Goal: Task Accomplishment & Management: Manage account settings

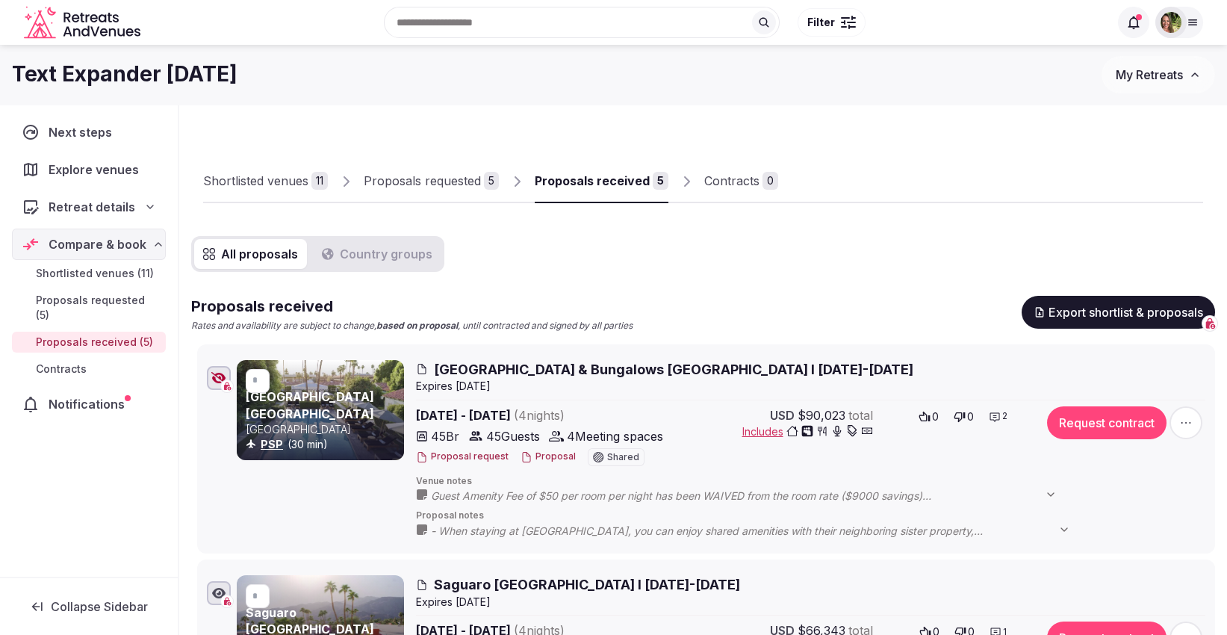
click at [1193, 17] on icon at bounding box center [1193, 22] width 12 height 12
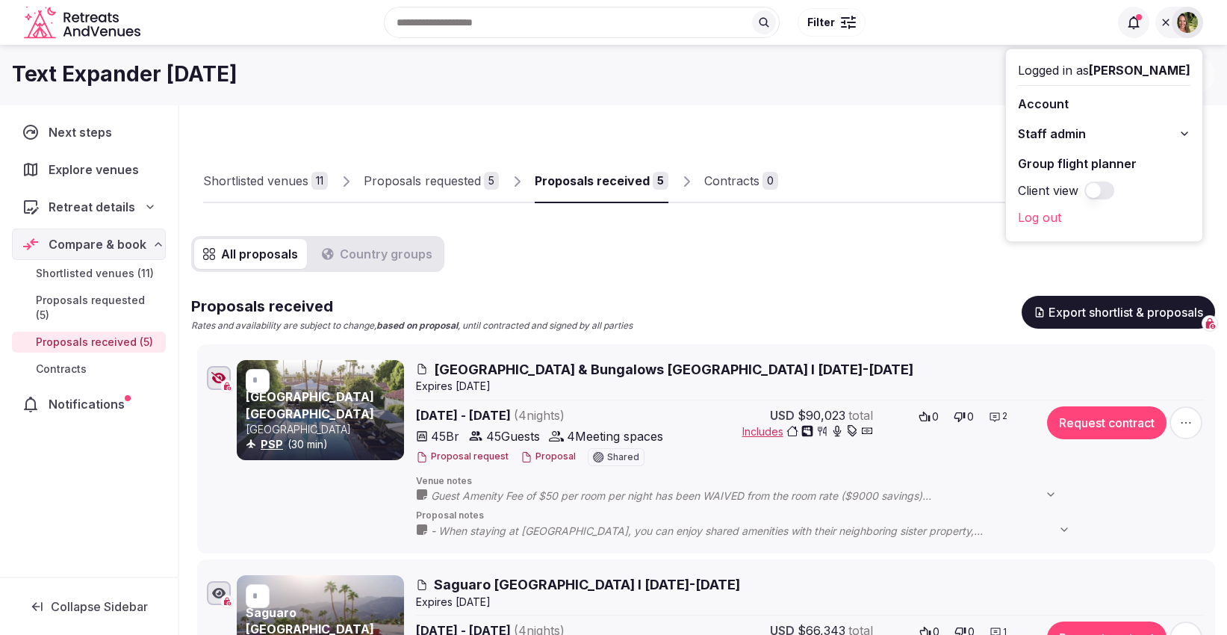
drag, startPoint x: 1220, startPoint y: 76, endPoint x: 1214, endPoint y: 70, distance: 8.4
click at [1221, 78] on div "Text Expander February 2026 My Retreats" at bounding box center [613, 74] width 1227 height 37
click at [1167, 20] on icon at bounding box center [1166, 22] width 12 height 12
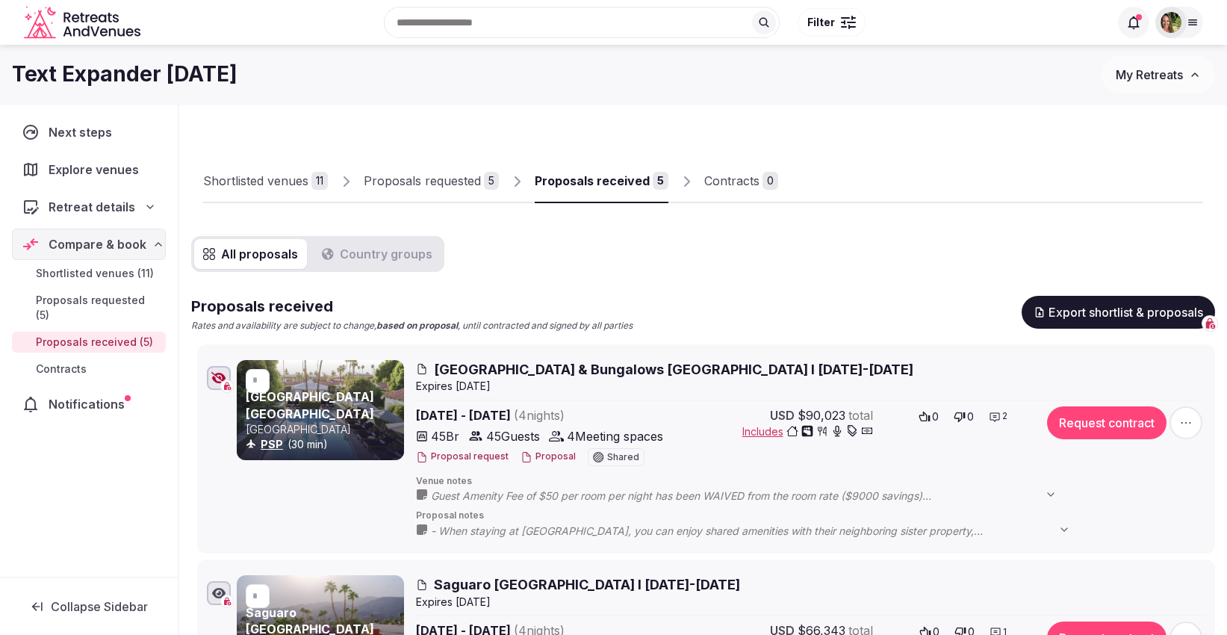
click at [1156, 71] on span "My Retreats" at bounding box center [1149, 74] width 67 height 15
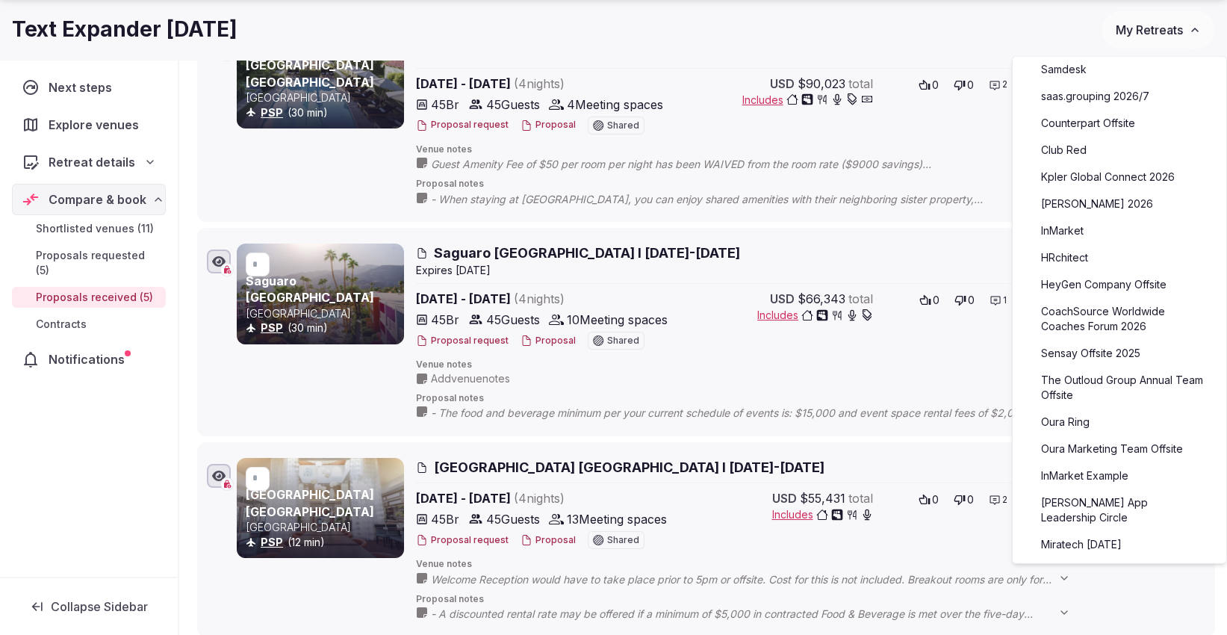
scroll to position [597, 0]
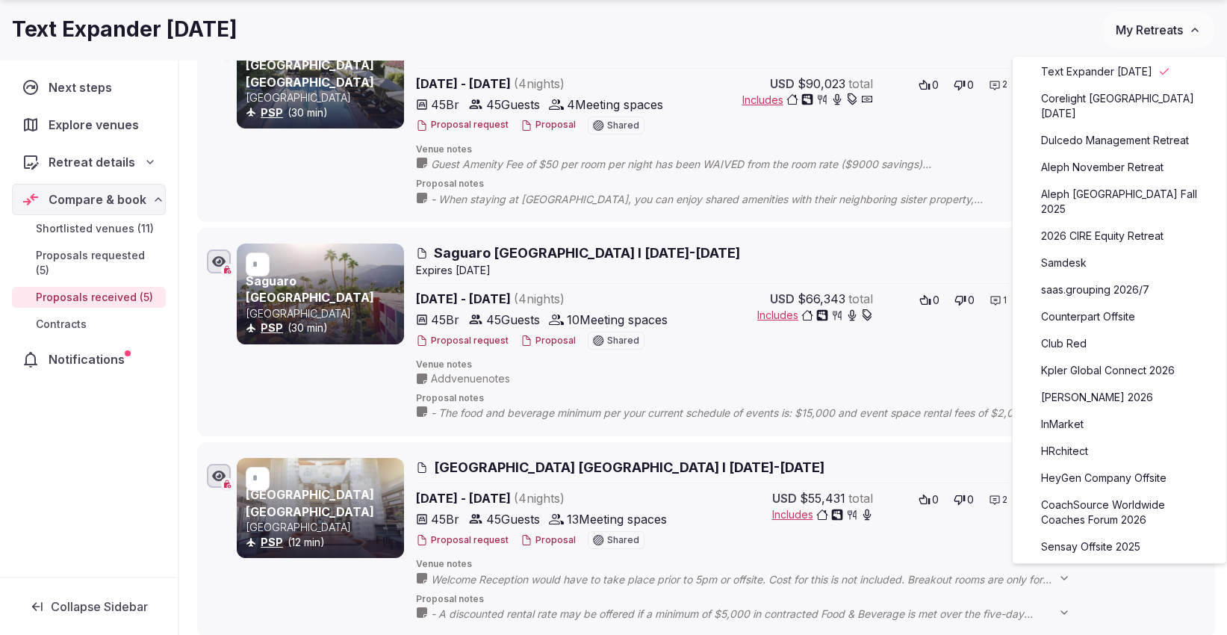
click at [1005, 19] on div "Text Expander [DATE]" at bounding box center [557, 29] width 1090 height 29
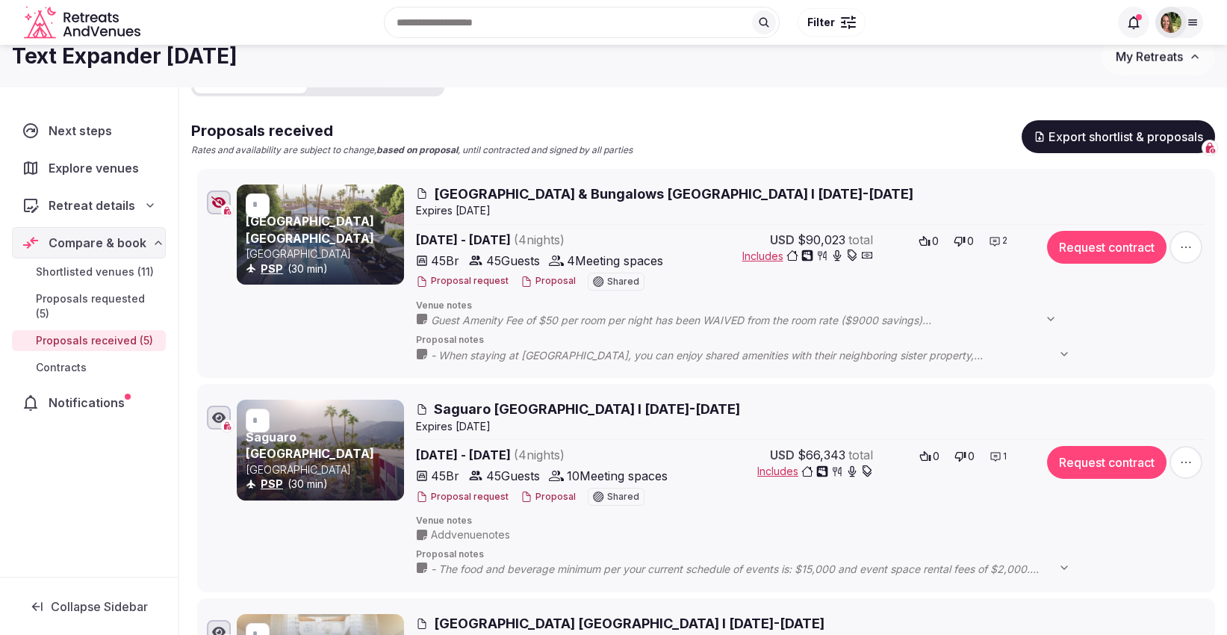
scroll to position [0, 0]
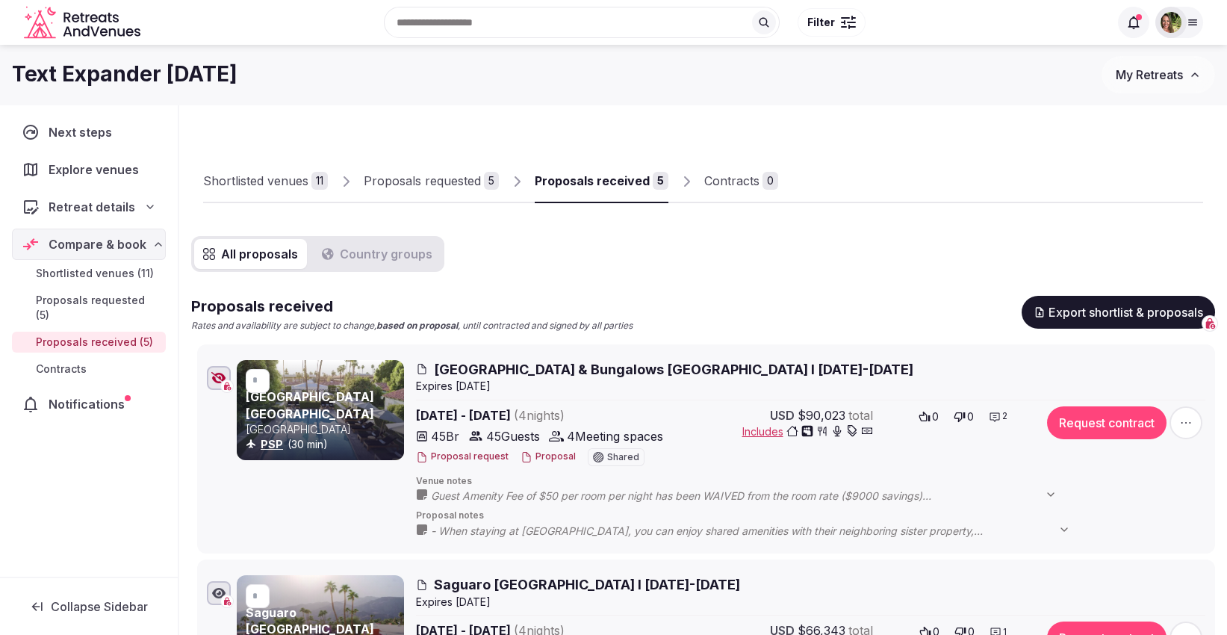
click at [435, 187] on div "Proposals requested" at bounding box center [422, 181] width 117 height 18
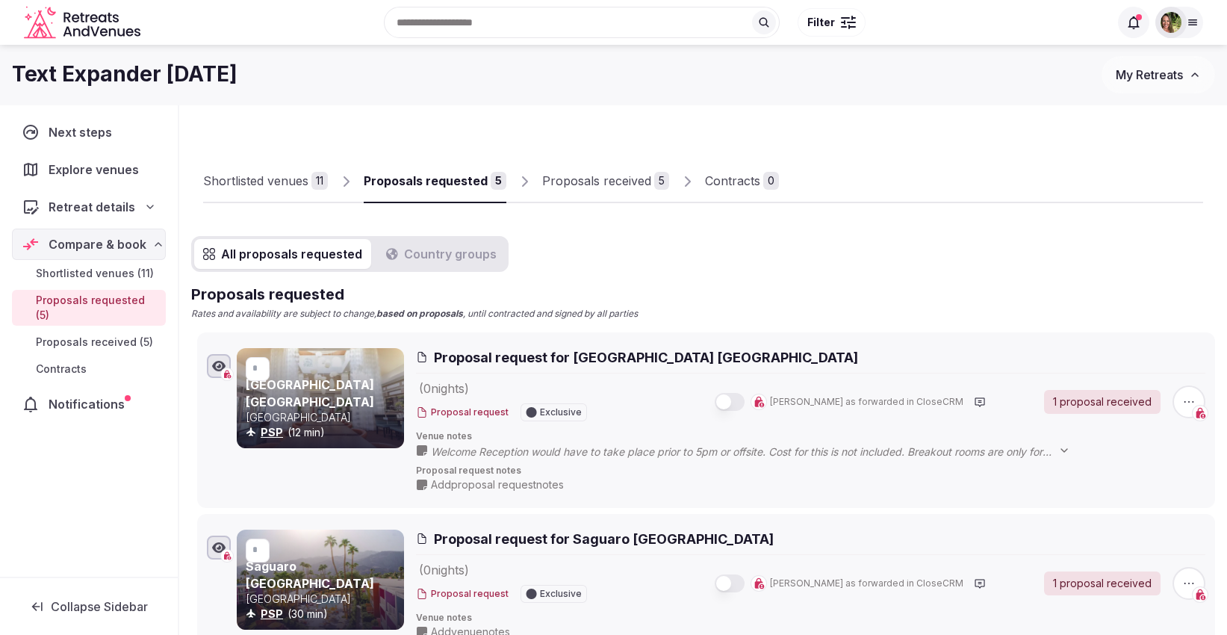
click at [559, 183] on div "Proposals received" at bounding box center [596, 181] width 109 height 18
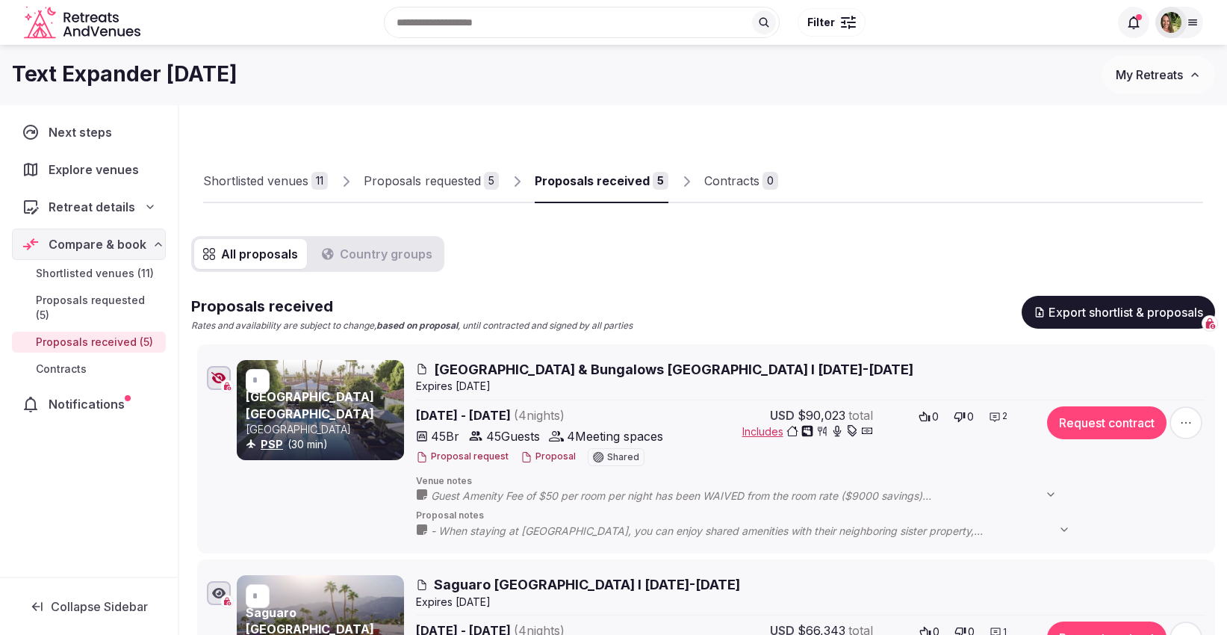
scroll to position [83, 0]
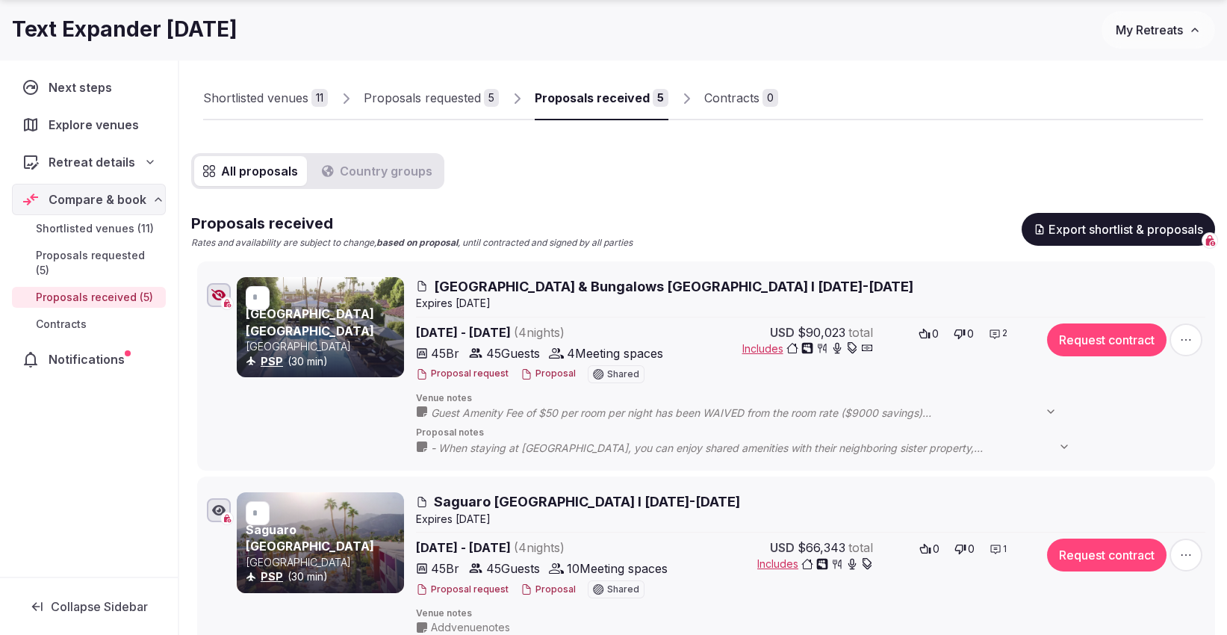
click at [215, 296] on icon "button" at bounding box center [218, 295] width 15 height 12
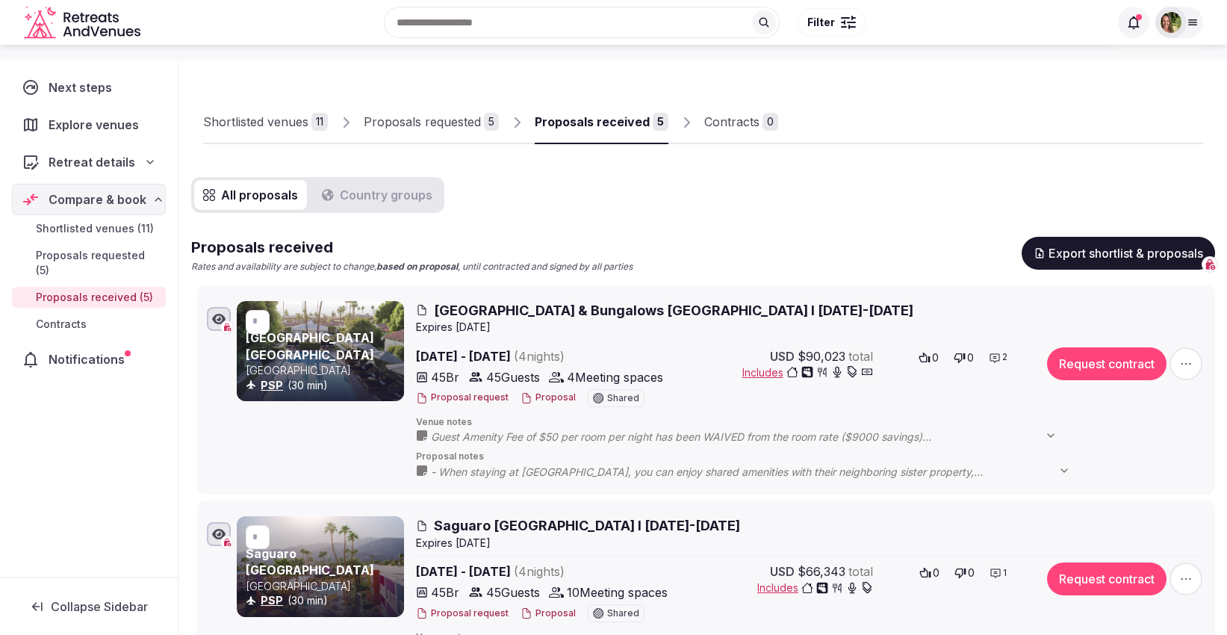
scroll to position [0, 0]
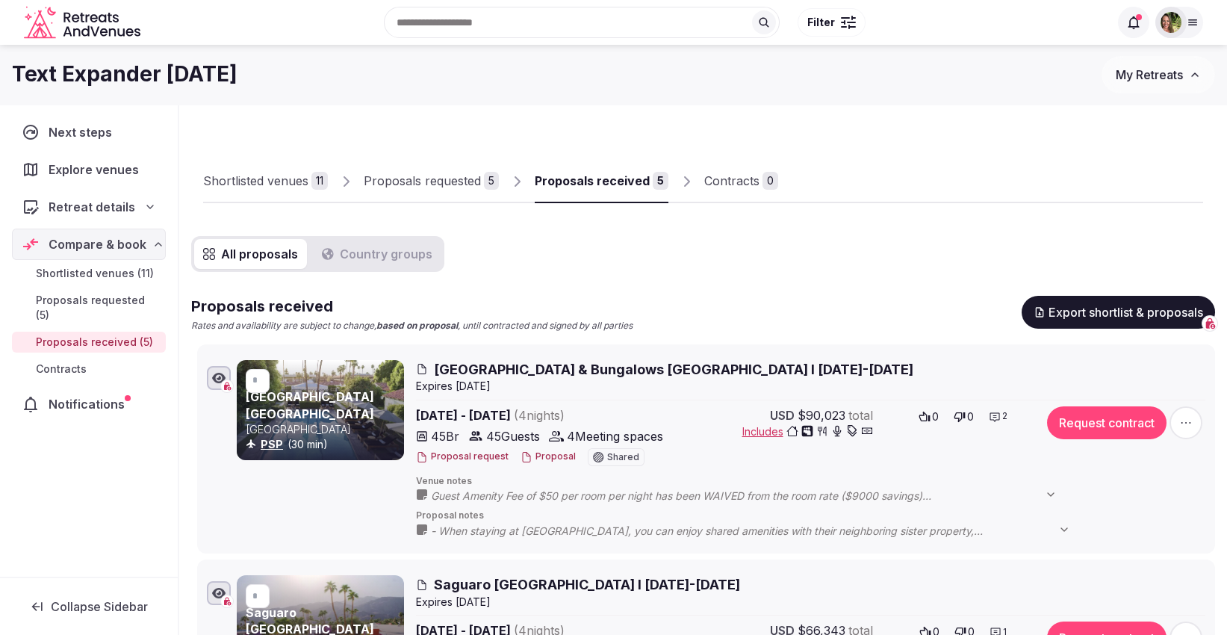
click at [1176, 16] on img at bounding box center [1171, 22] width 21 height 21
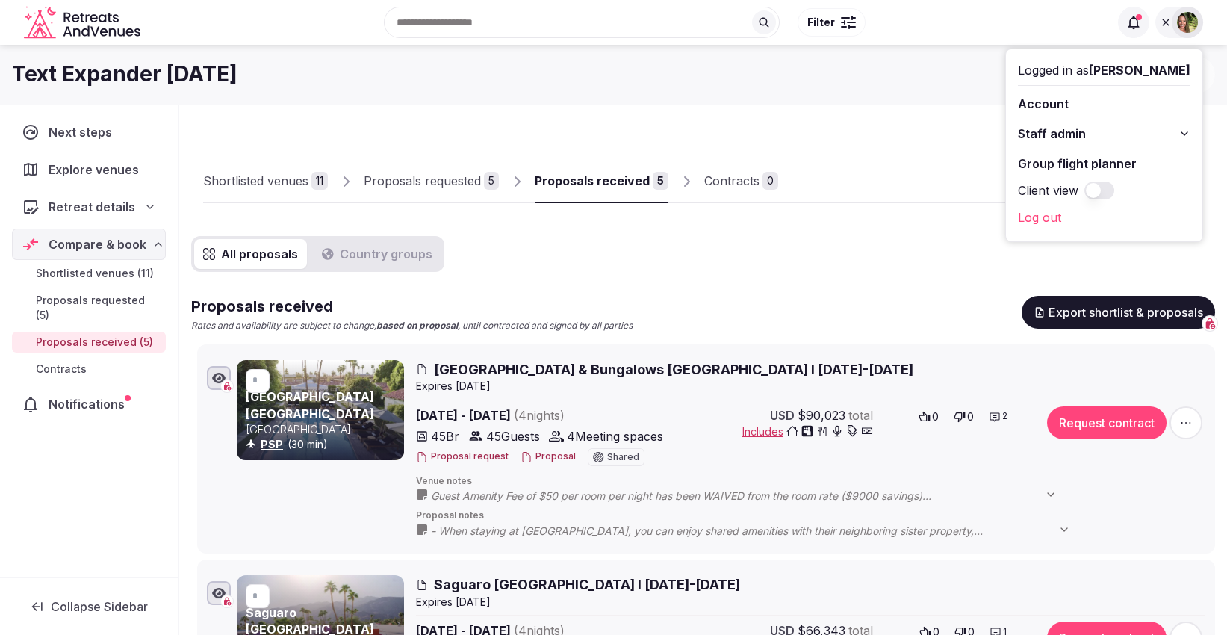
click at [1114, 184] on button "Client view" at bounding box center [1099, 190] width 30 height 18
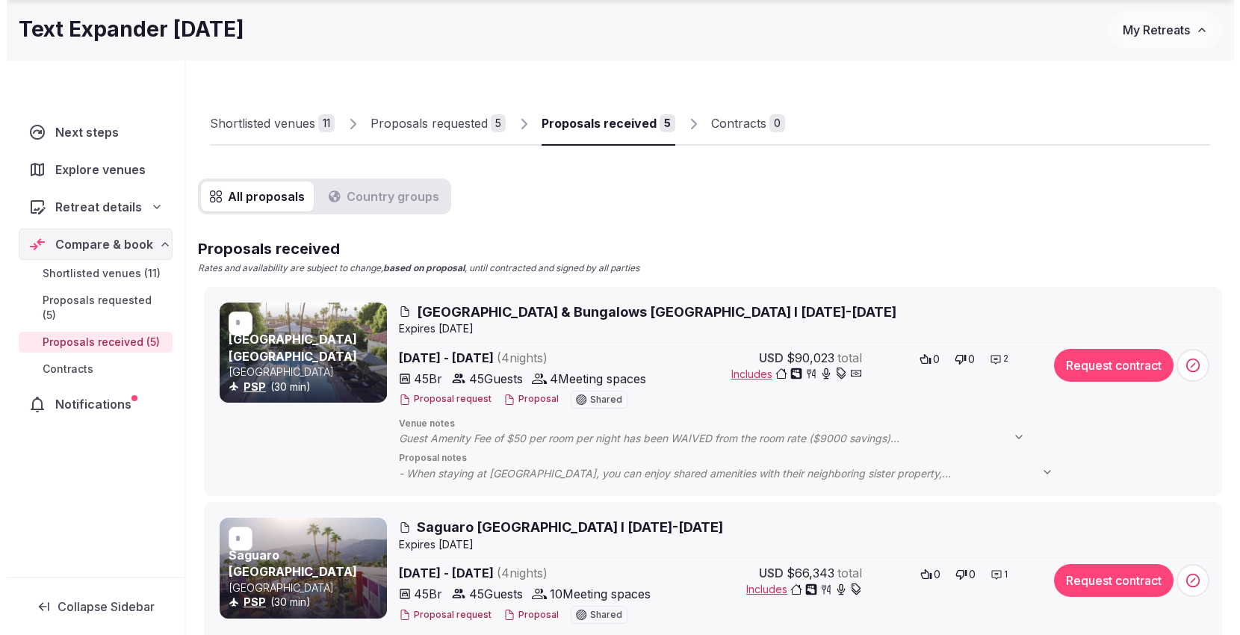
scroll to position [83, 0]
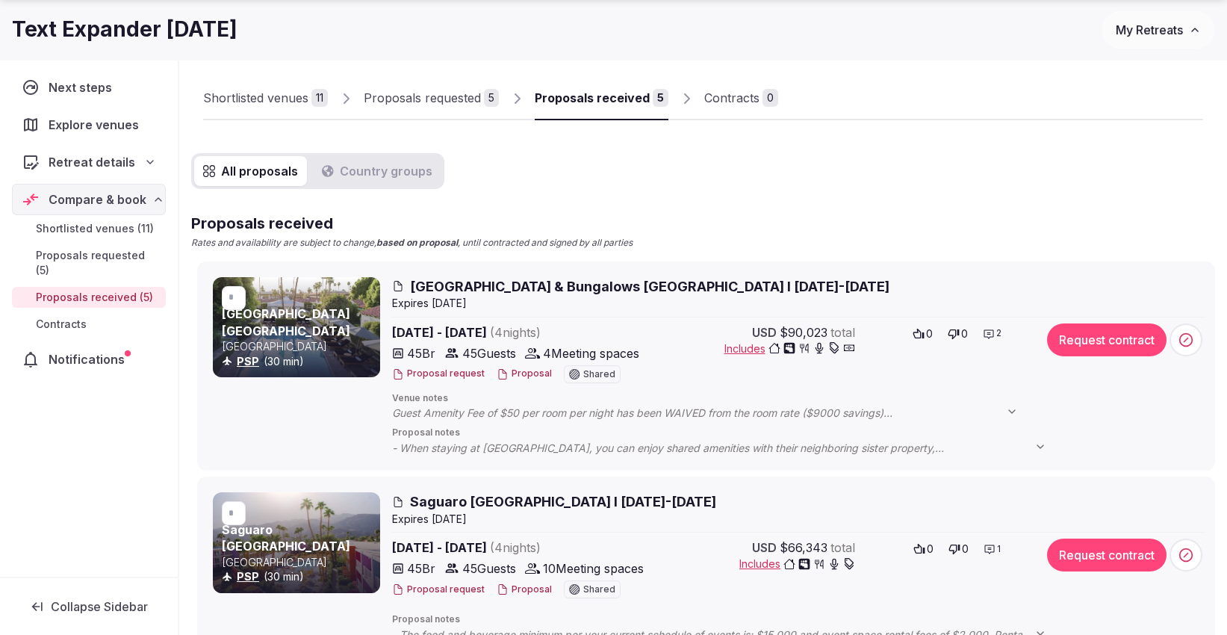
click at [1015, 411] on icon at bounding box center [1012, 411] width 6 height 3
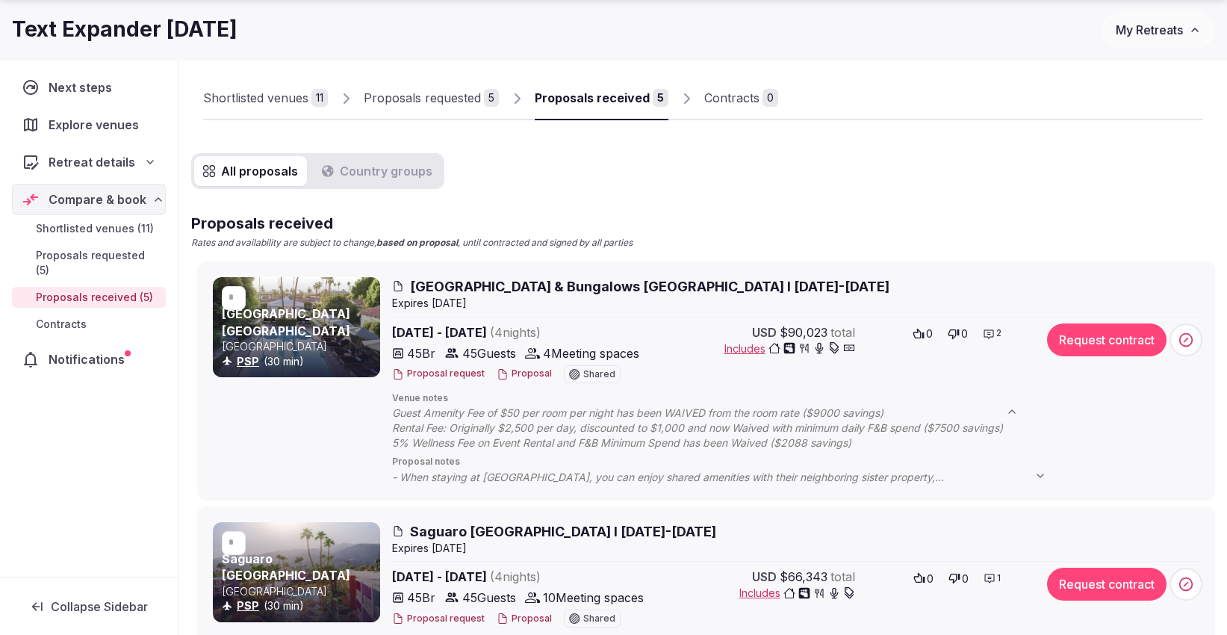
click at [530, 372] on button "Proposal" at bounding box center [524, 373] width 55 height 13
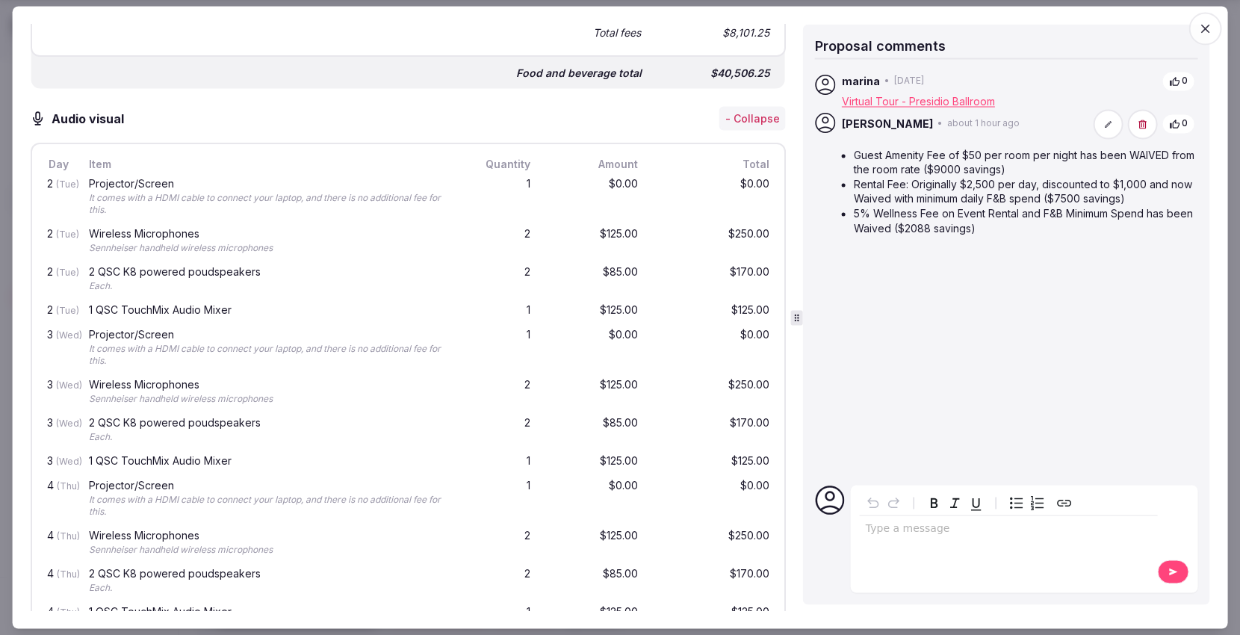
scroll to position [2904, 0]
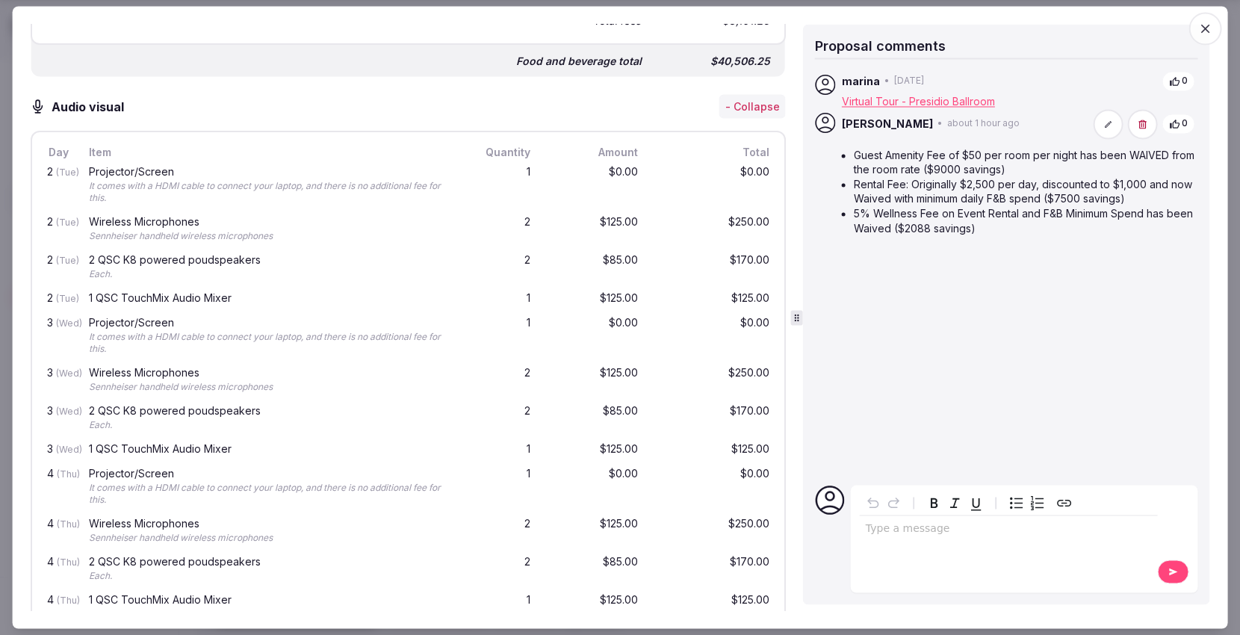
click at [924, 100] on link "Virtual Tour - Presidio Ballroom" at bounding box center [918, 101] width 153 height 13
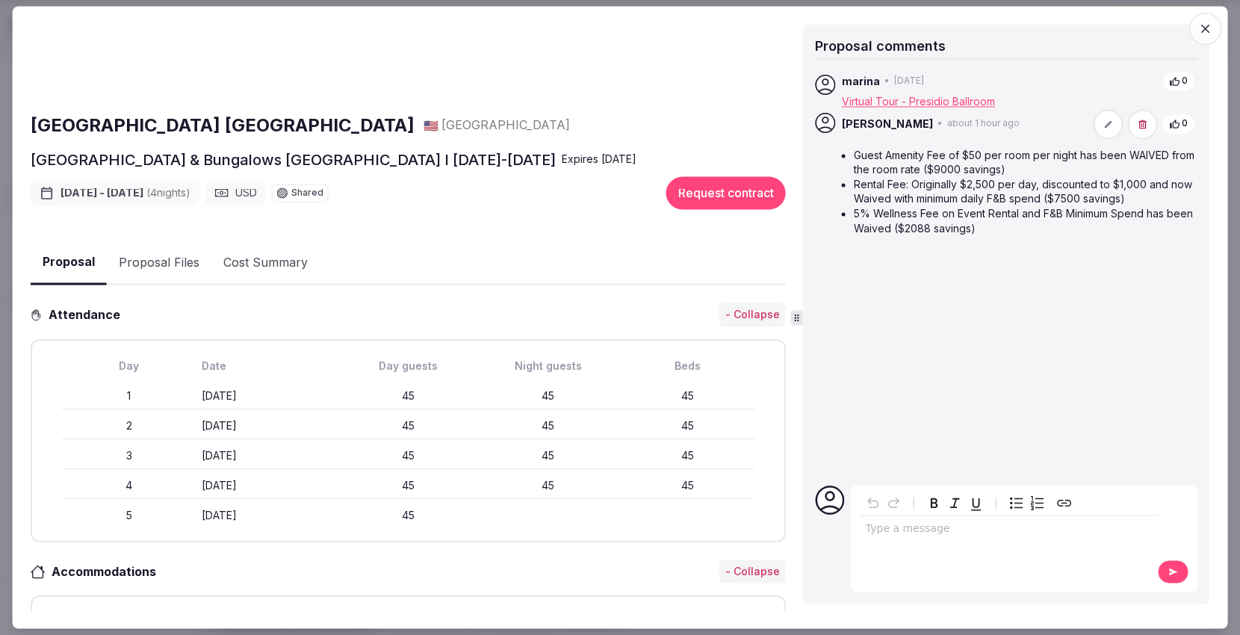
scroll to position [0, 0]
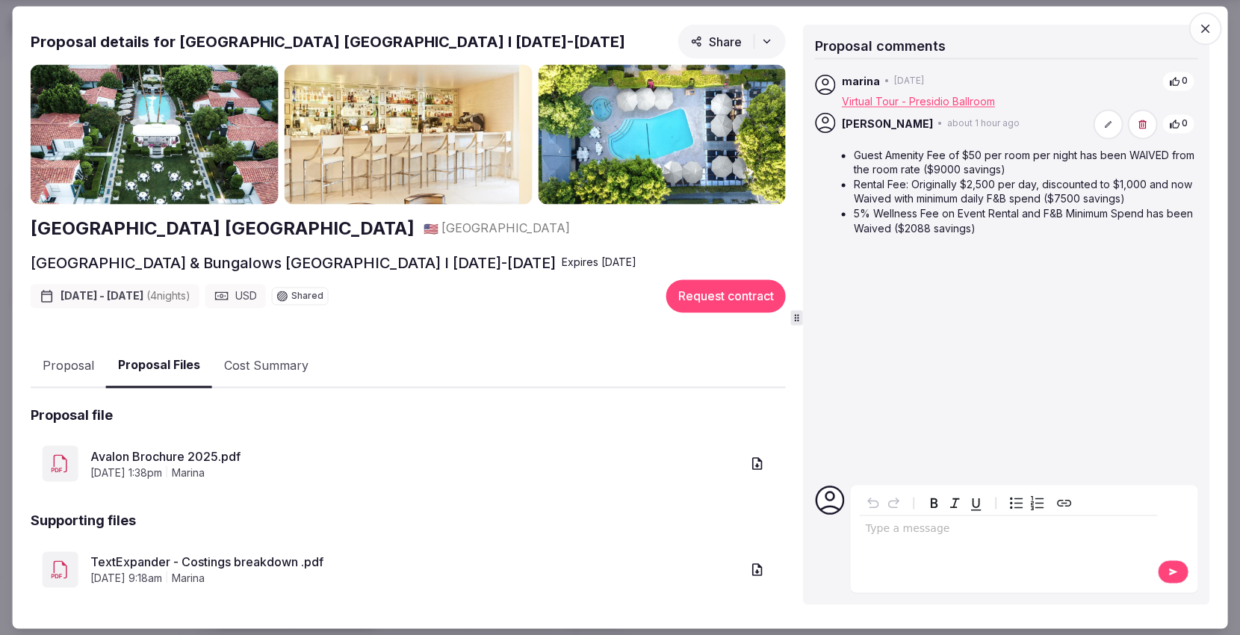
click at [143, 361] on button "Proposal Files" at bounding box center [159, 366] width 106 height 44
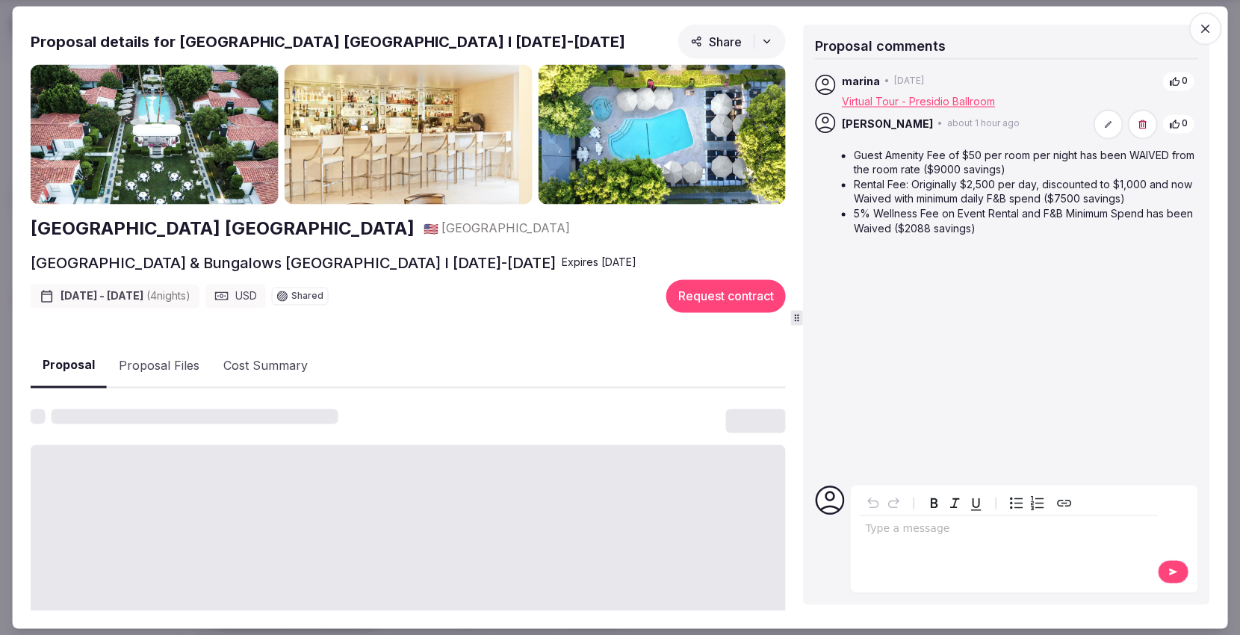
click at [60, 364] on button "Proposal" at bounding box center [69, 366] width 76 height 44
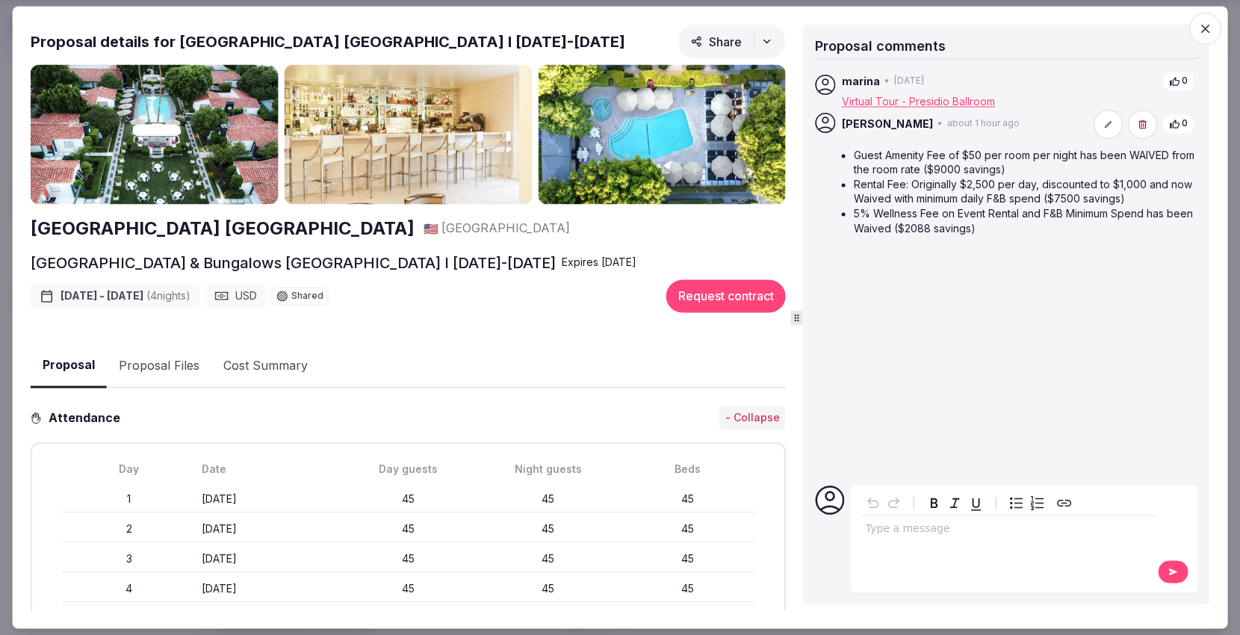
click at [1208, 24] on icon "button" at bounding box center [1204, 29] width 15 height 15
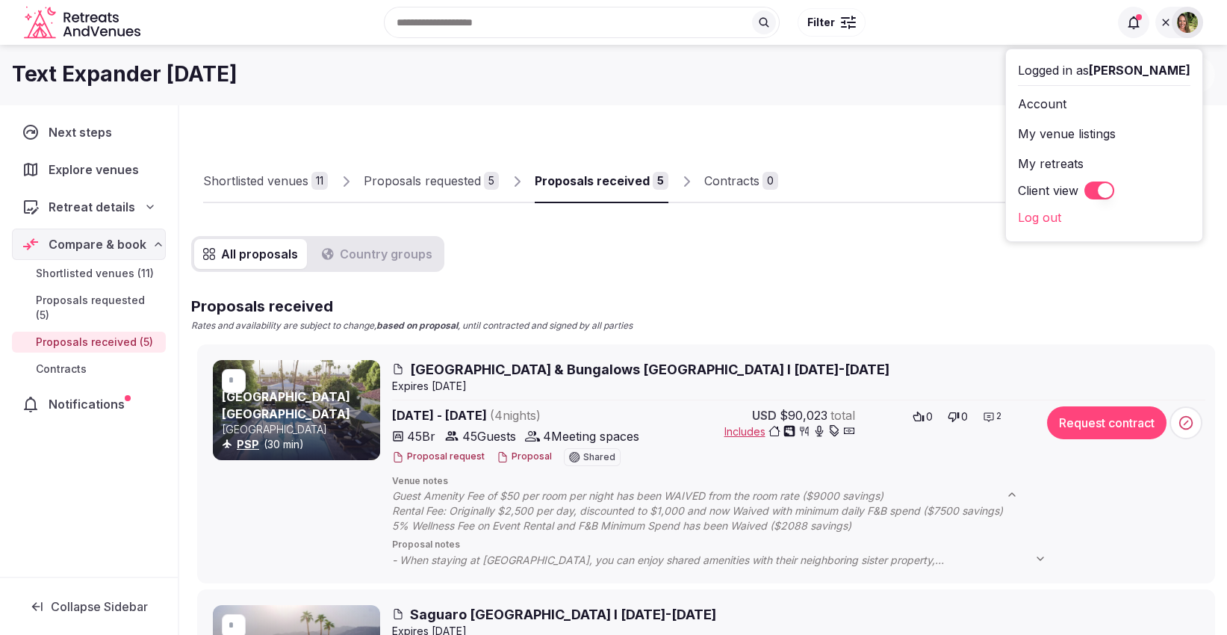
click at [1164, 16] on icon at bounding box center [1166, 22] width 12 height 12
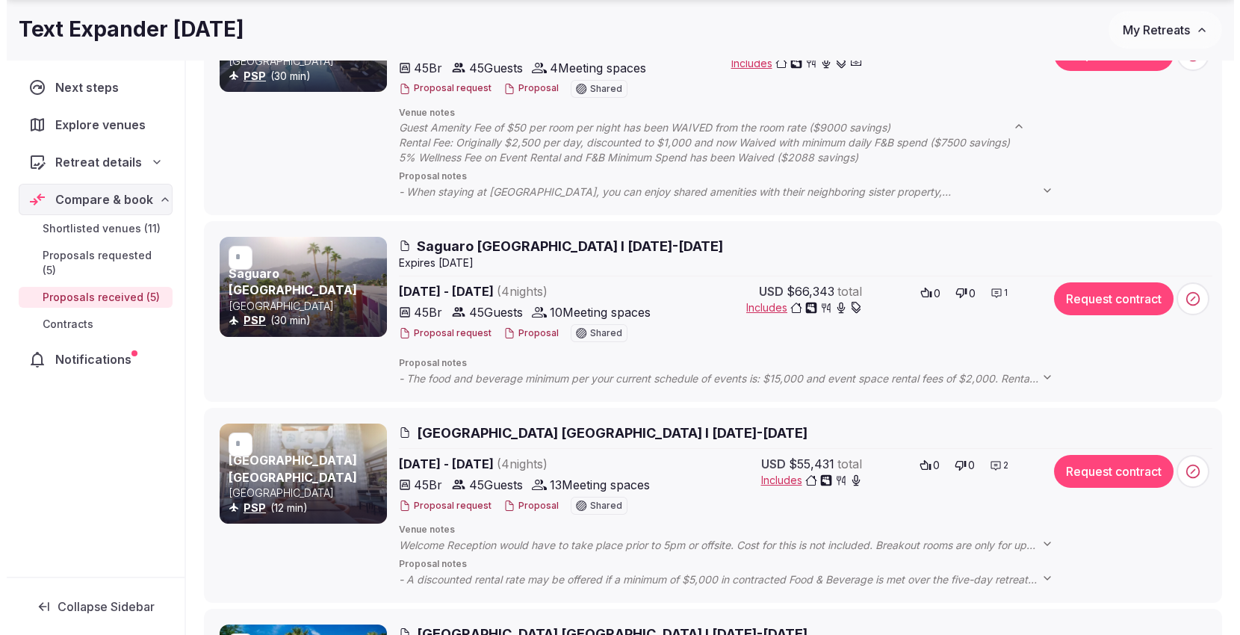
scroll to position [414, 0]
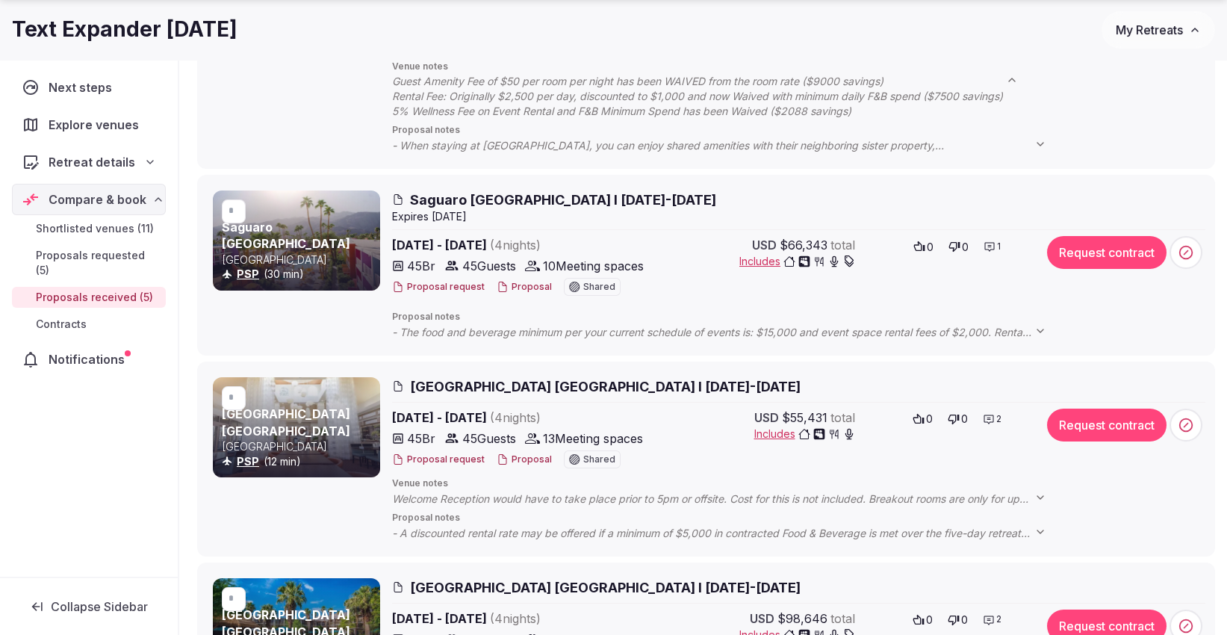
click at [526, 282] on button "Proposal" at bounding box center [524, 287] width 55 height 13
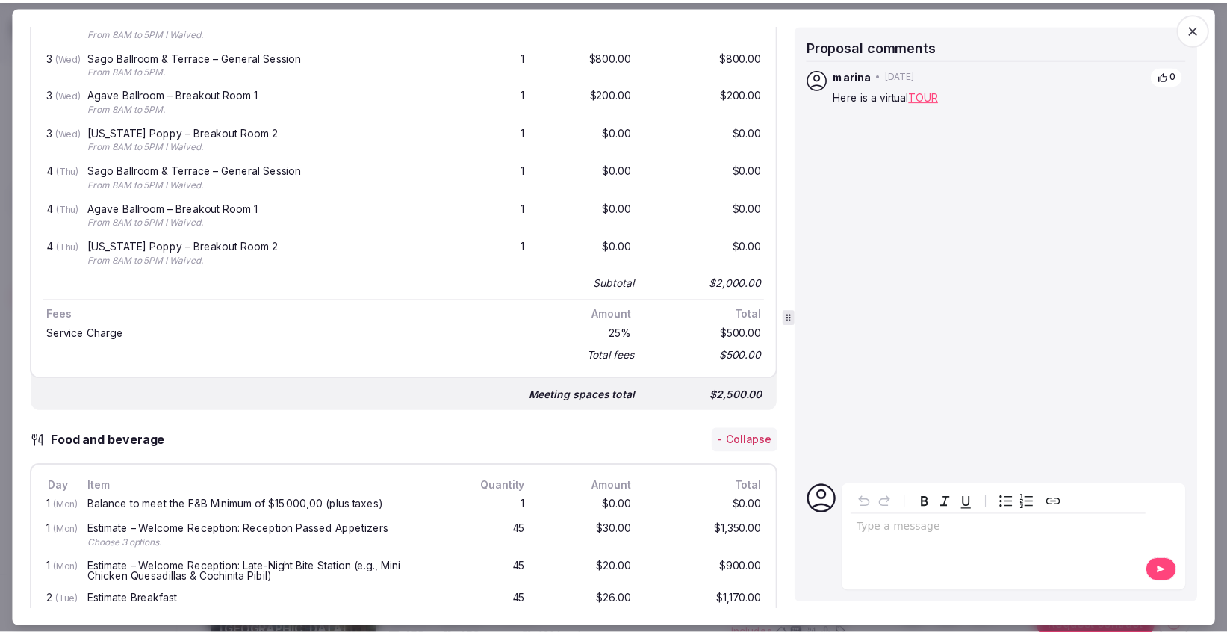
scroll to position [1327, 0]
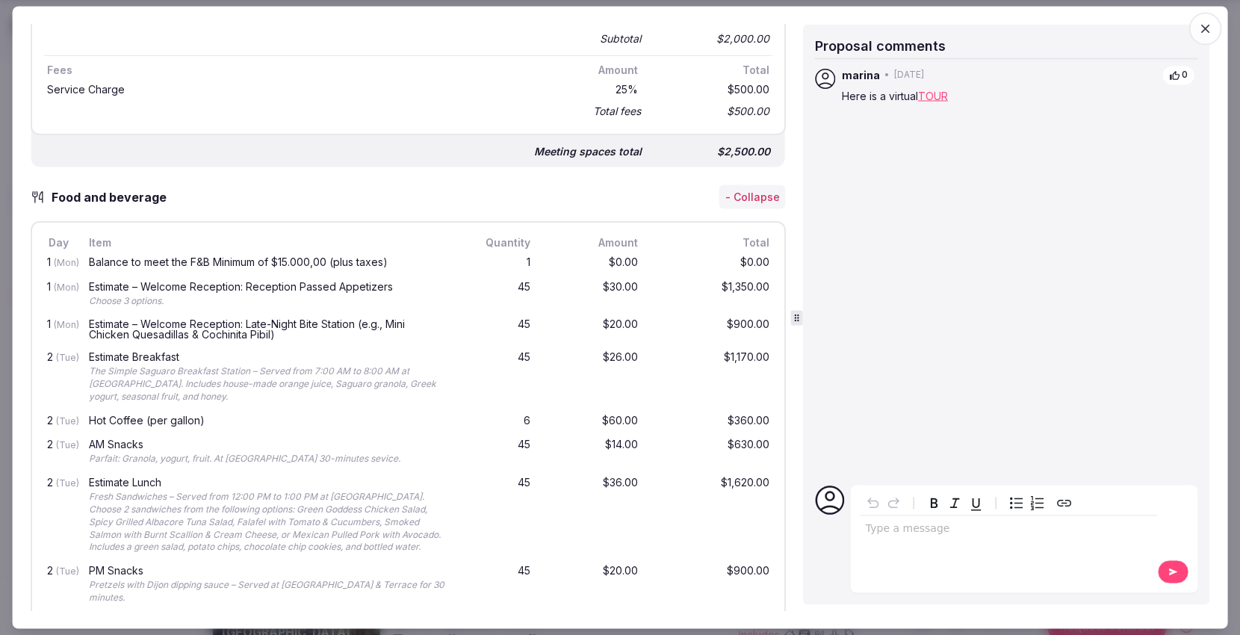
click at [1200, 28] on icon "button" at bounding box center [1204, 29] width 15 height 15
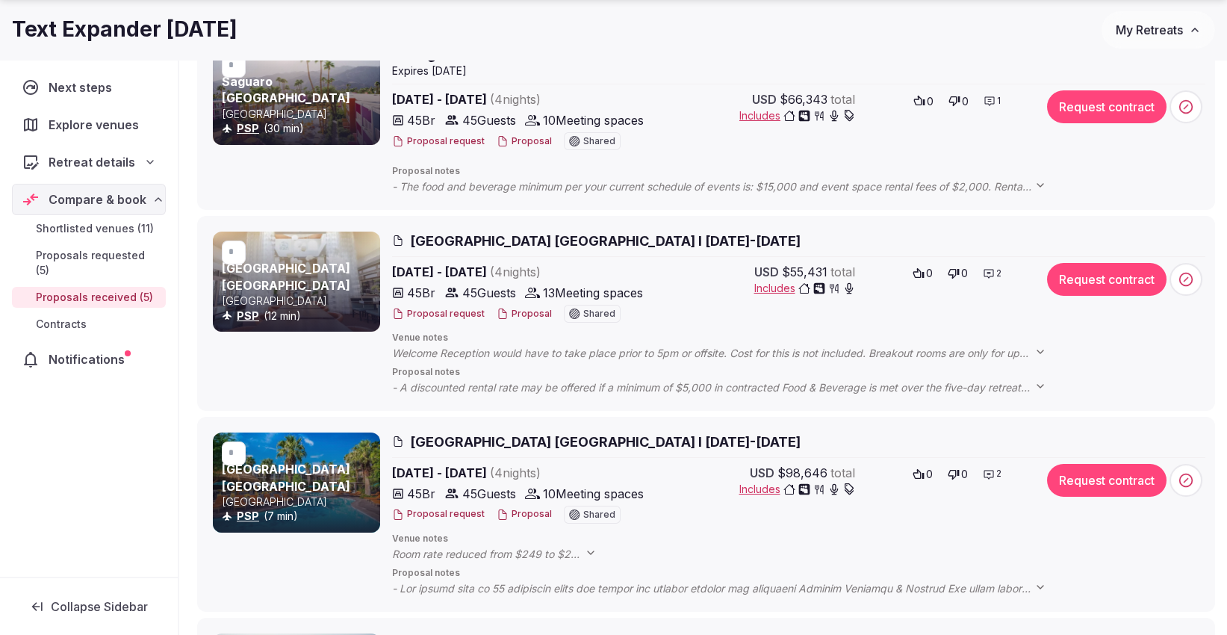
scroll to position [580, 0]
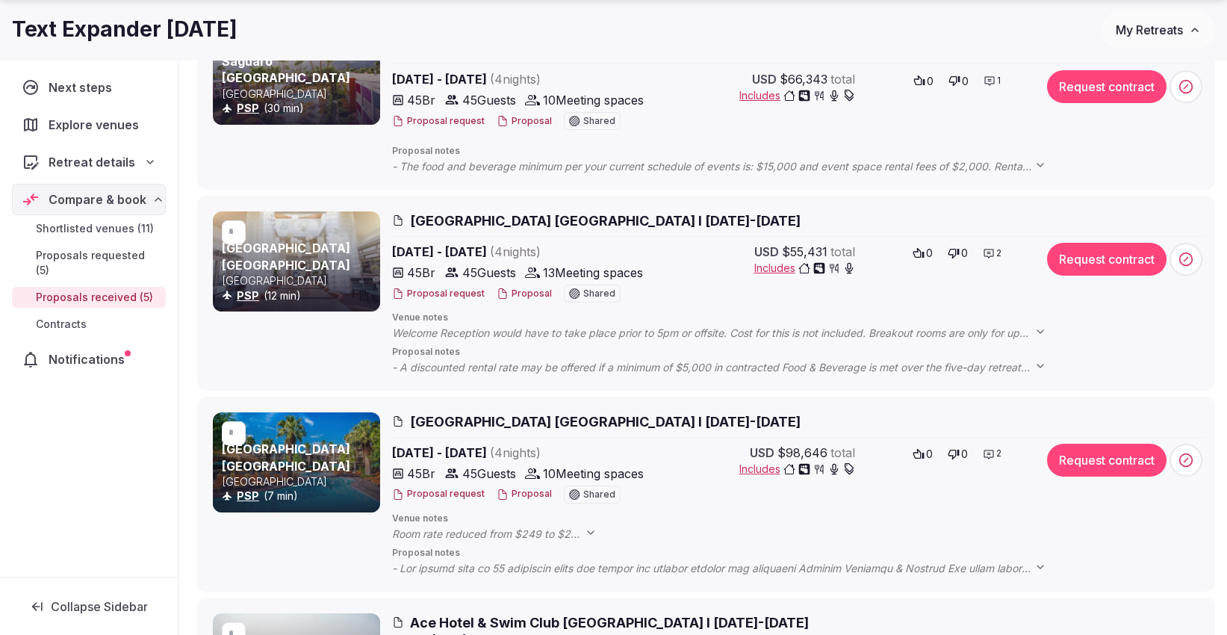
click at [1040, 329] on icon at bounding box center [1040, 332] width 12 height 12
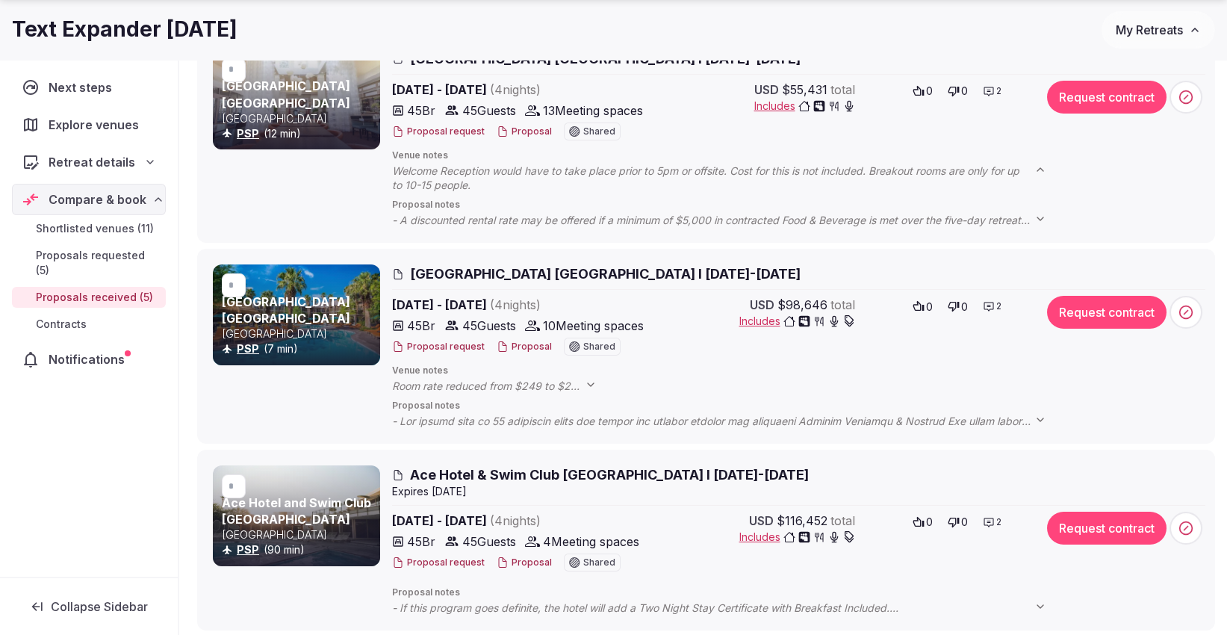
scroll to position [747, 0]
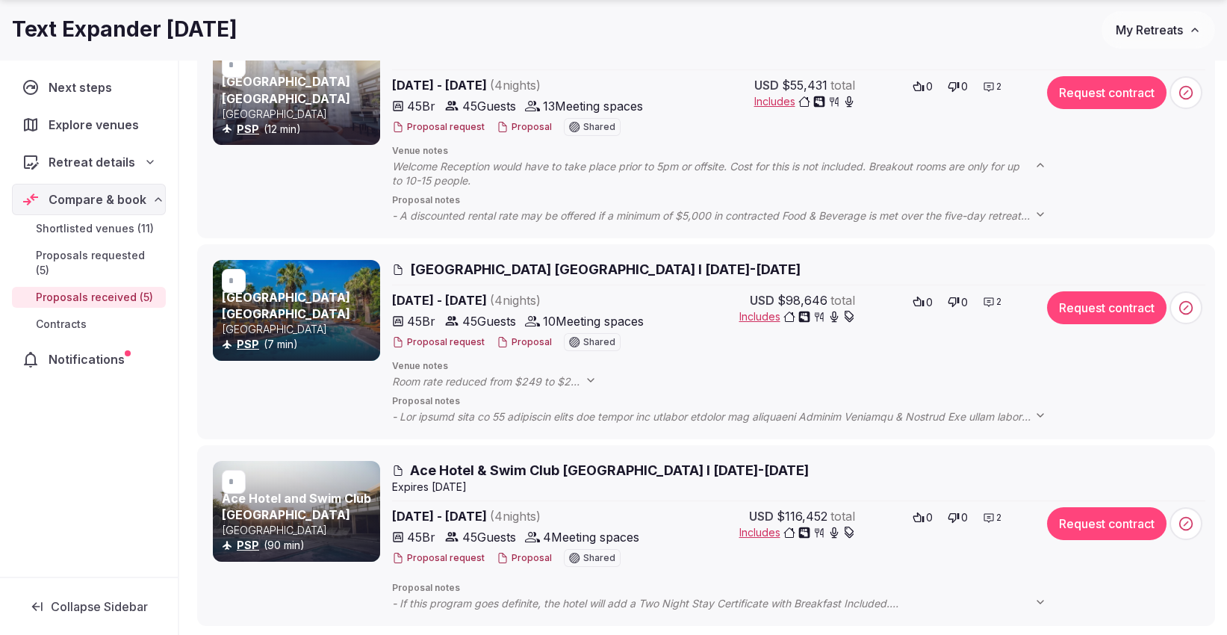
click at [589, 380] on icon at bounding box center [591, 380] width 12 height 12
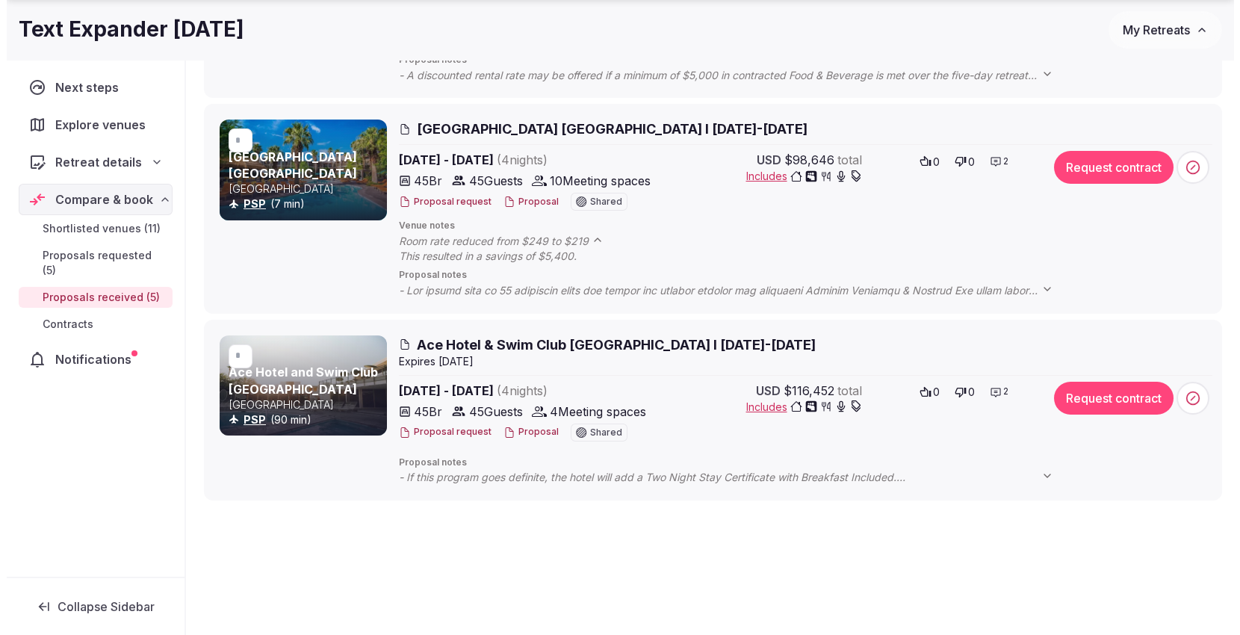
scroll to position [913, 0]
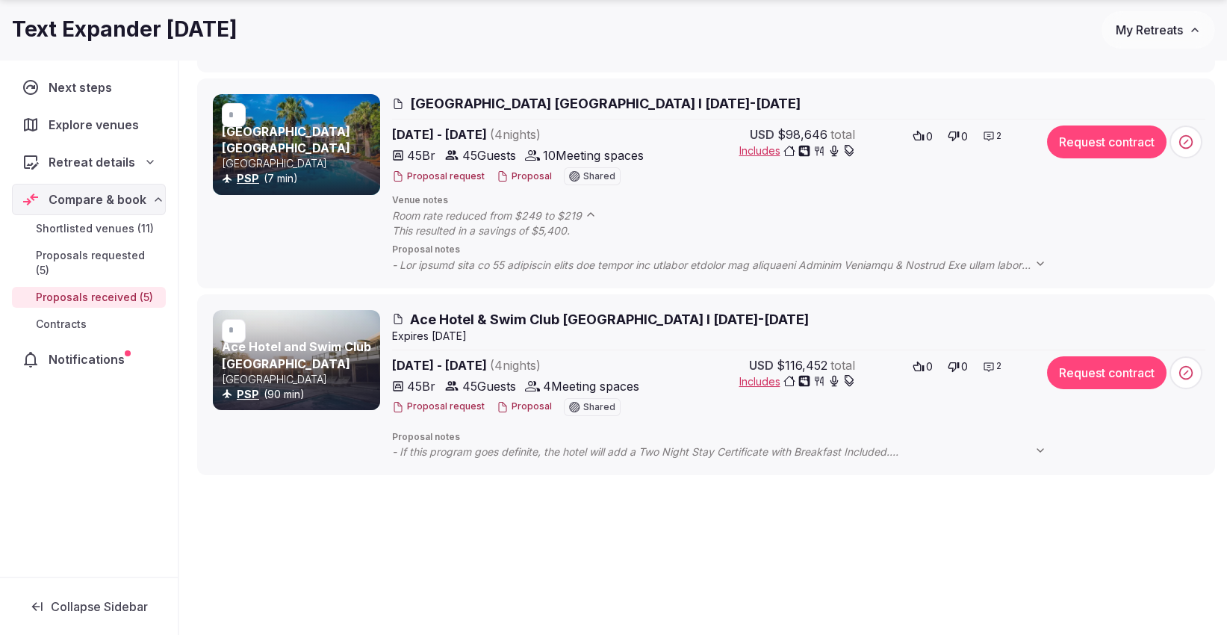
click at [524, 406] on button "Proposal" at bounding box center [524, 406] width 55 height 13
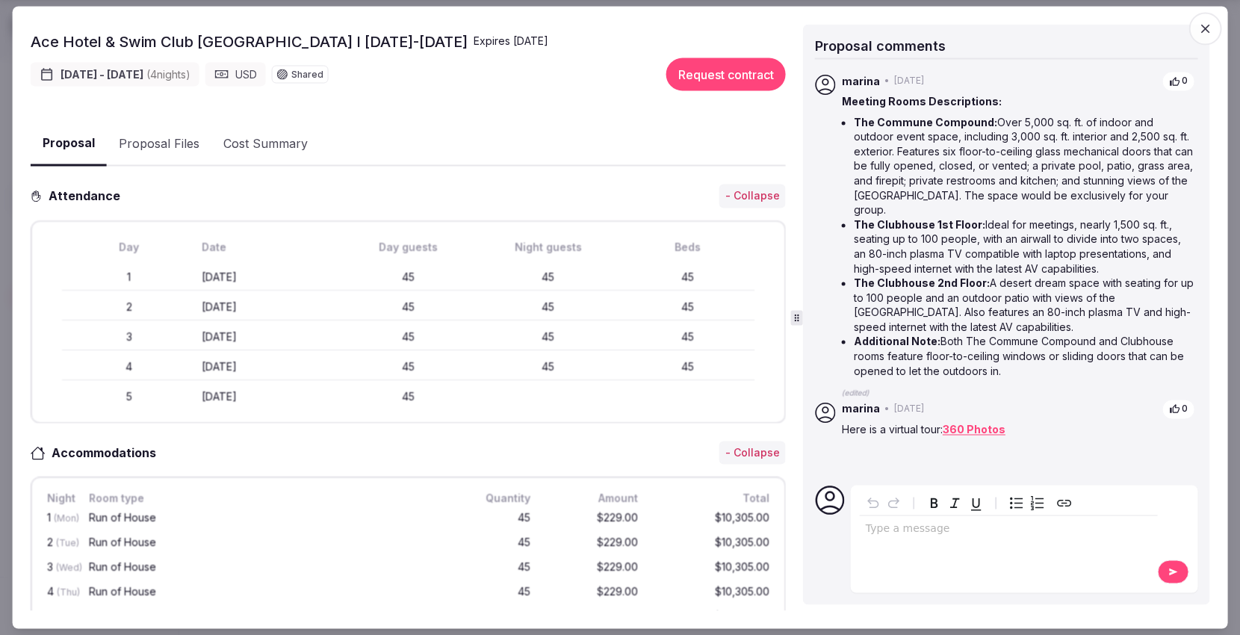
scroll to position [0, 0]
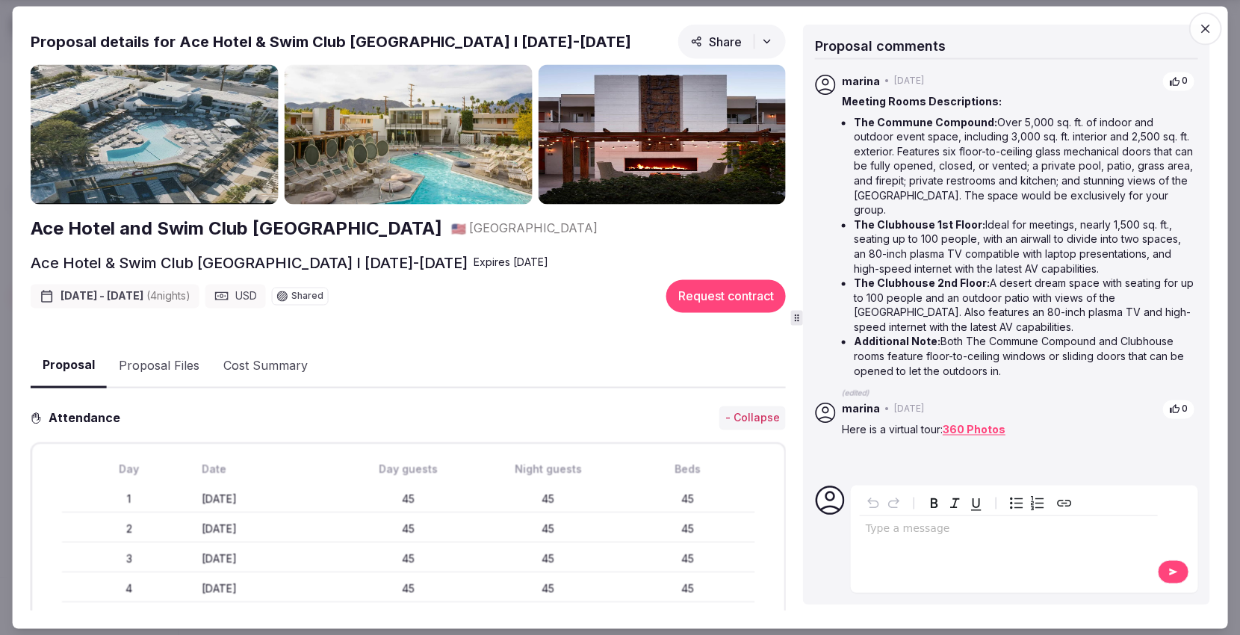
click at [175, 355] on button "Proposal Files" at bounding box center [159, 365] width 105 height 43
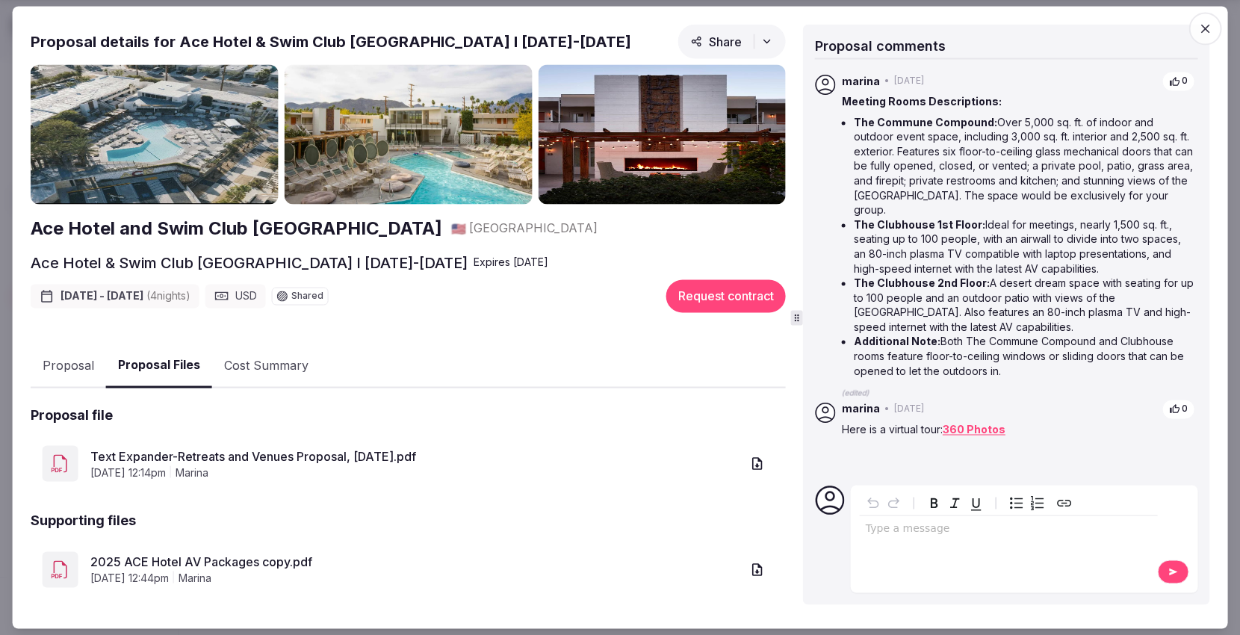
click at [1201, 24] on icon "button" at bounding box center [1204, 29] width 15 height 15
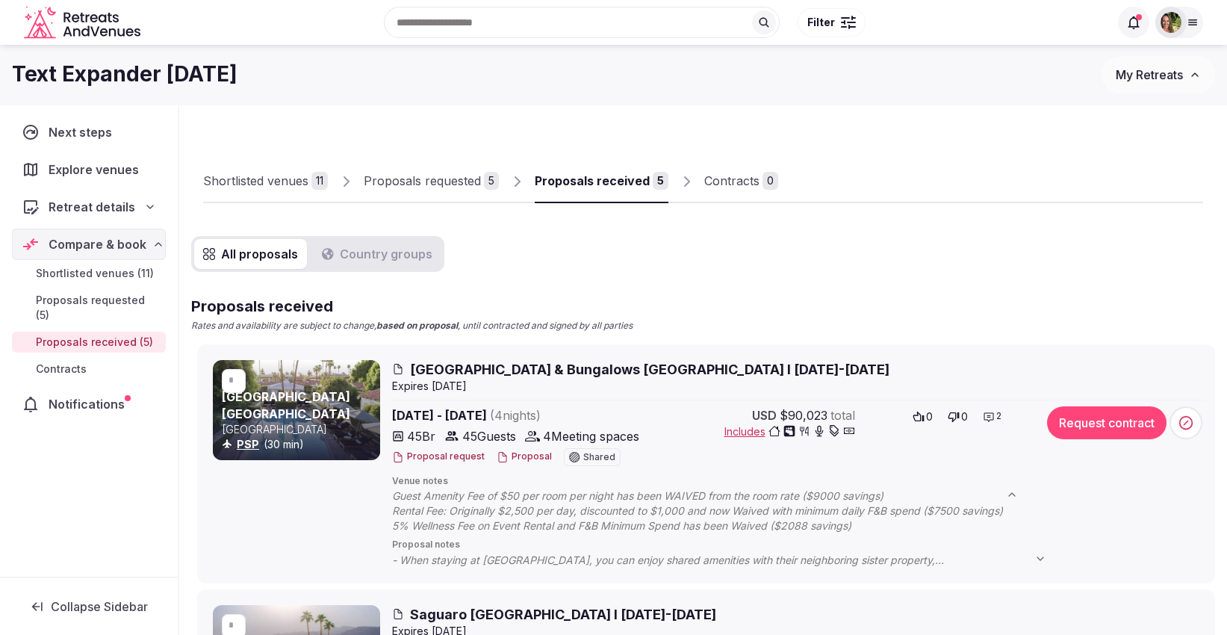
click at [1171, 22] on img at bounding box center [1171, 22] width 21 height 21
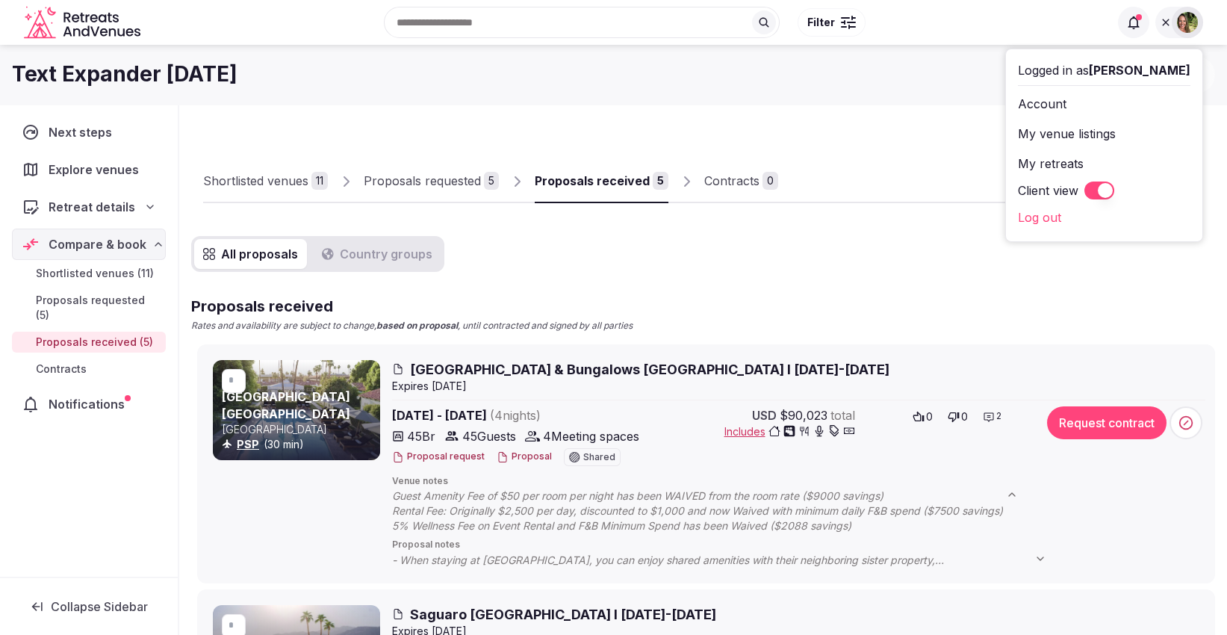
click at [1114, 190] on button "Client view" at bounding box center [1099, 190] width 30 height 18
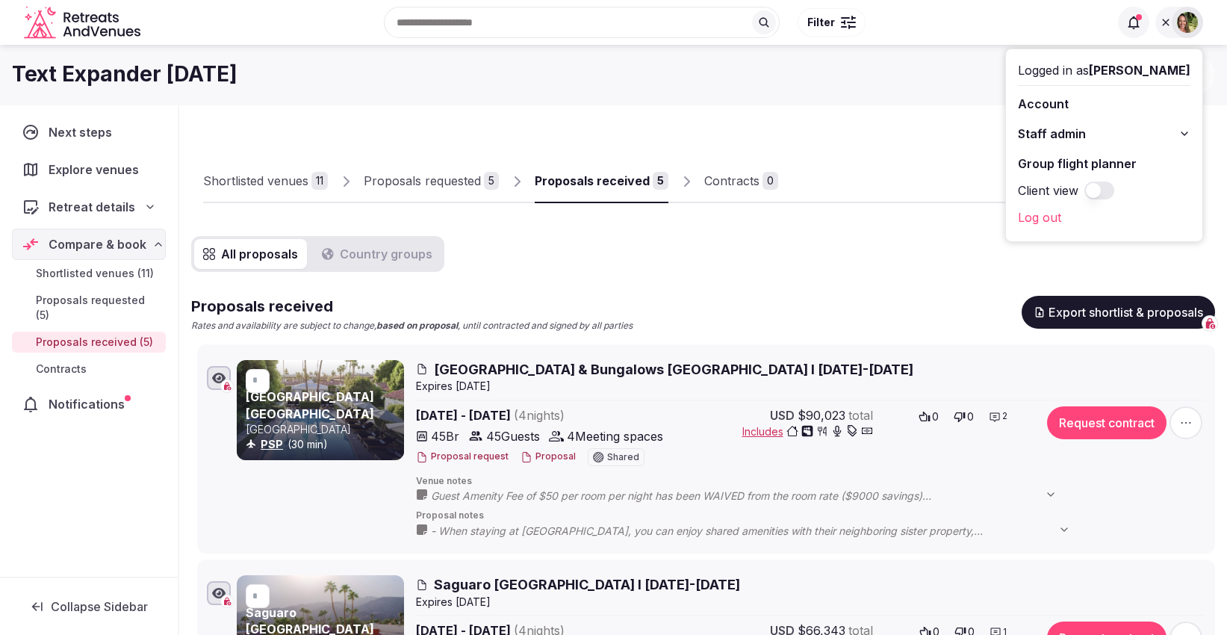
click at [948, 78] on div "Text Expander February 2026" at bounding box center [557, 74] width 1090 height 29
drag, startPoint x: 1216, startPoint y: 66, endPoint x: 1220, endPoint y: 74, distance: 9.4
click at [1220, 74] on div "Text Expander February 2026 My Retreats" at bounding box center [613, 74] width 1227 height 37
click at [1088, 309] on button "Export shortlist & proposals" at bounding box center [1118, 312] width 193 height 33
click at [541, 455] on button "Proposal" at bounding box center [548, 456] width 55 height 13
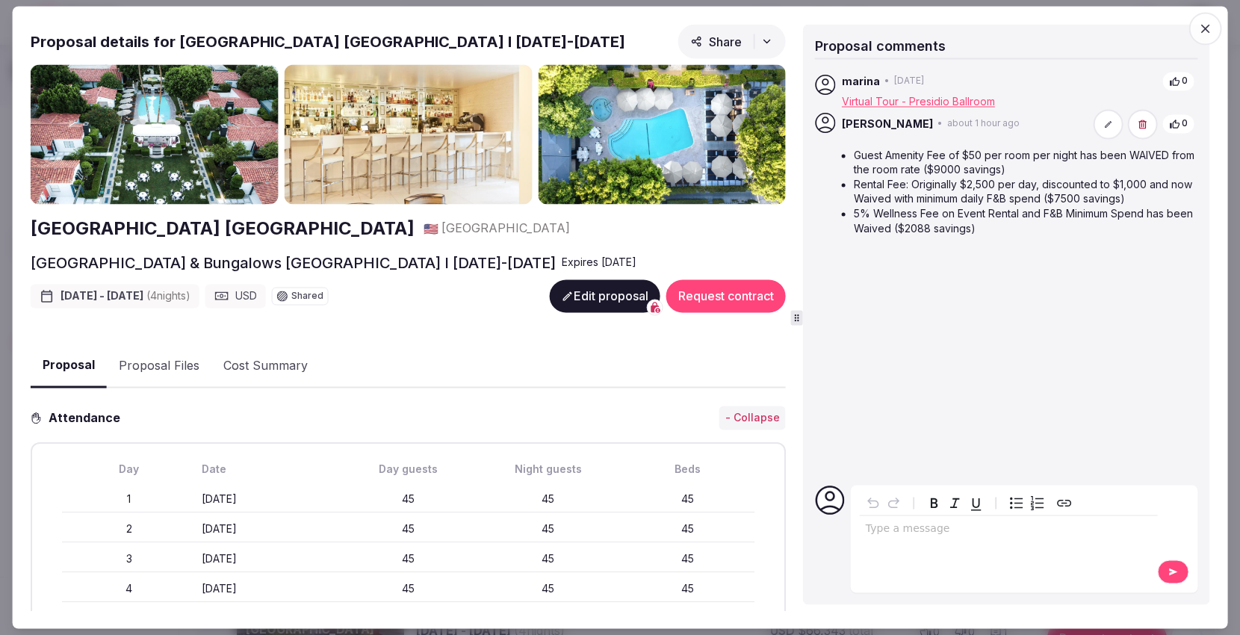
click at [1199, 25] on icon "button" at bounding box center [1204, 29] width 15 height 15
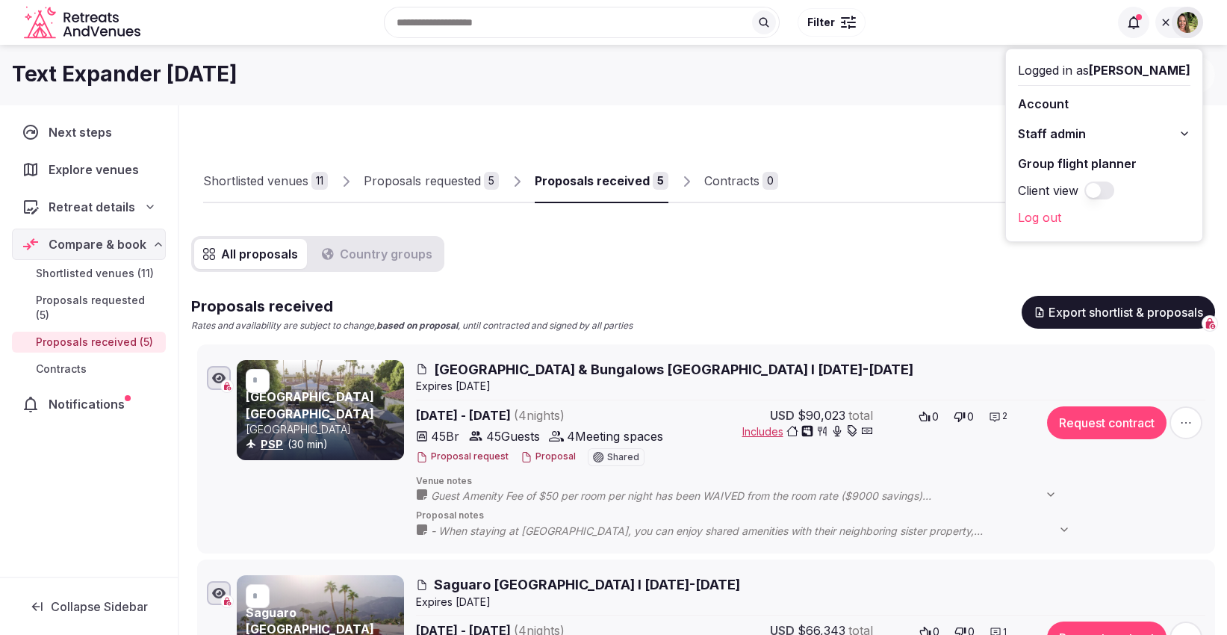
click at [698, 81] on div "Text Expander February 2026" at bounding box center [557, 74] width 1090 height 29
click at [542, 457] on button "Proposal" at bounding box center [548, 456] width 55 height 13
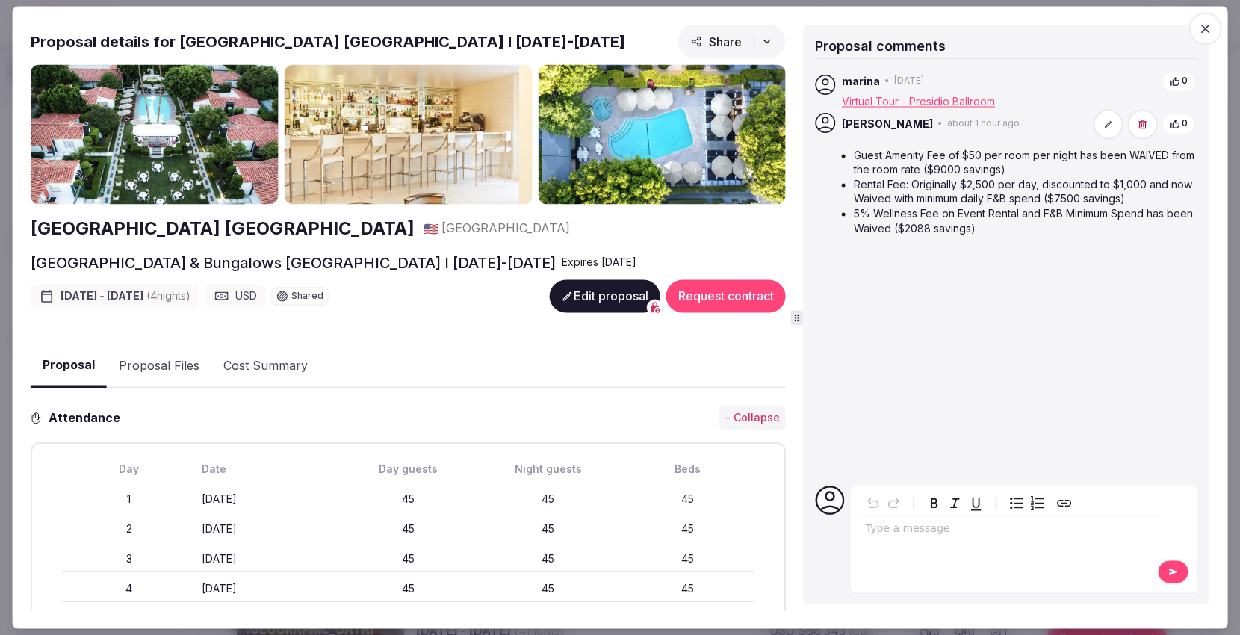
click at [580, 292] on button "Edit proposal" at bounding box center [605, 296] width 111 height 33
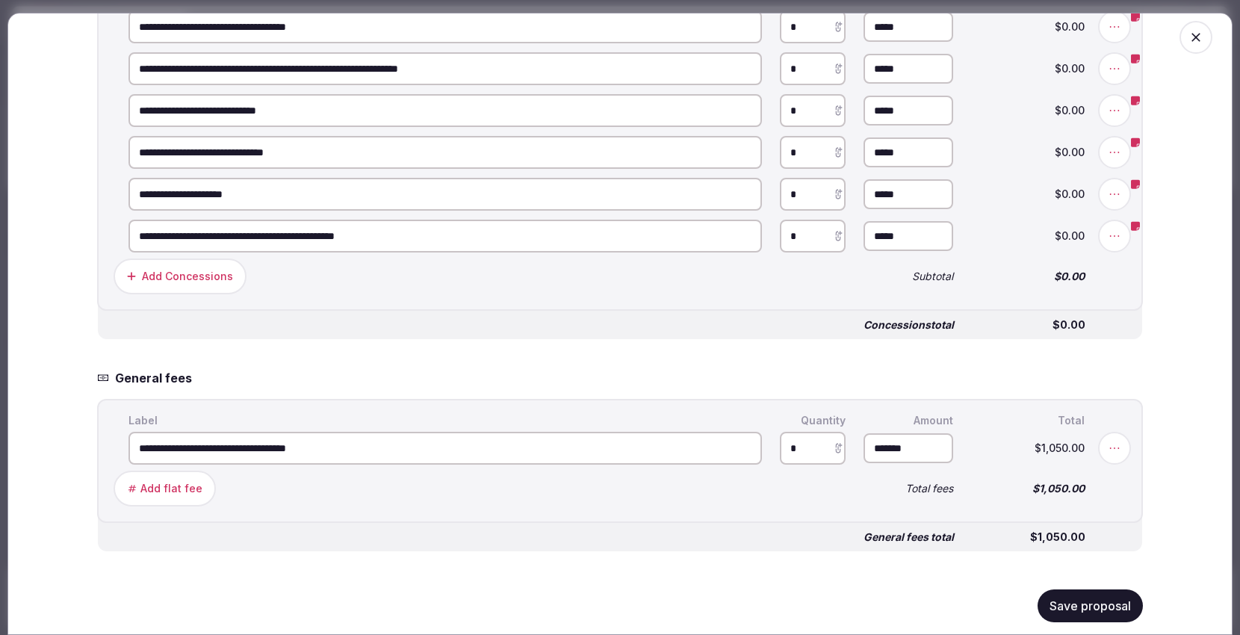
scroll to position [4564, 0]
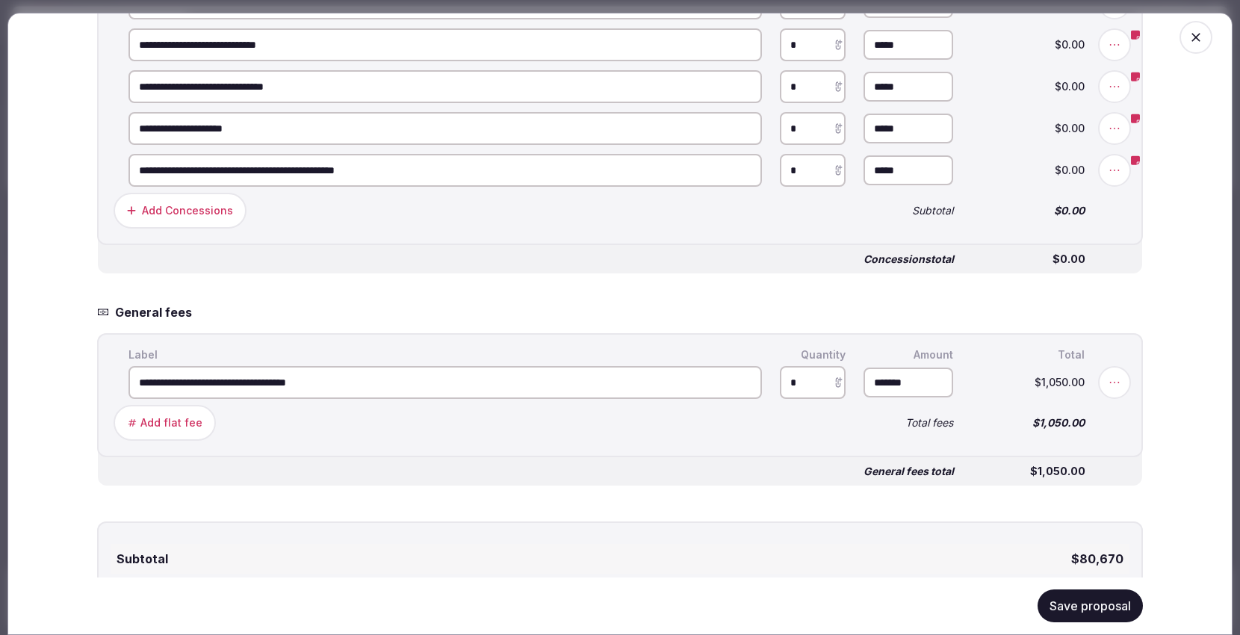
drag, startPoint x: 337, startPoint y: 368, endPoint x: 102, endPoint y: 367, distance: 234.5
click at [128, 367] on input "**********" at bounding box center [444, 382] width 633 height 33
click at [1109, 375] on icon at bounding box center [1114, 382] width 15 height 15
click at [842, 369] on button "Delete" at bounding box center [838, 382] width 61 height 27
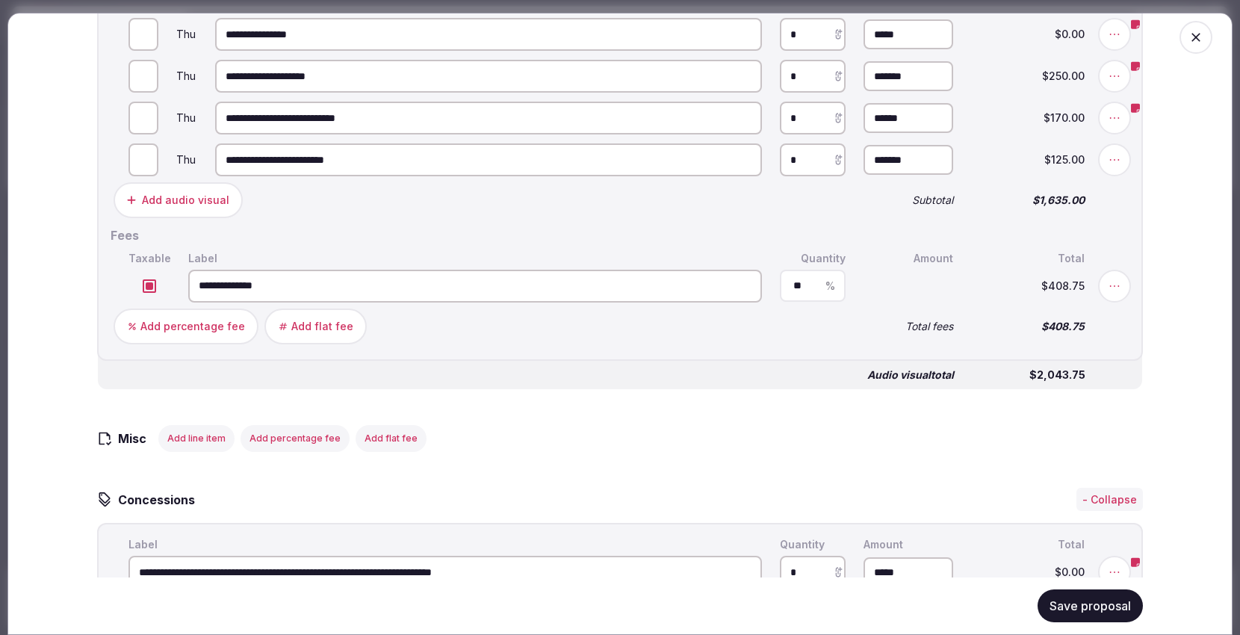
scroll to position [3568, 0]
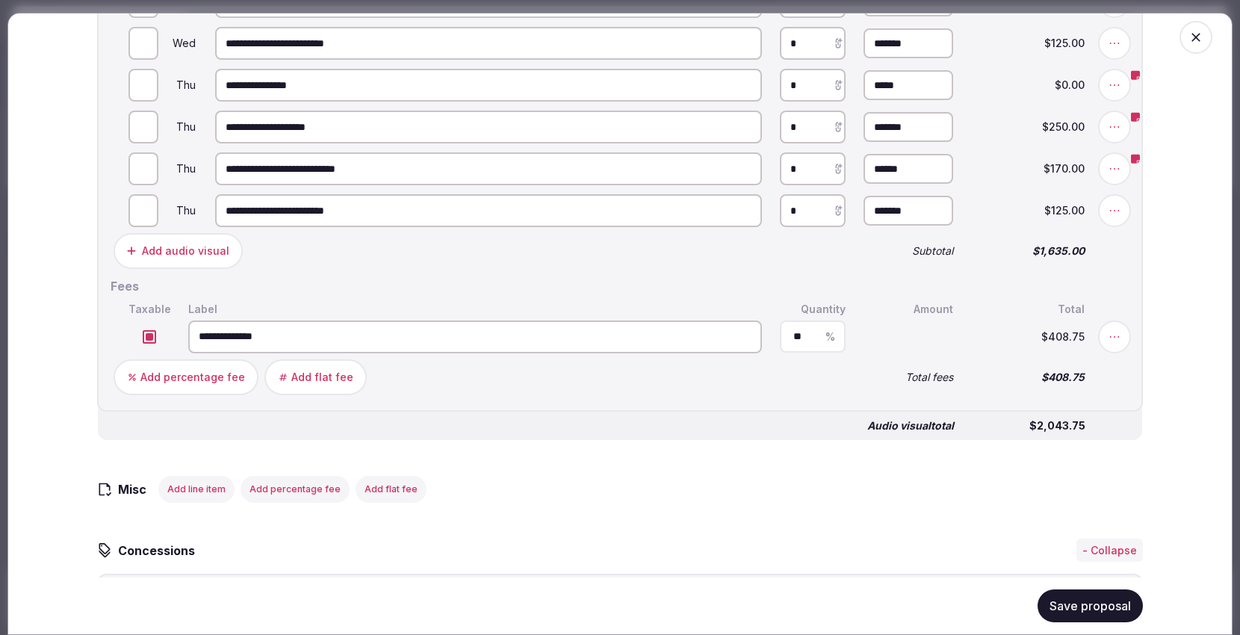
click at [172, 246] on div "Add audio visual" at bounding box center [185, 250] width 87 height 15
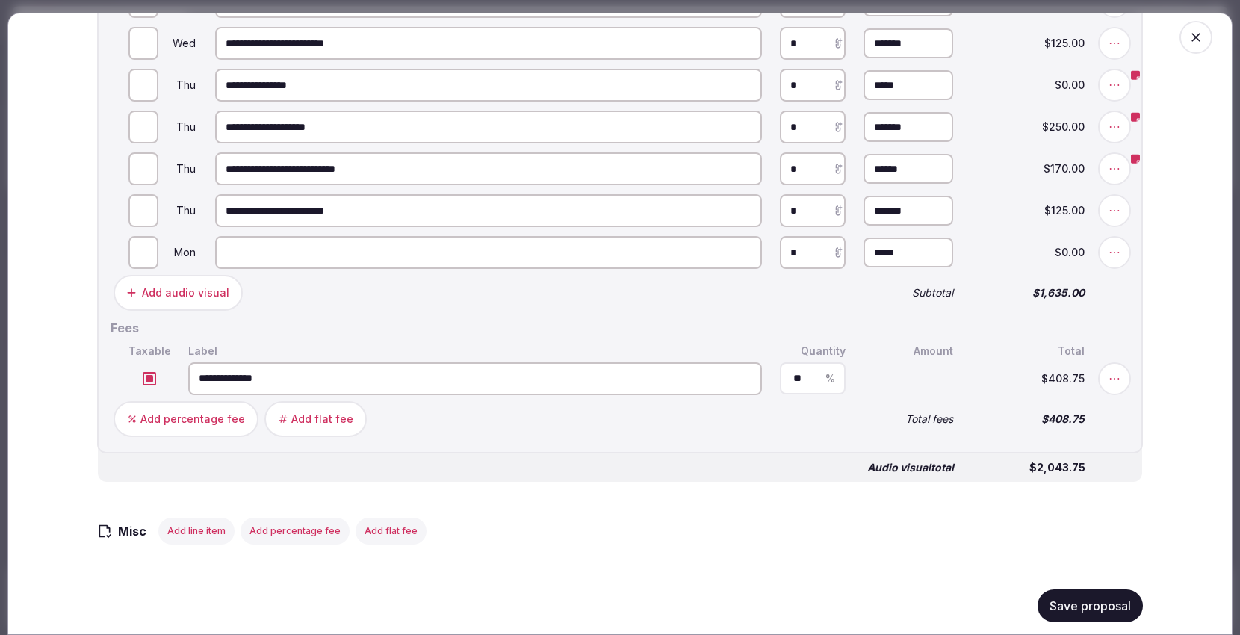
click at [288, 246] on input at bounding box center [488, 252] width 547 height 33
paste input "**********"
type input "**********"
click at [142, 240] on input "*" at bounding box center [143, 252] width 30 height 33
click at [143, 240] on input "*" at bounding box center [143, 252] width 30 height 33
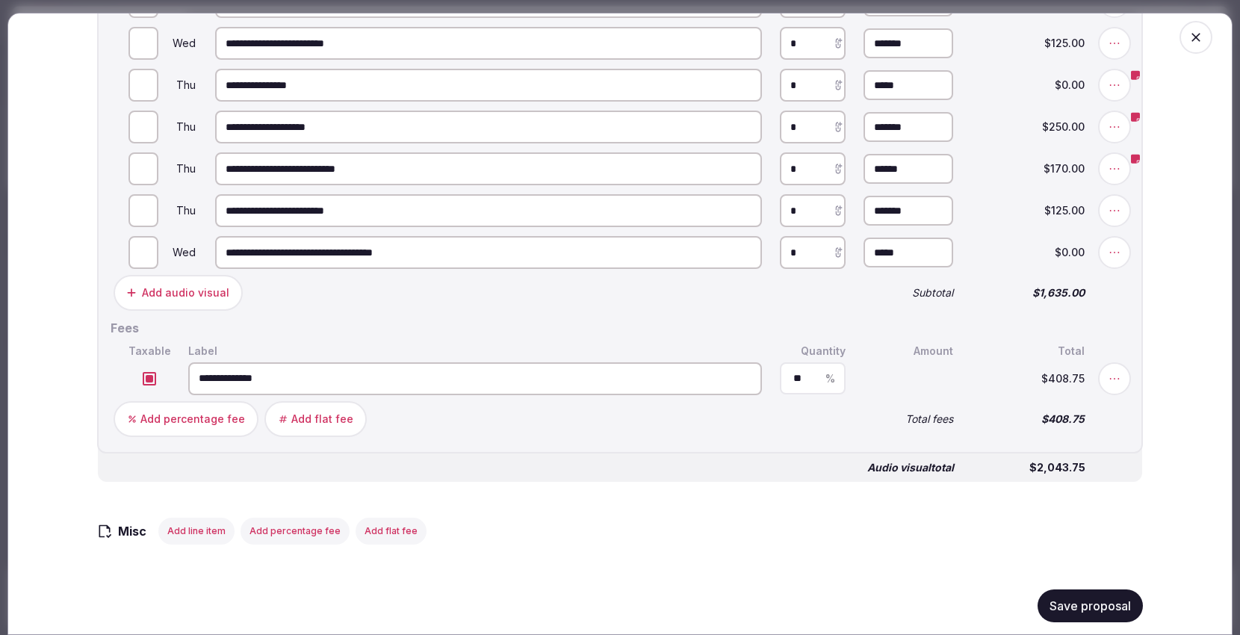
click at [145, 238] on input "*" at bounding box center [143, 252] width 30 height 33
type input "*"
click at [146, 247] on input "*" at bounding box center [143, 252] width 30 height 33
drag, startPoint x: 793, startPoint y: 248, endPoint x: 777, endPoint y: 249, distance: 15.8
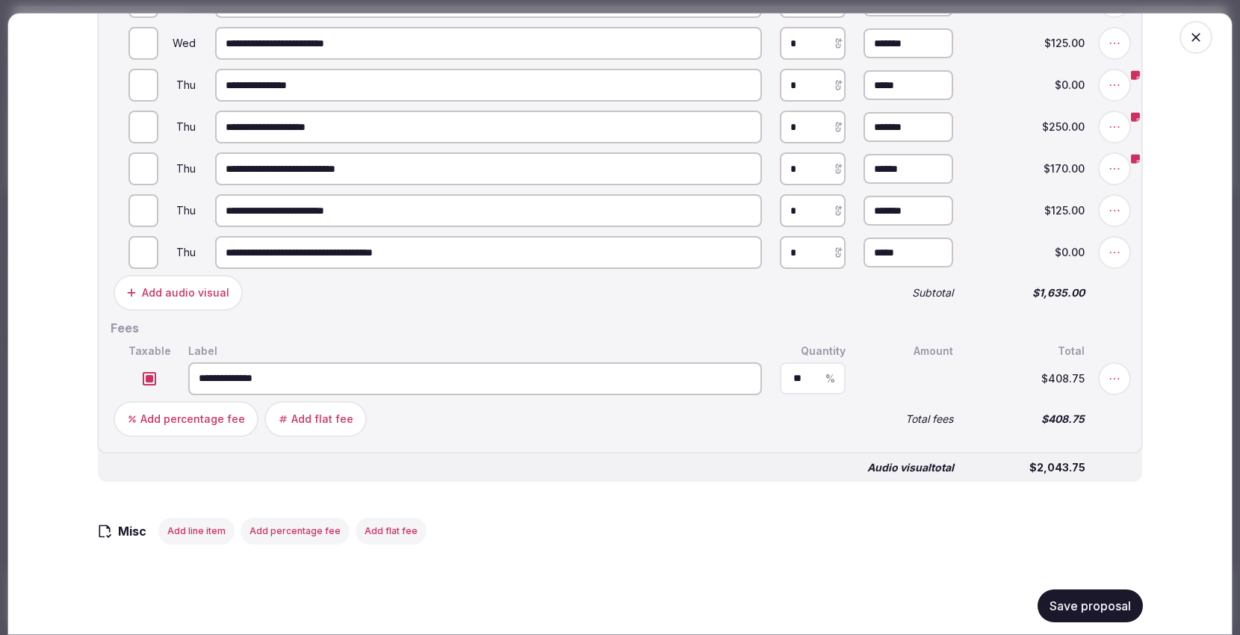
click at [780, 249] on input "*" at bounding box center [813, 252] width 66 height 33
type input "*"
drag, startPoint x: 909, startPoint y: 236, endPoint x: 853, endPoint y: 245, distance: 56.7
click at [863, 243] on input "*" at bounding box center [908, 252] width 90 height 30
type input "*******"
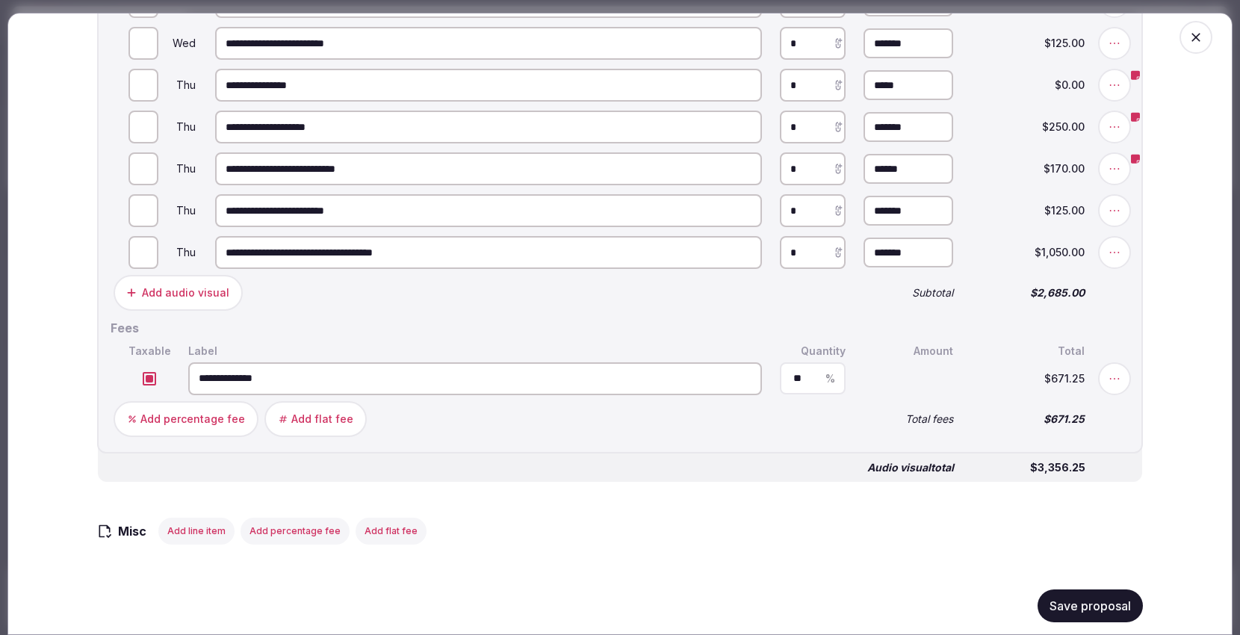
click at [1201, 314] on div "**********" at bounding box center [619, 324] width 1225 height 622
drag, startPoint x: 1064, startPoint y: 601, endPoint x: 1072, endPoint y: 605, distance: 9.0
click at [1069, 606] on button "Save proposal" at bounding box center [1089, 605] width 105 height 33
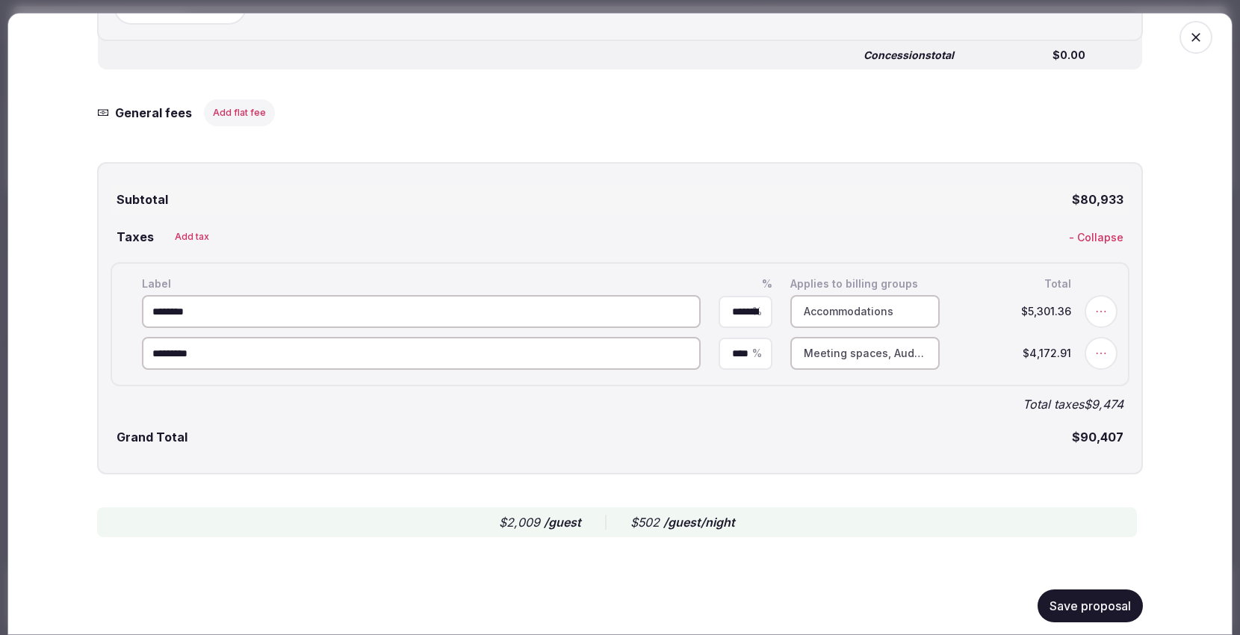
scroll to position [4874, 0]
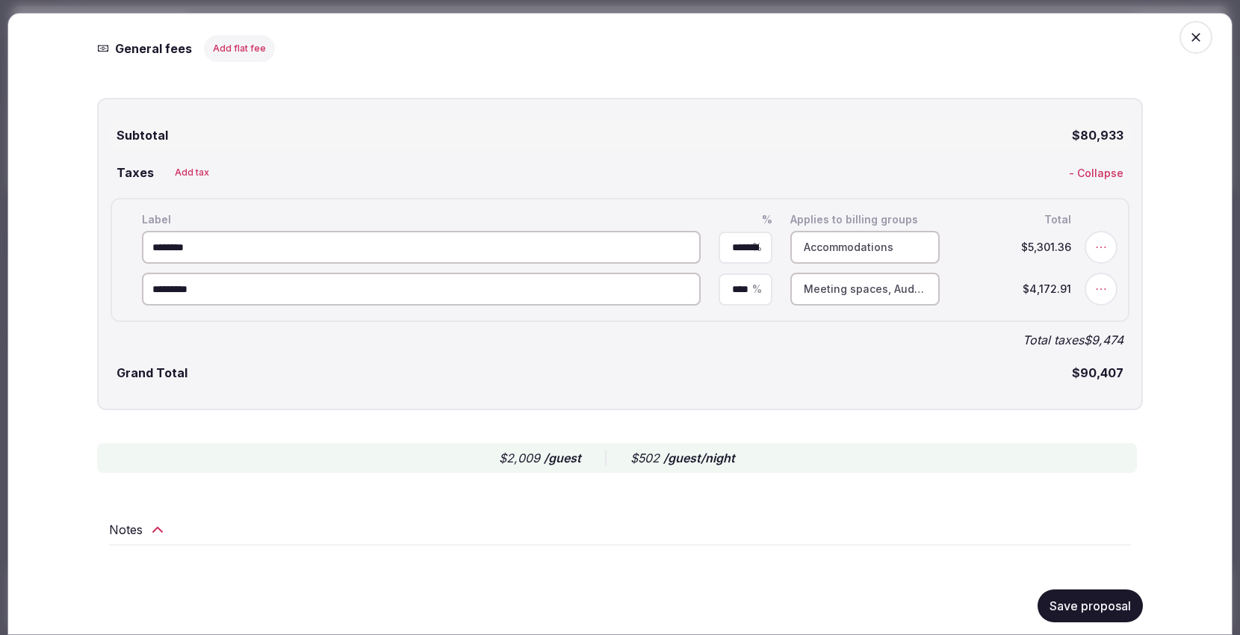
click at [1068, 589] on button "Save proposal" at bounding box center [1089, 605] width 105 height 33
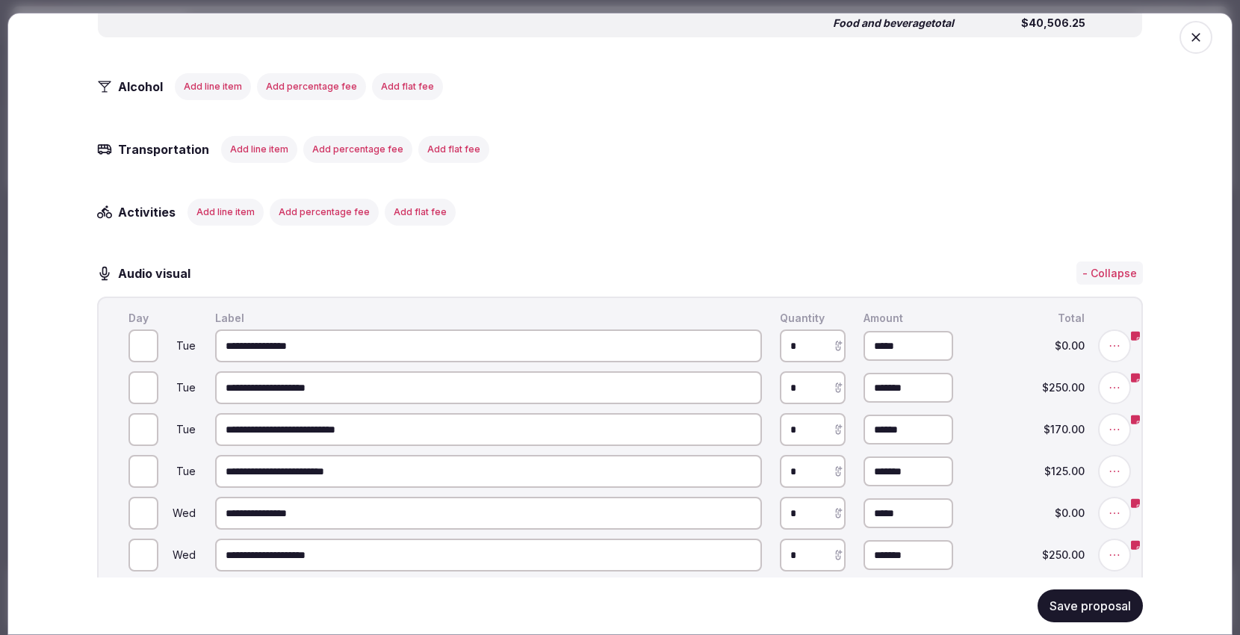
scroll to position [2928, 0]
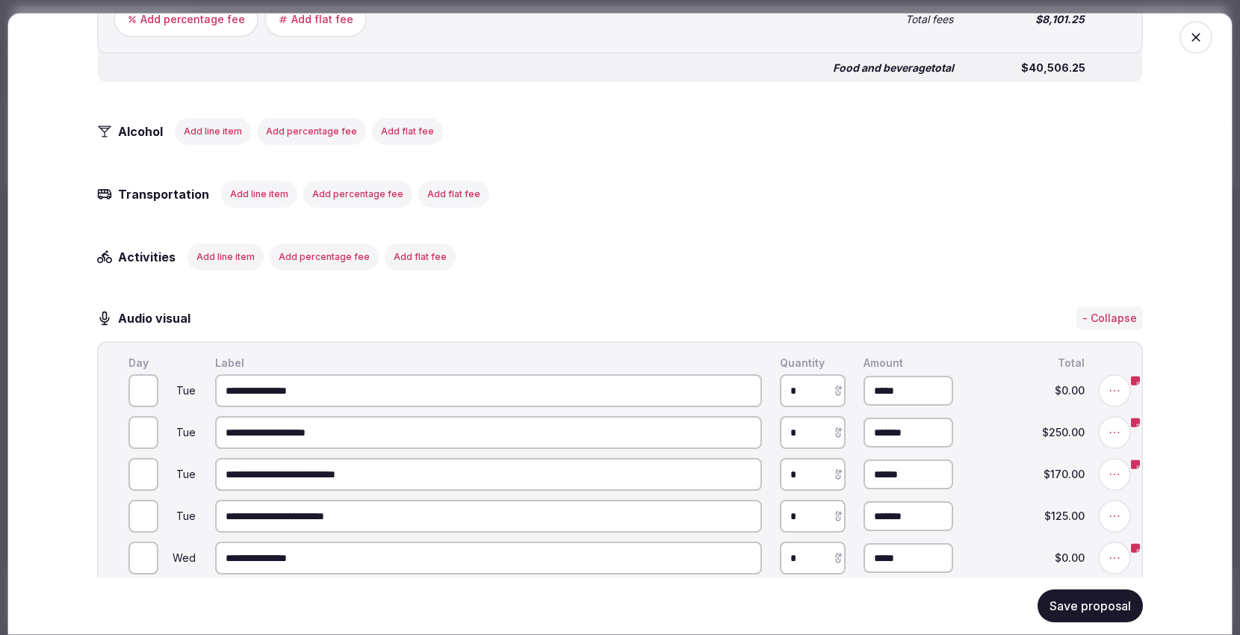
click at [1098, 603] on button "Save proposal" at bounding box center [1089, 605] width 105 height 33
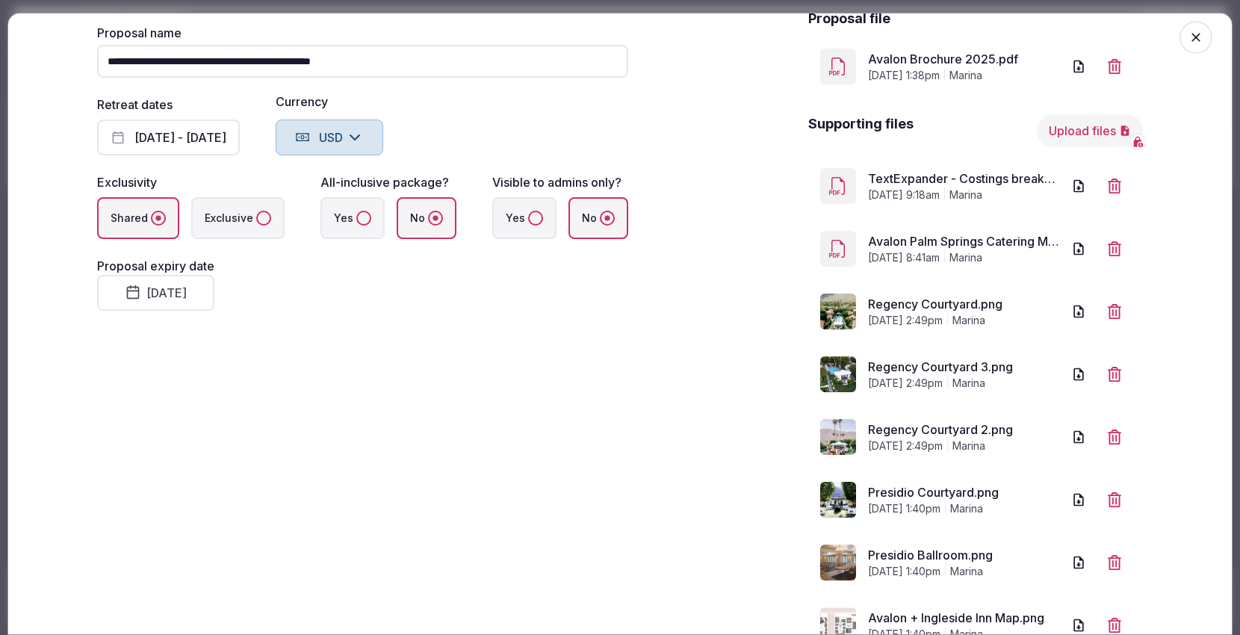
scroll to position [0, 0]
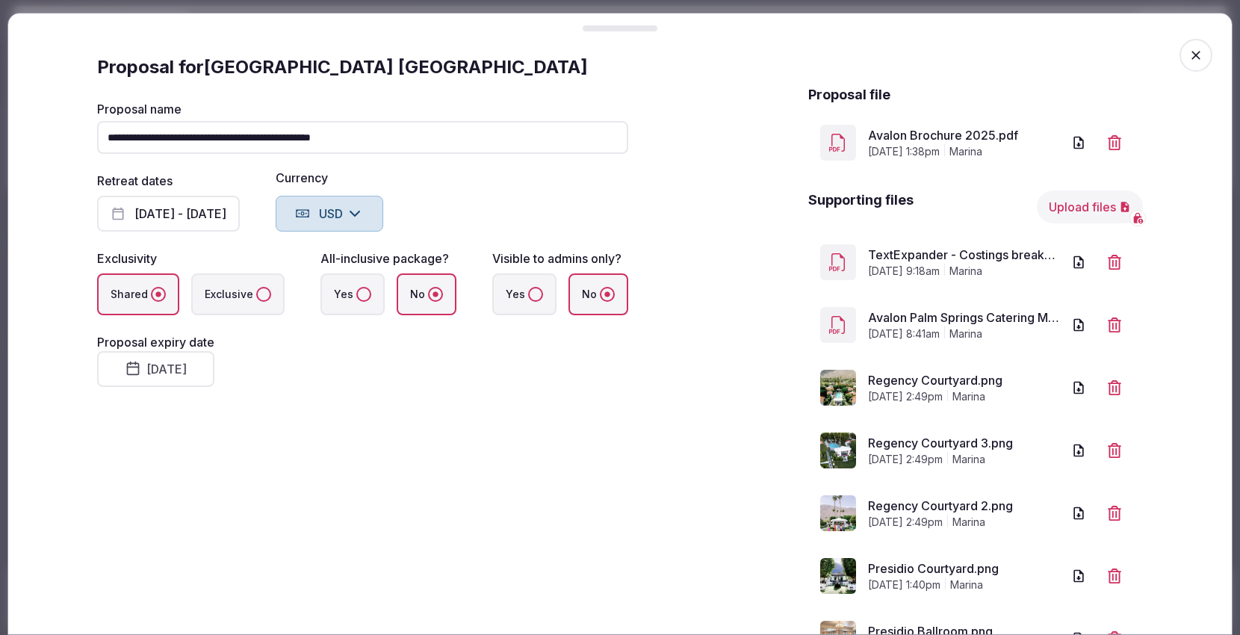
click at [1188, 49] on icon "button" at bounding box center [1195, 55] width 15 height 15
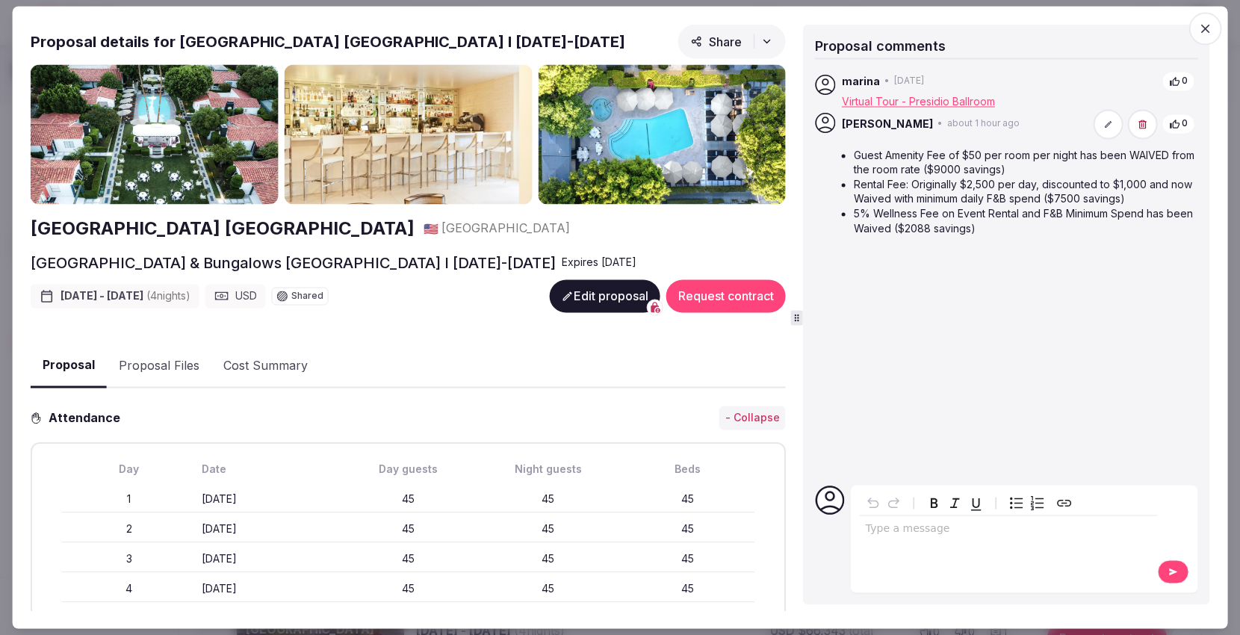
click at [1202, 26] on icon "button" at bounding box center [1204, 29] width 15 height 15
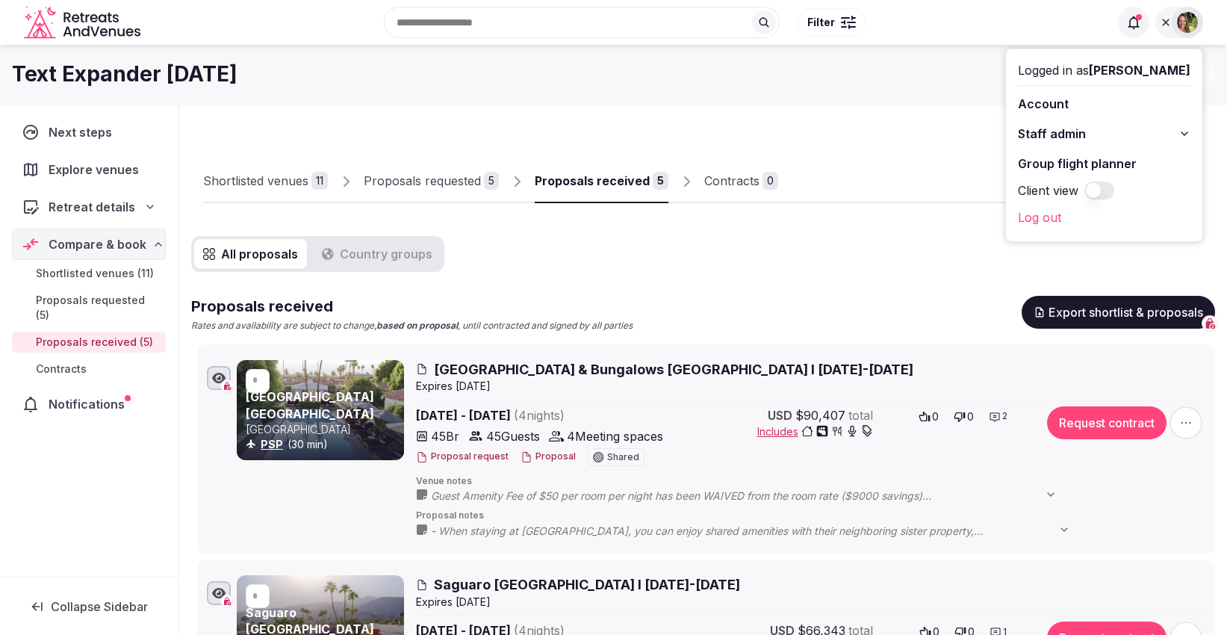
drag, startPoint x: 992, startPoint y: 287, endPoint x: 1010, endPoint y: 282, distance: 19.2
click at [1155, 311] on button "Export shortlist & proposals" at bounding box center [1118, 312] width 193 height 33
click at [546, 456] on button "Proposal" at bounding box center [548, 456] width 55 height 13
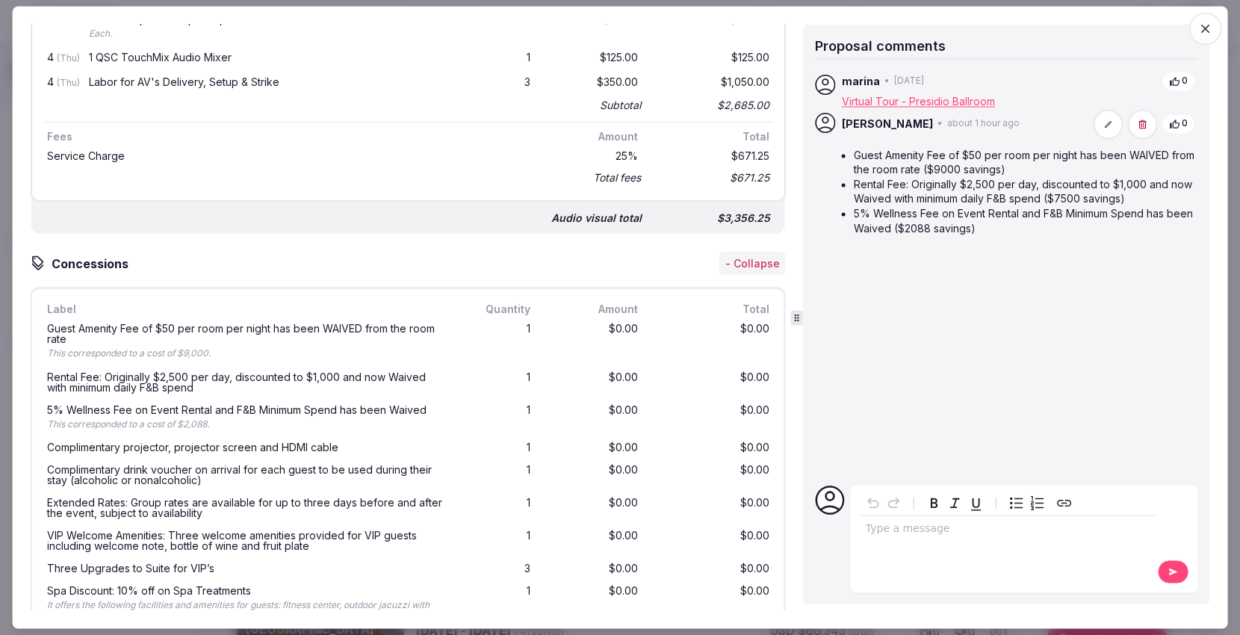
scroll to position [3114, 0]
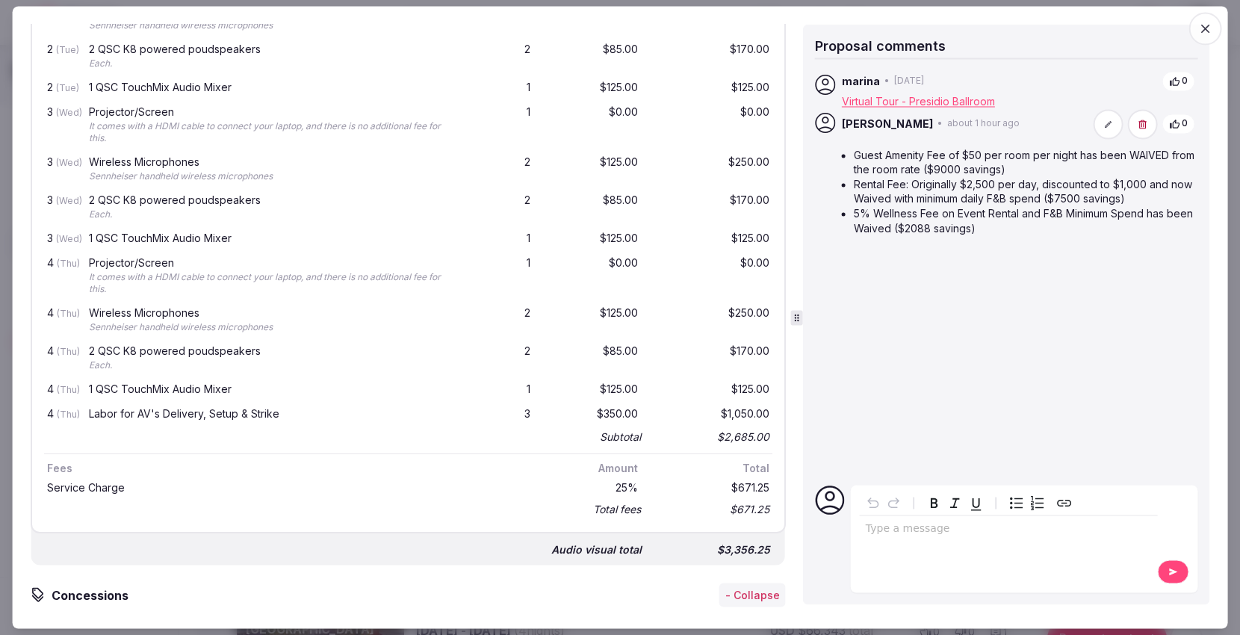
click at [1202, 27] on icon "button" at bounding box center [1204, 29] width 15 height 15
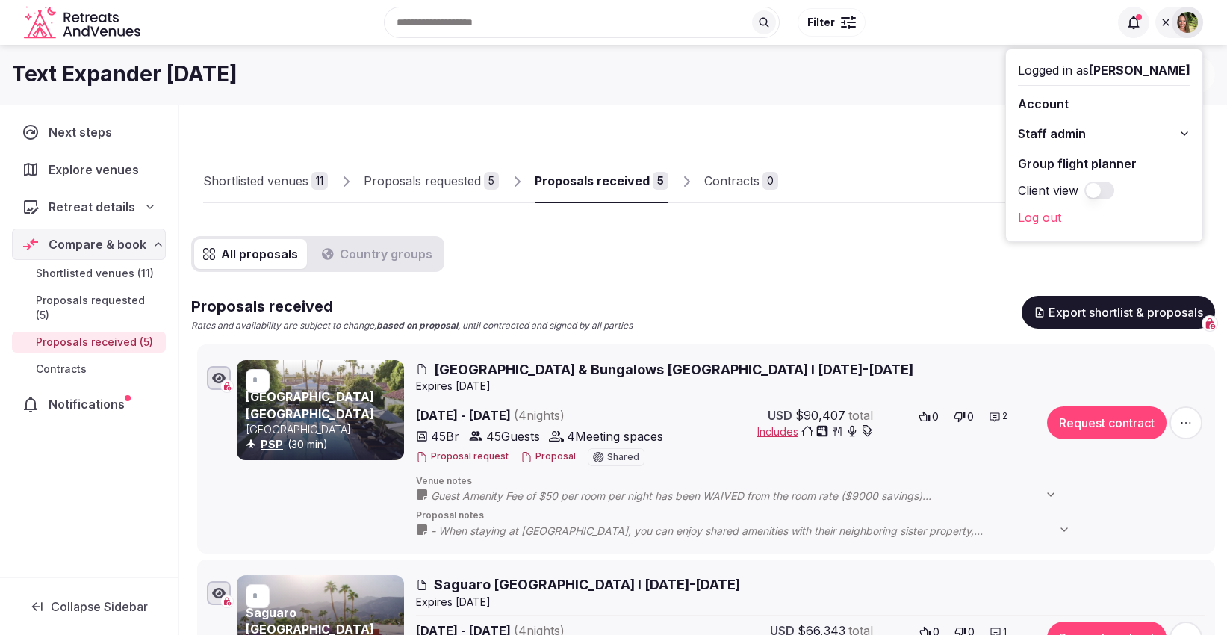
click at [546, 457] on button "Proposal" at bounding box center [548, 456] width 55 height 13
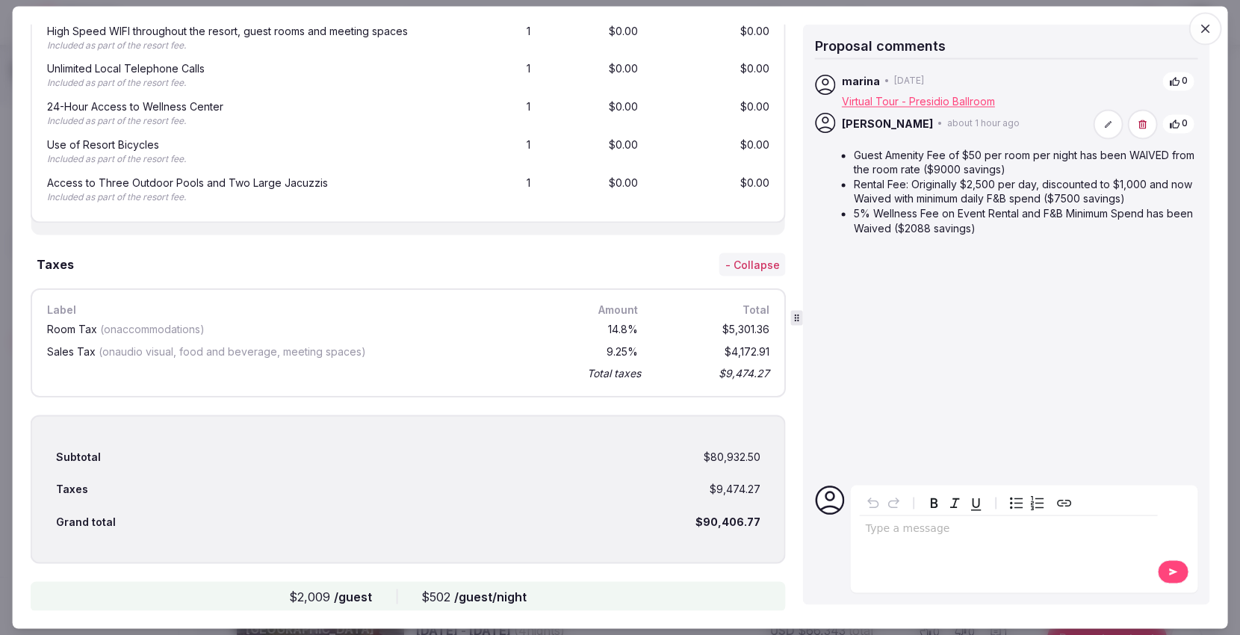
scroll to position [4005, 0]
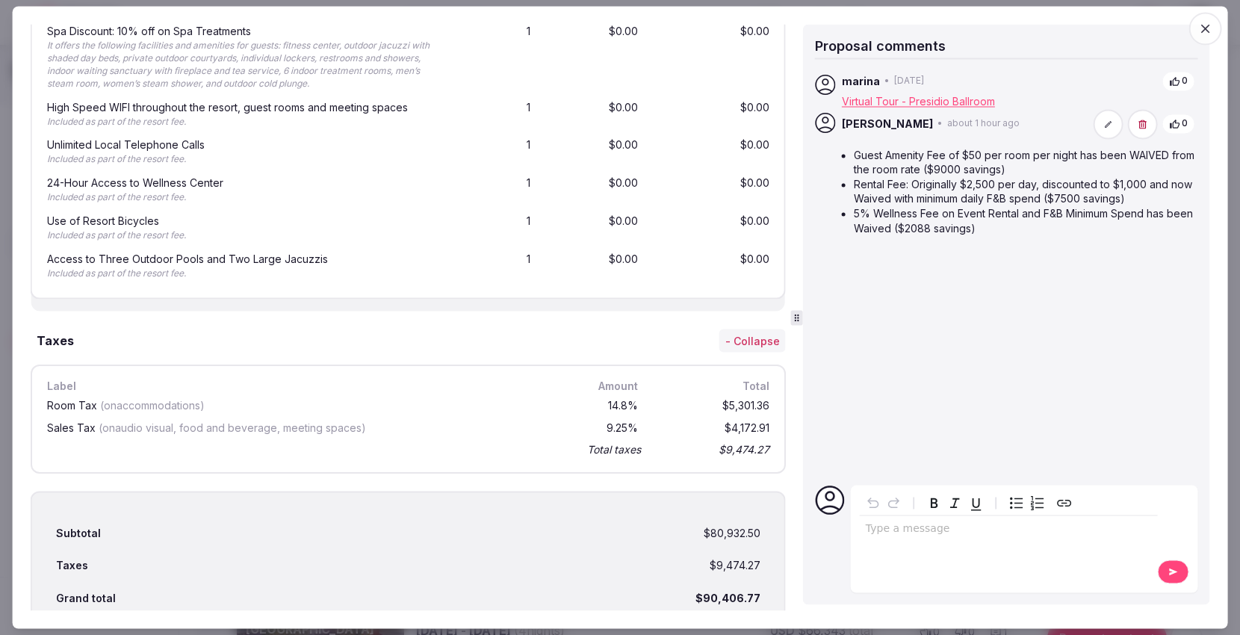
click at [1203, 31] on icon "button" at bounding box center [1205, 29] width 9 height 9
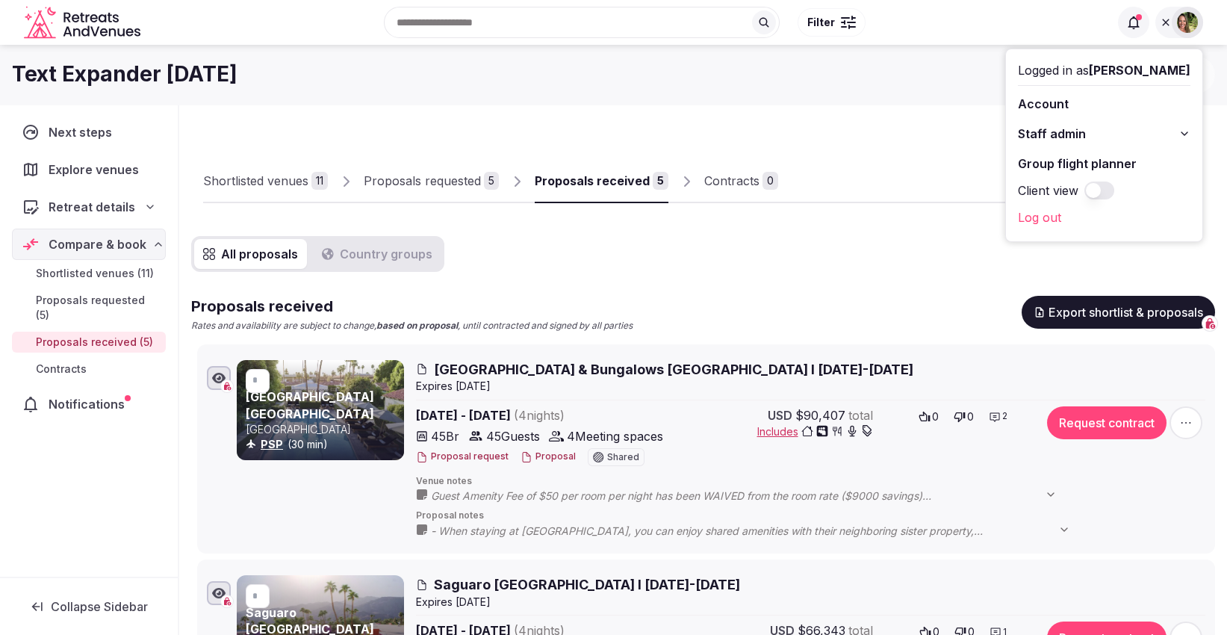
click at [541, 454] on button "Proposal" at bounding box center [548, 456] width 55 height 13
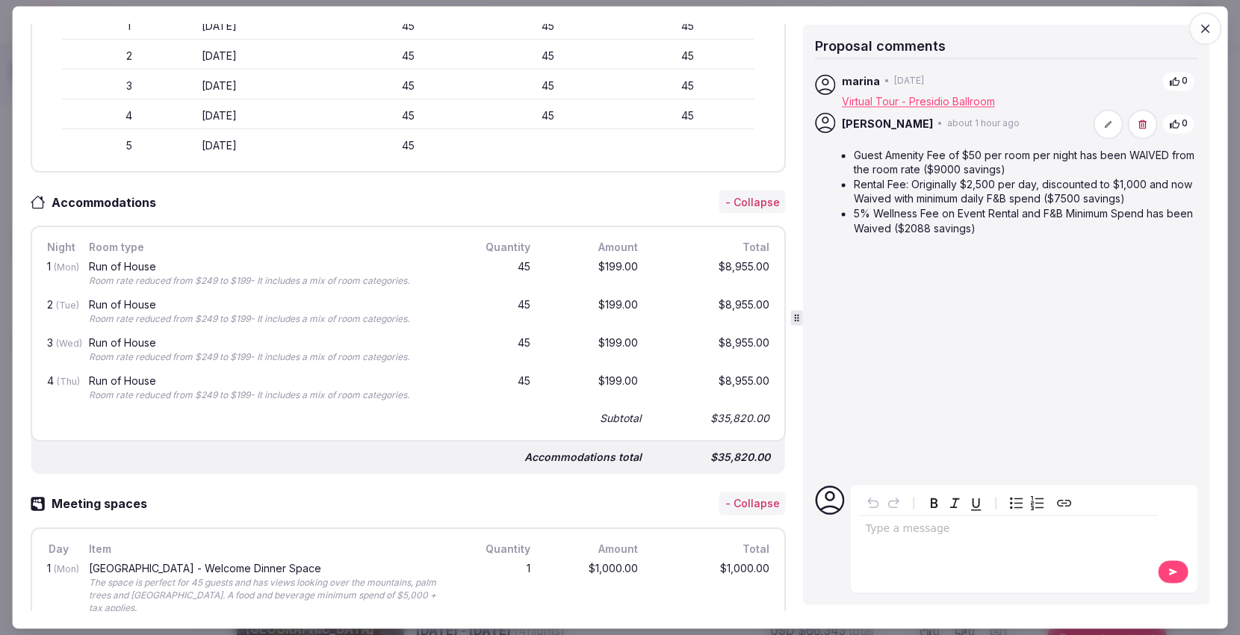
scroll to position [0, 0]
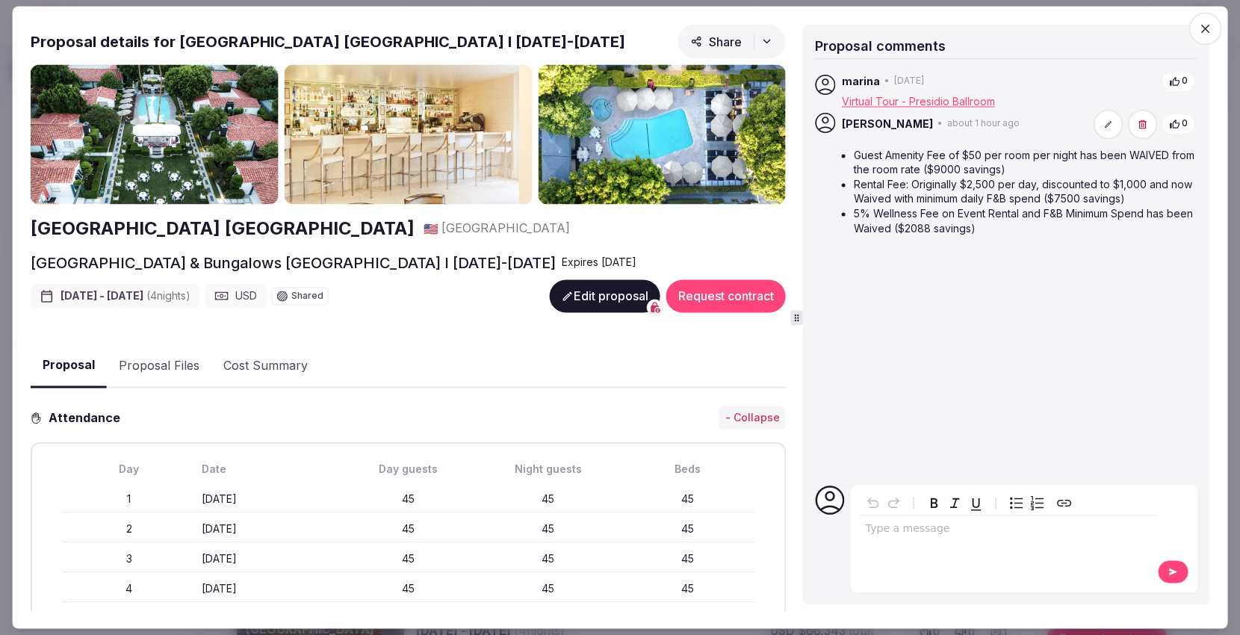
click at [574, 291] on button "Edit proposal" at bounding box center [605, 296] width 111 height 33
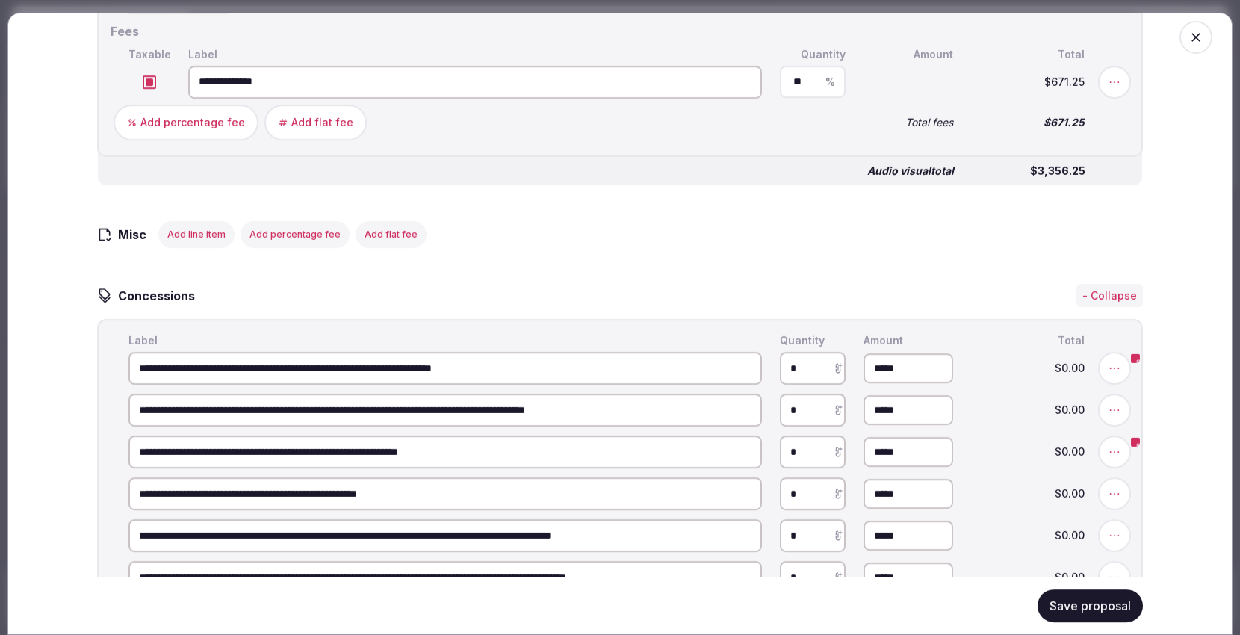
scroll to position [3651, 0]
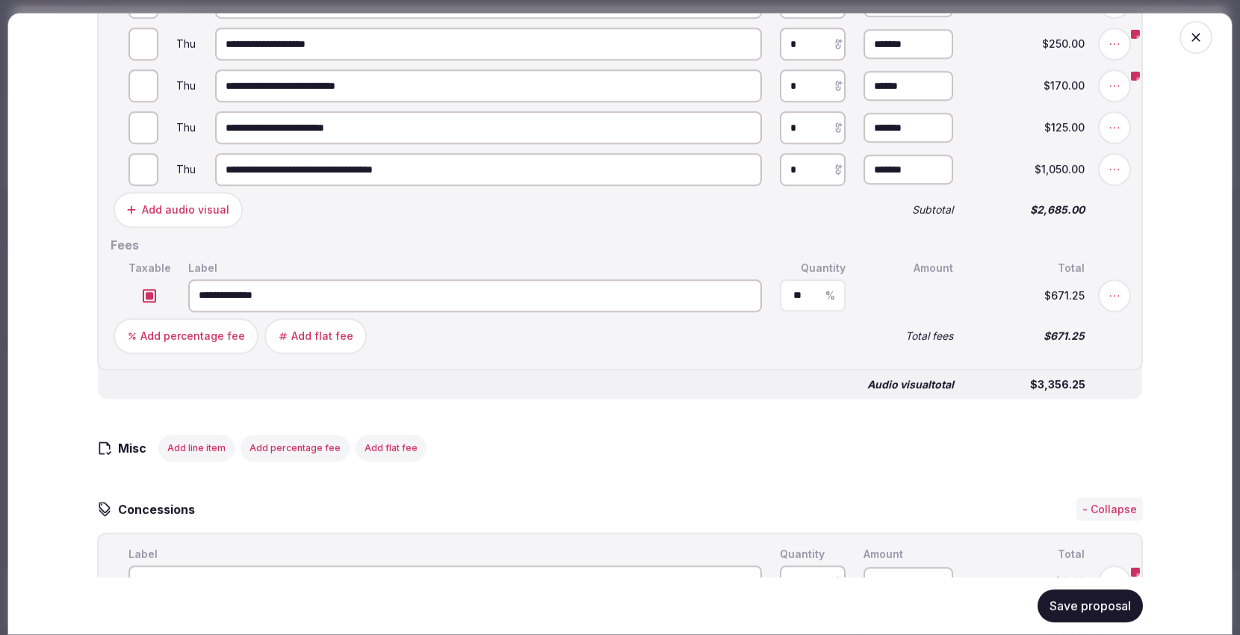
drag, startPoint x: 417, startPoint y: 162, endPoint x: 200, endPoint y: 165, distance: 217.4
click at [215, 165] on input "**********" at bounding box center [488, 169] width 547 height 33
click at [1114, 162] on icon at bounding box center [1114, 169] width 15 height 15
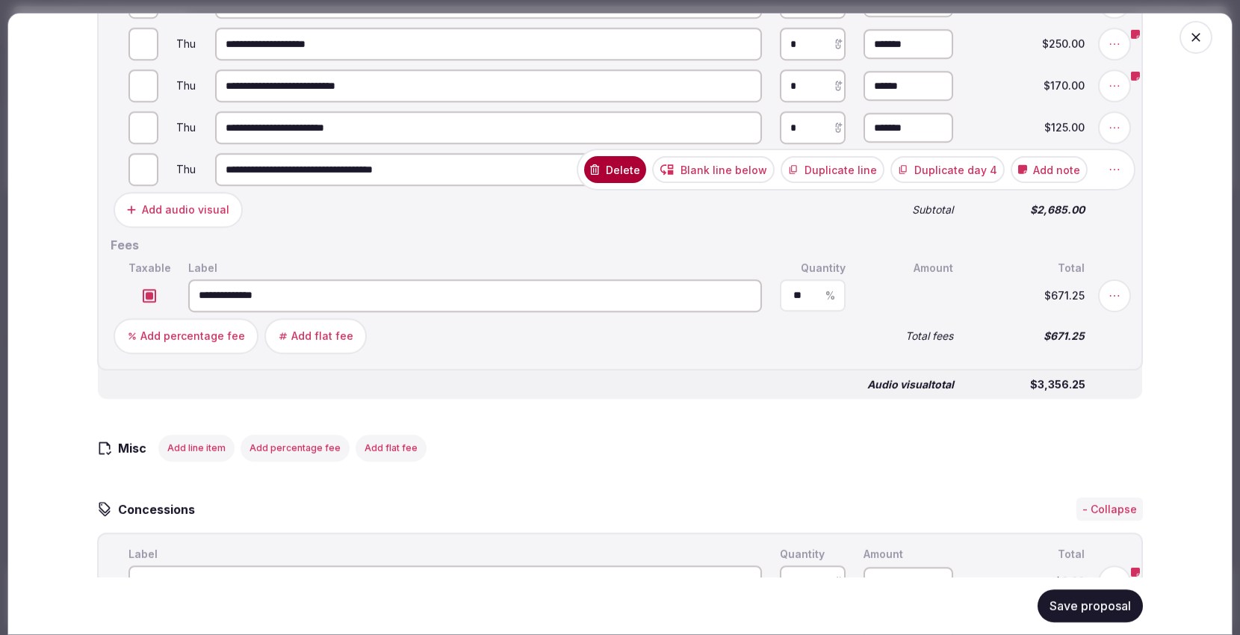
click at [628, 160] on button "Delete" at bounding box center [614, 169] width 61 height 27
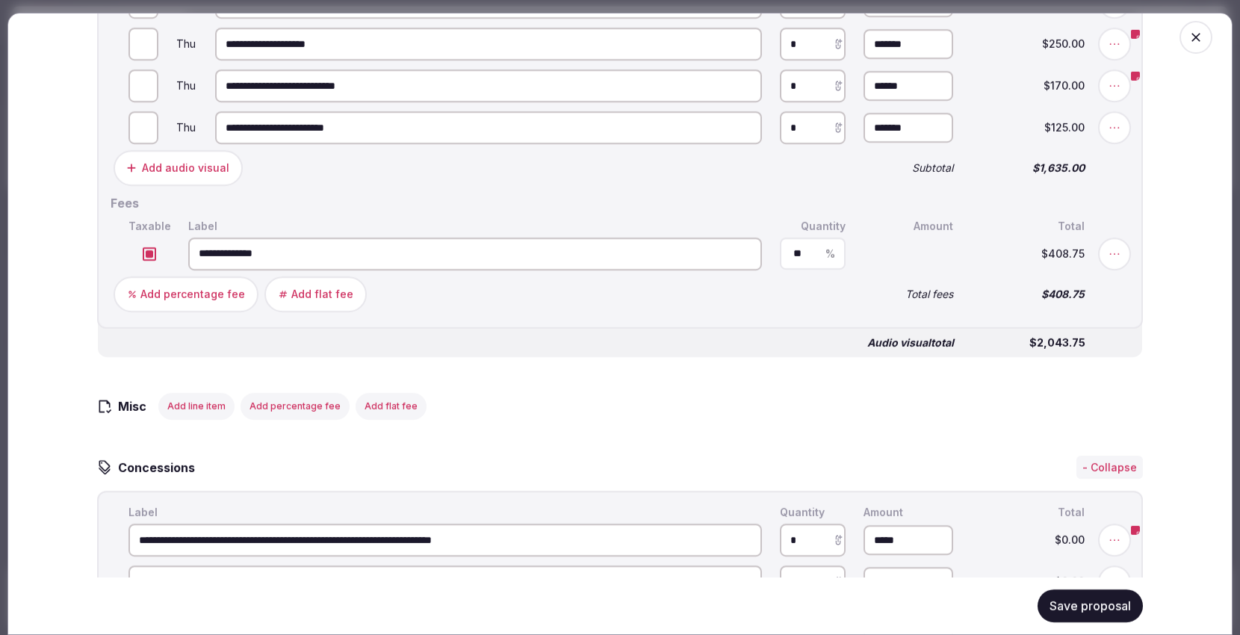
click at [183, 400] on button "Add line item" at bounding box center [196, 406] width 76 height 27
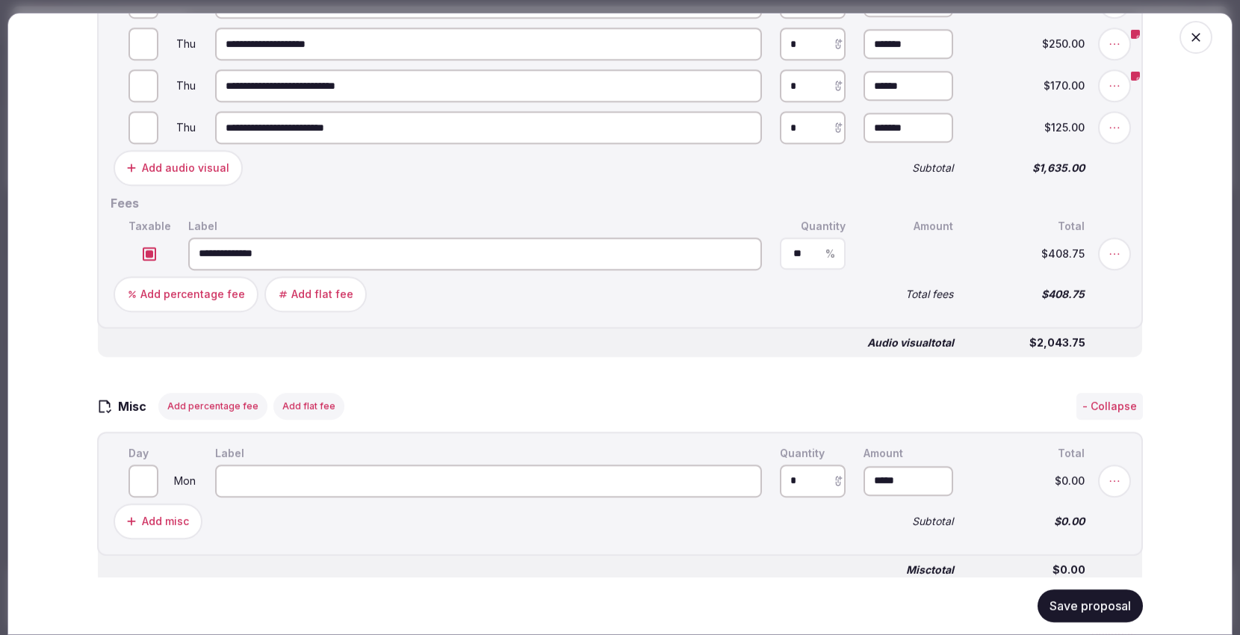
click at [282, 477] on input at bounding box center [488, 481] width 547 height 33
paste input "**********"
type input "**********"
drag, startPoint x: 804, startPoint y: 472, endPoint x: 776, endPoint y: 476, distance: 28.7
click at [780, 476] on input "*" at bounding box center [813, 481] width 66 height 33
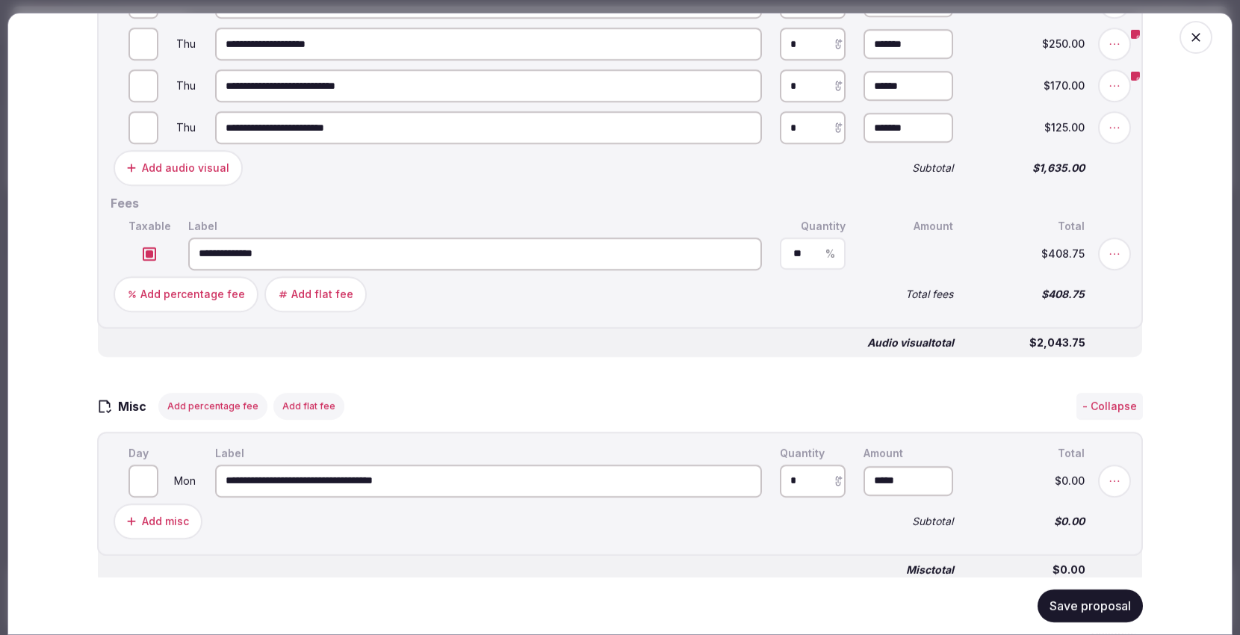
type input "*"
drag, startPoint x: 913, startPoint y: 471, endPoint x: 771, endPoint y: 474, distance: 142.7
click at [863, 475] on input "*" at bounding box center [908, 481] width 90 height 30
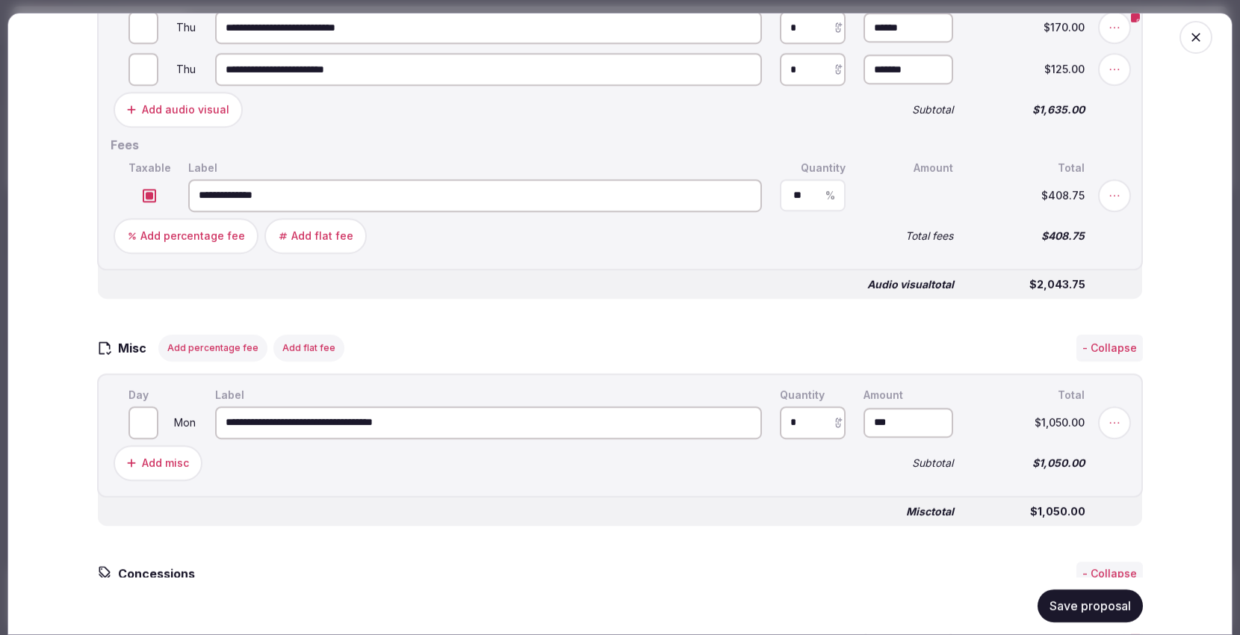
scroll to position [3734, 0]
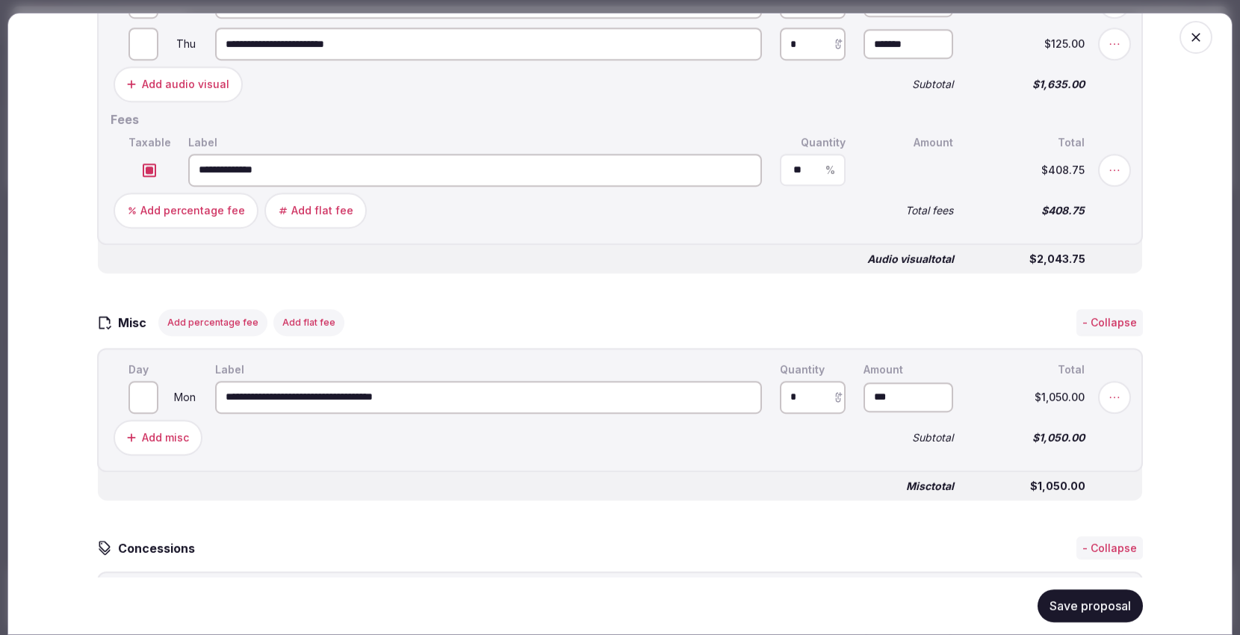
type input "*******"
click at [1083, 606] on button "Save proposal" at bounding box center [1089, 605] width 105 height 33
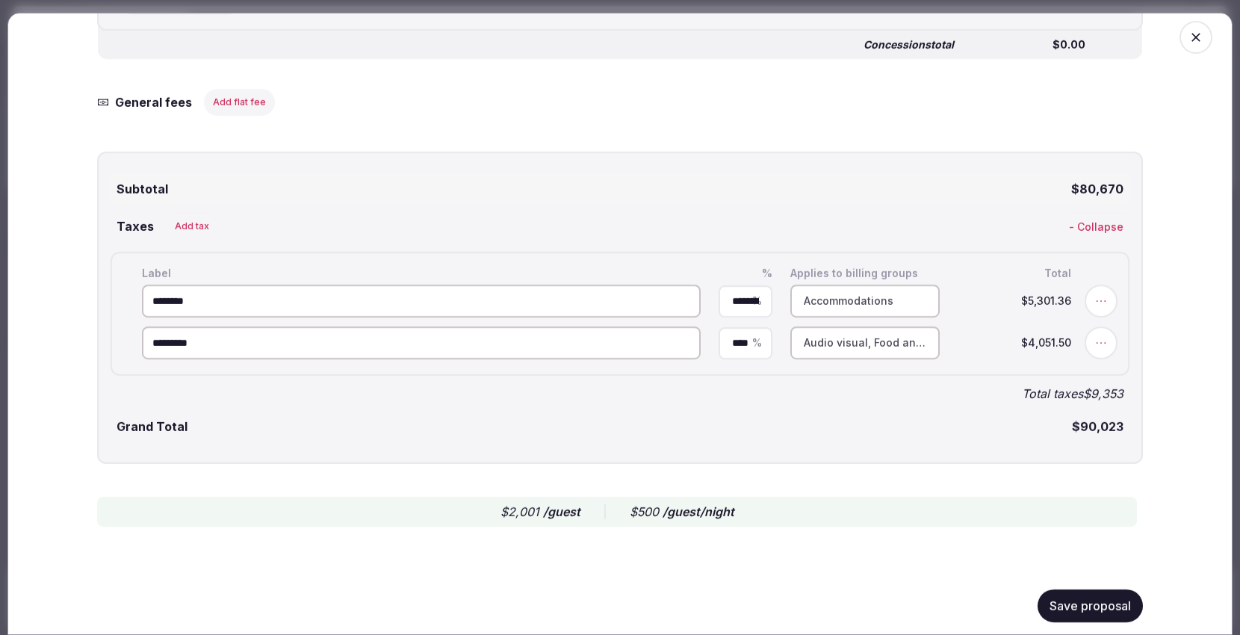
scroll to position [4995, 0]
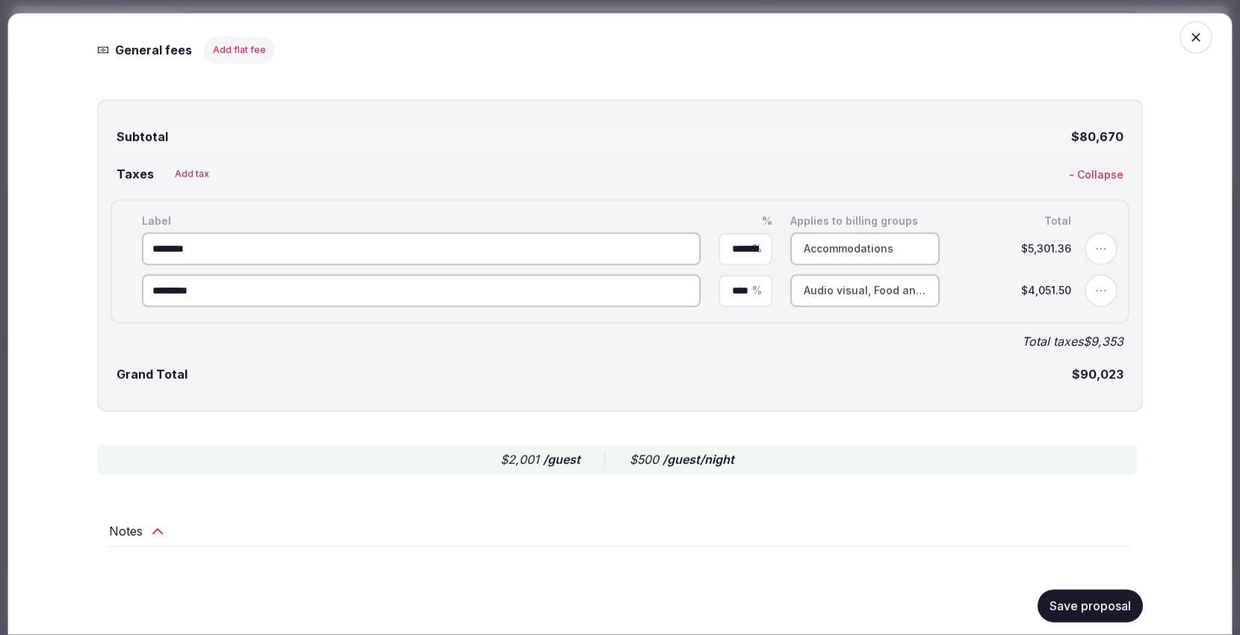
click at [1055, 589] on button "Save proposal" at bounding box center [1089, 605] width 105 height 33
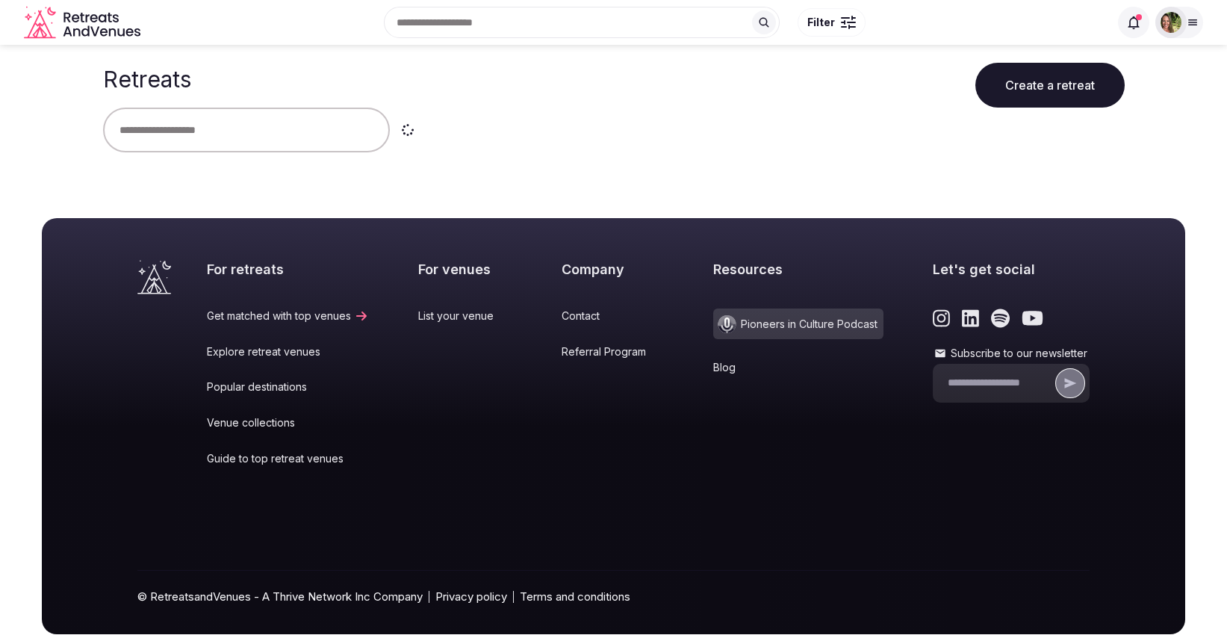
click at [229, 128] on input "text" at bounding box center [246, 130] width 287 height 45
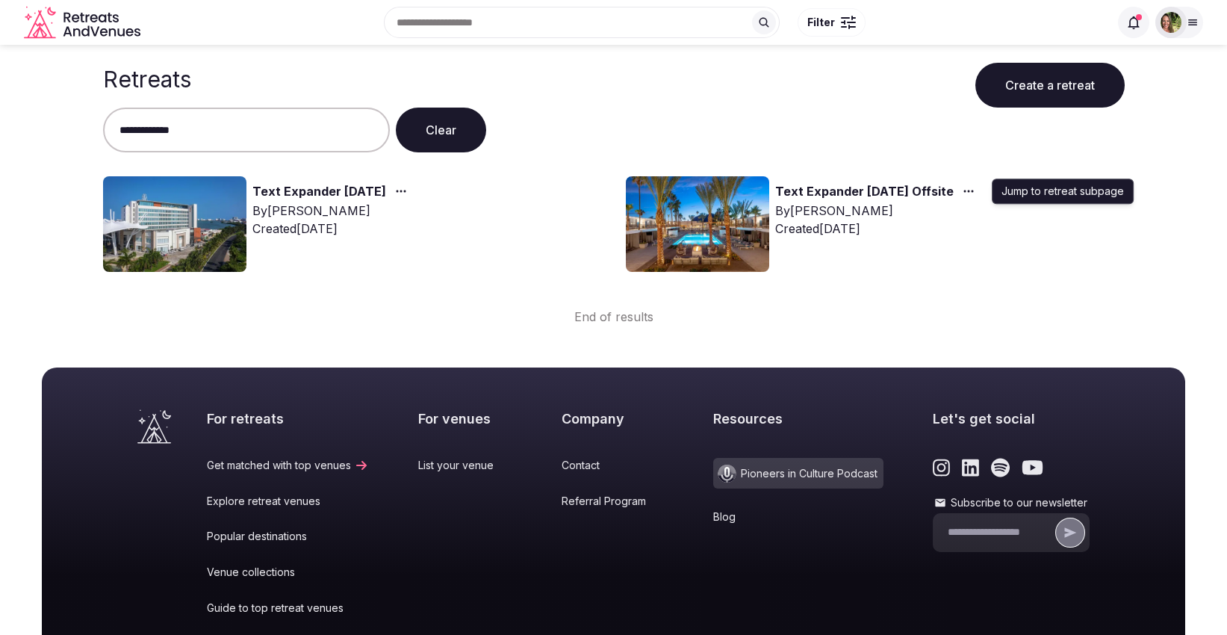
type input "**********"
click at [975, 190] on icon "button" at bounding box center [969, 191] width 12 height 12
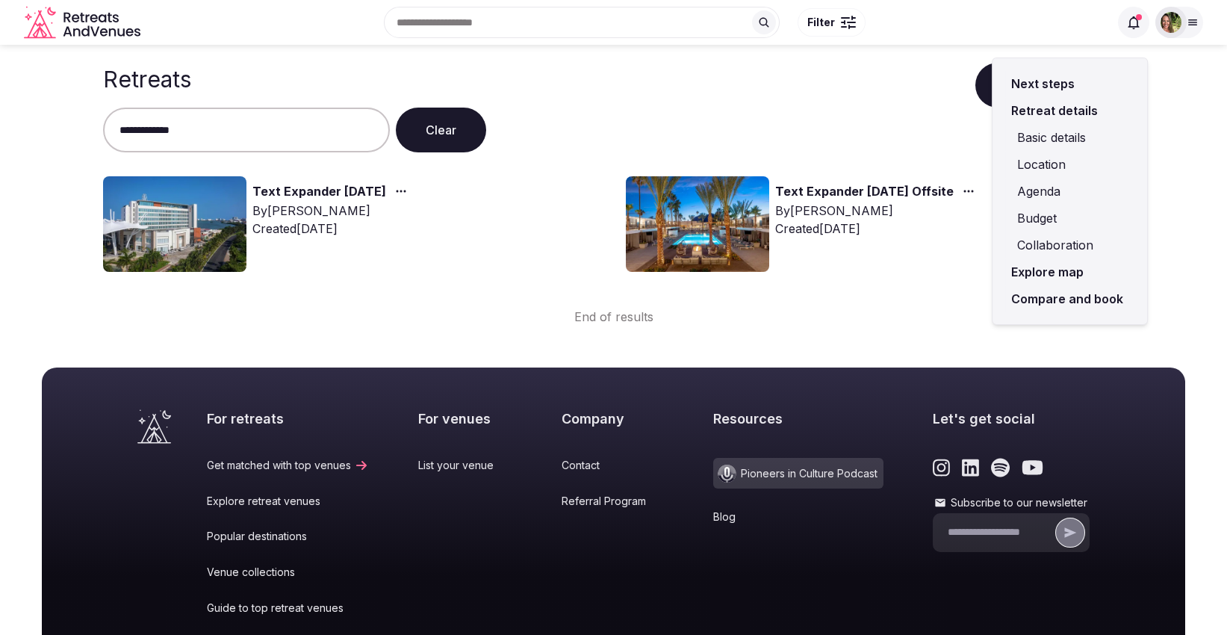
click at [1064, 301] on link "Compare and book" at bounding box center [1070, 298] width 131 height 27
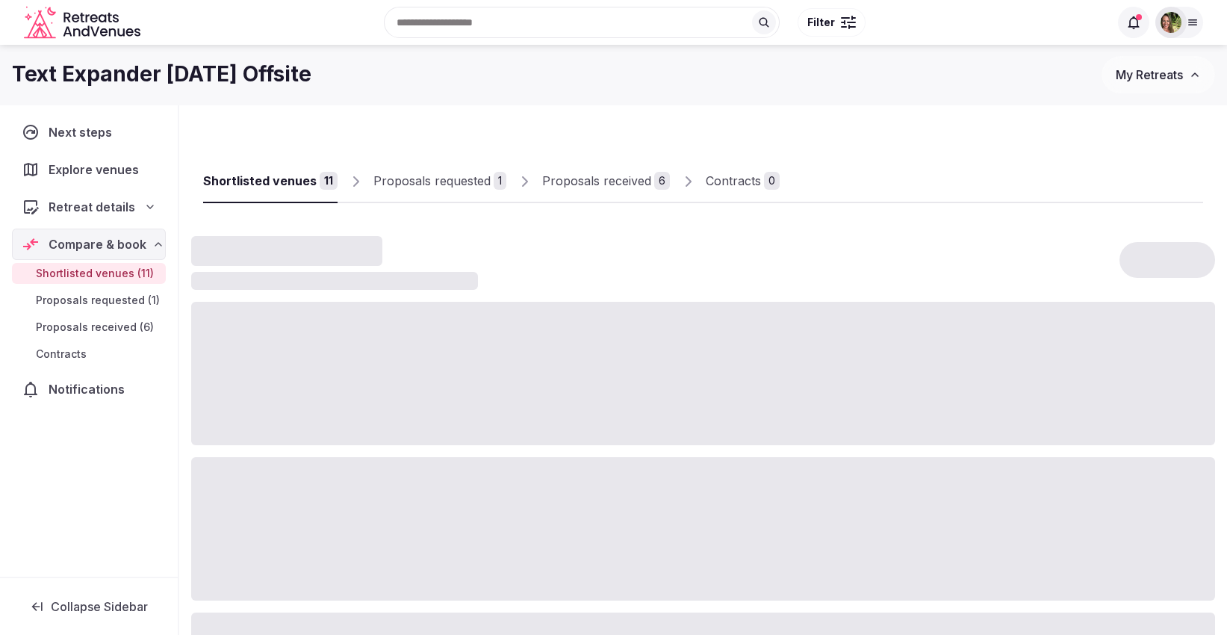
click at [594, 187] on div "Proposals received" at bounding box center [596, 181] width 109 height 18
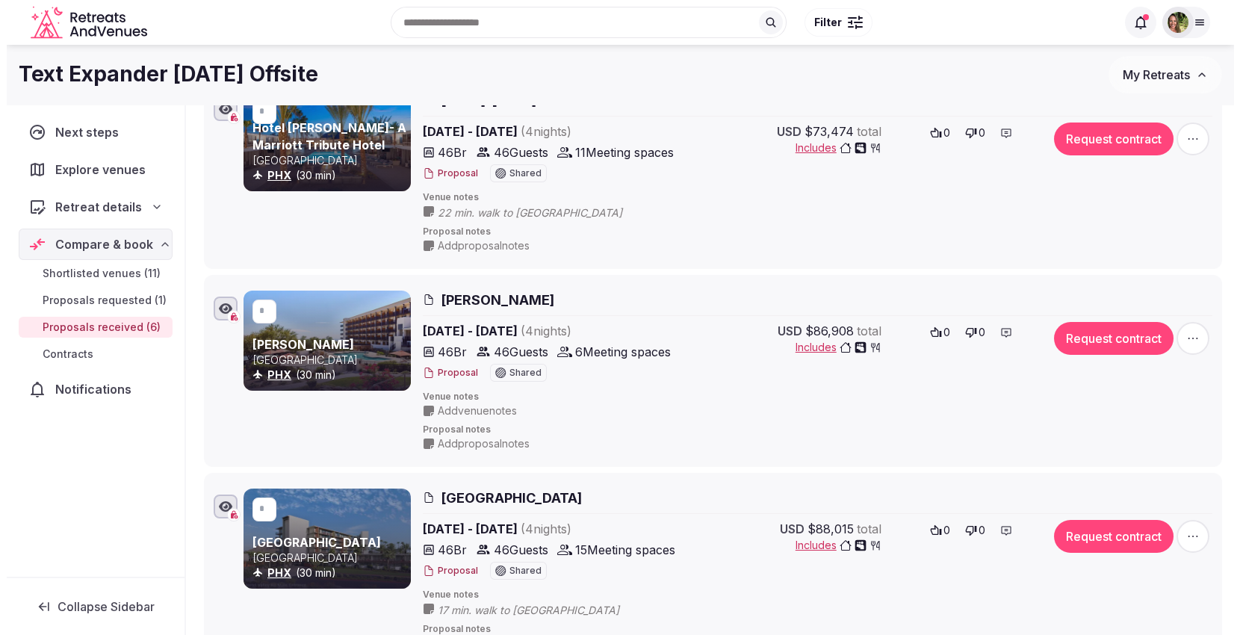
scroll to position [83, 0]
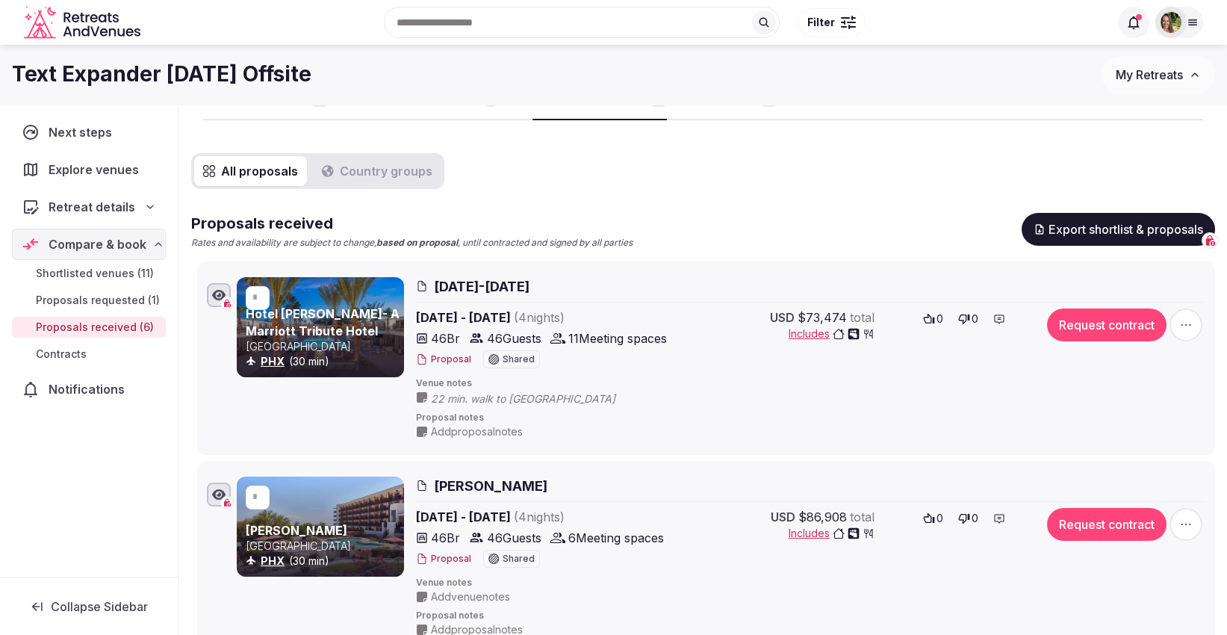
click at [441, 357] on button "Proposal" at bounding box center [443, 359] width 55 height 13
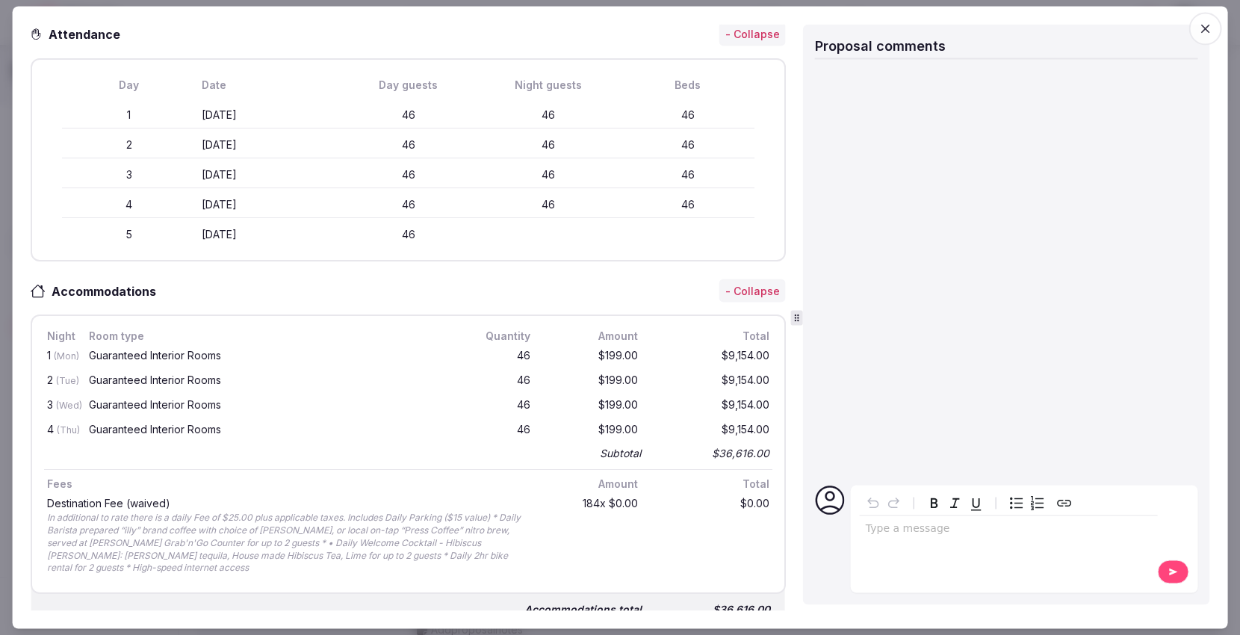
scroll to position [0, 0]
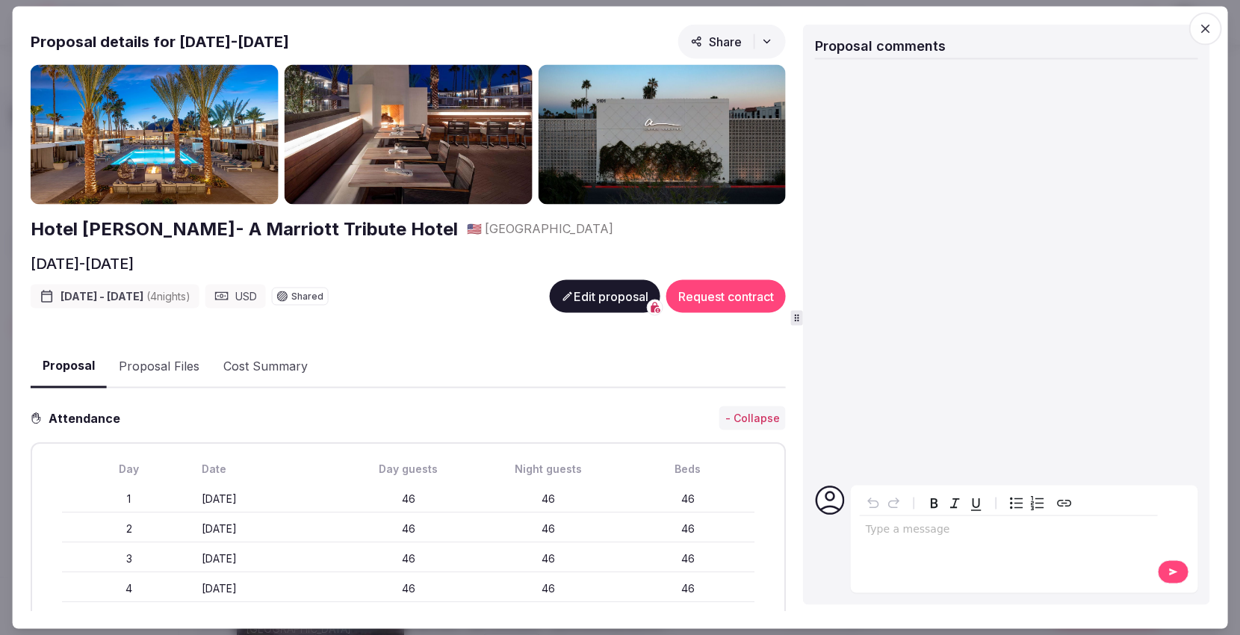
scroll to position [83, 0]
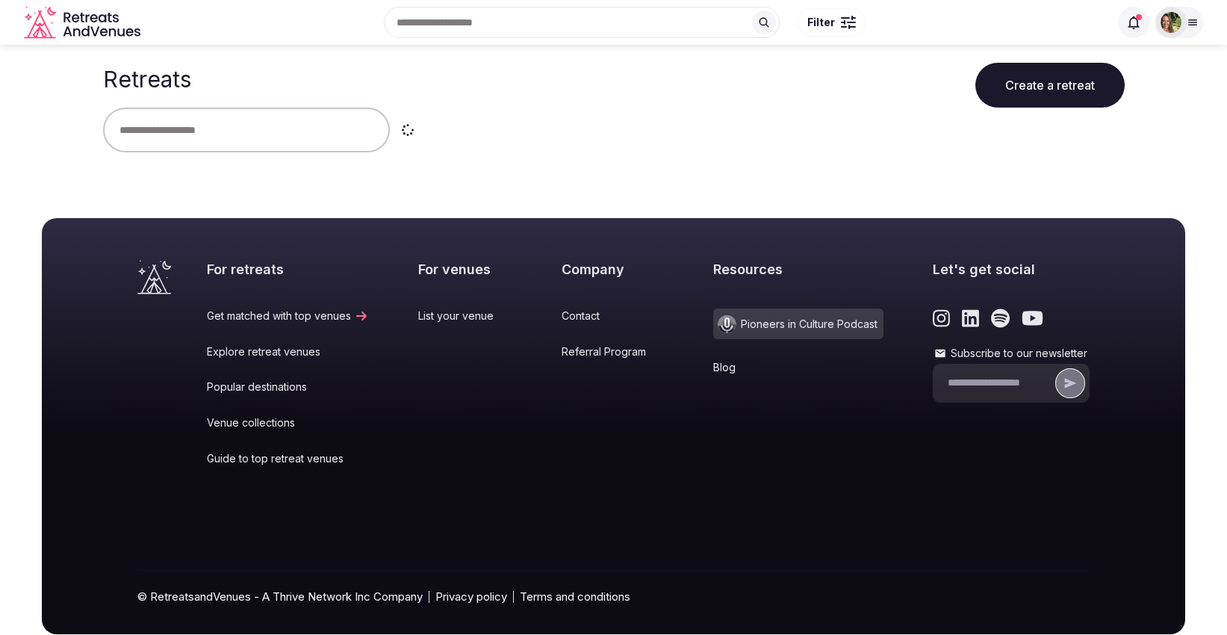
click at [238, 125] on input "text" at bounding box center [246, 130] width 287 height 45
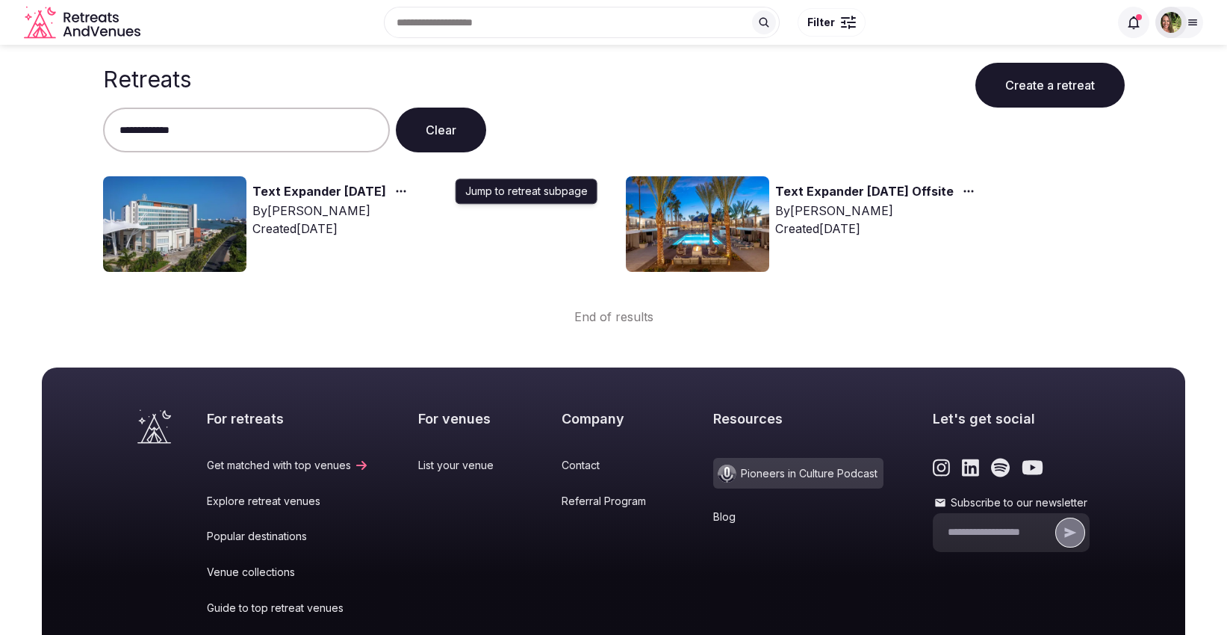
type input "**********"
click at [407, 188] on icon "button" at bounding box center [401, 191] width 12 height 12
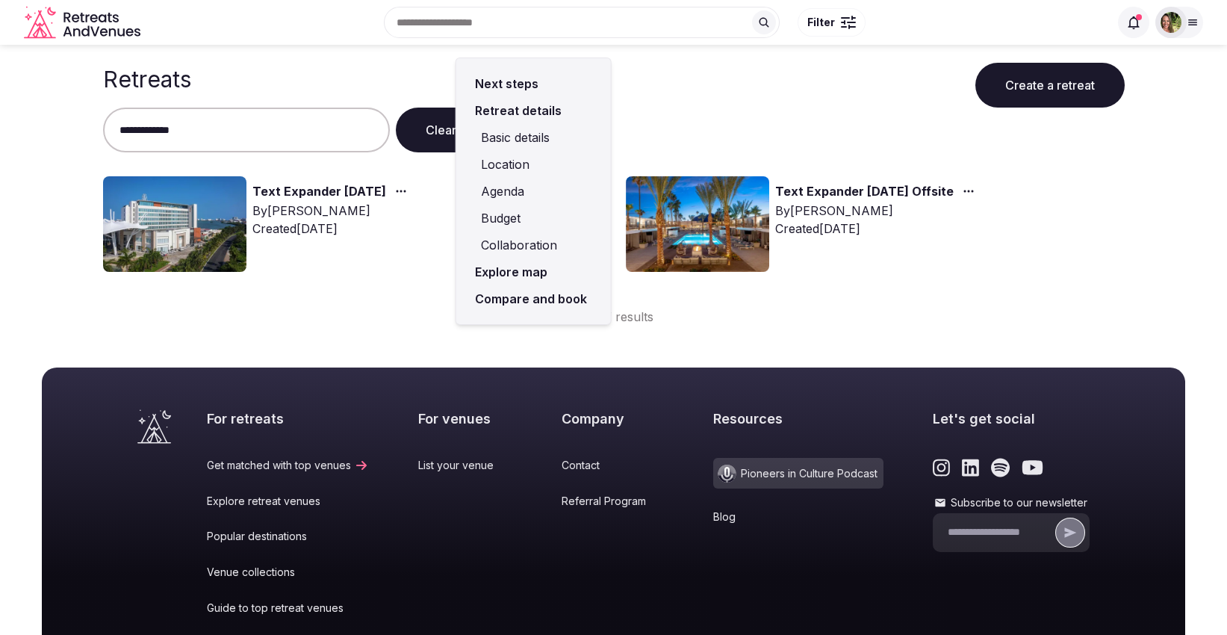
click at [512, 291] on link "Compare and book" at bounding box center [533, 298] width 131 height 27
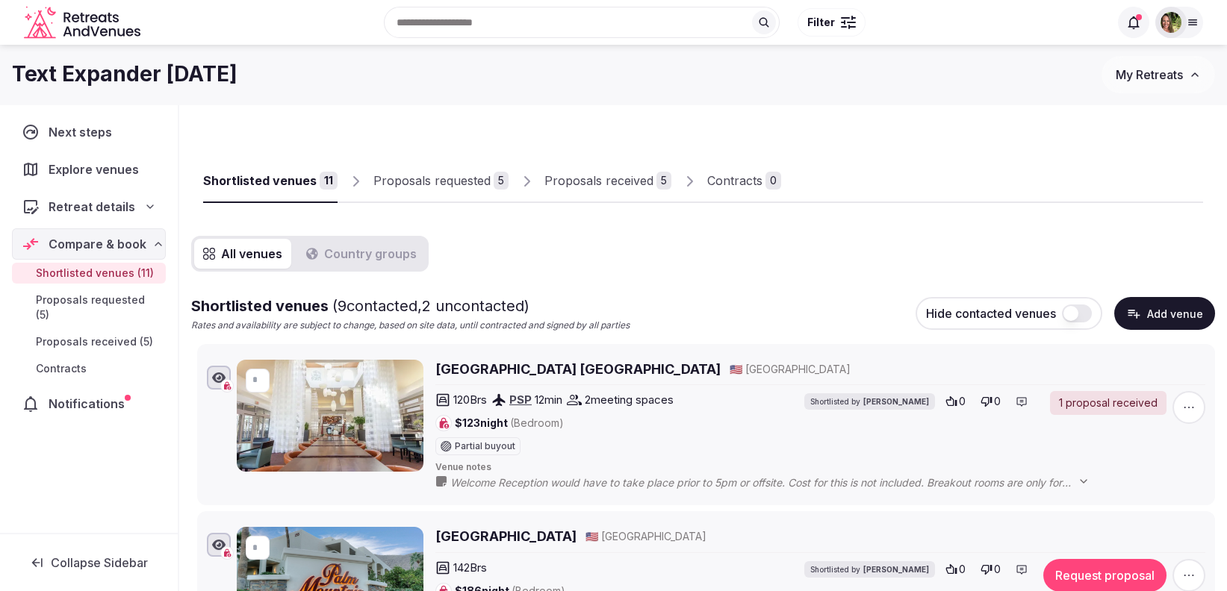
click at [268, 178] on div "Shortlisted venues" at bounding box center [260, 181] width 114 height 18
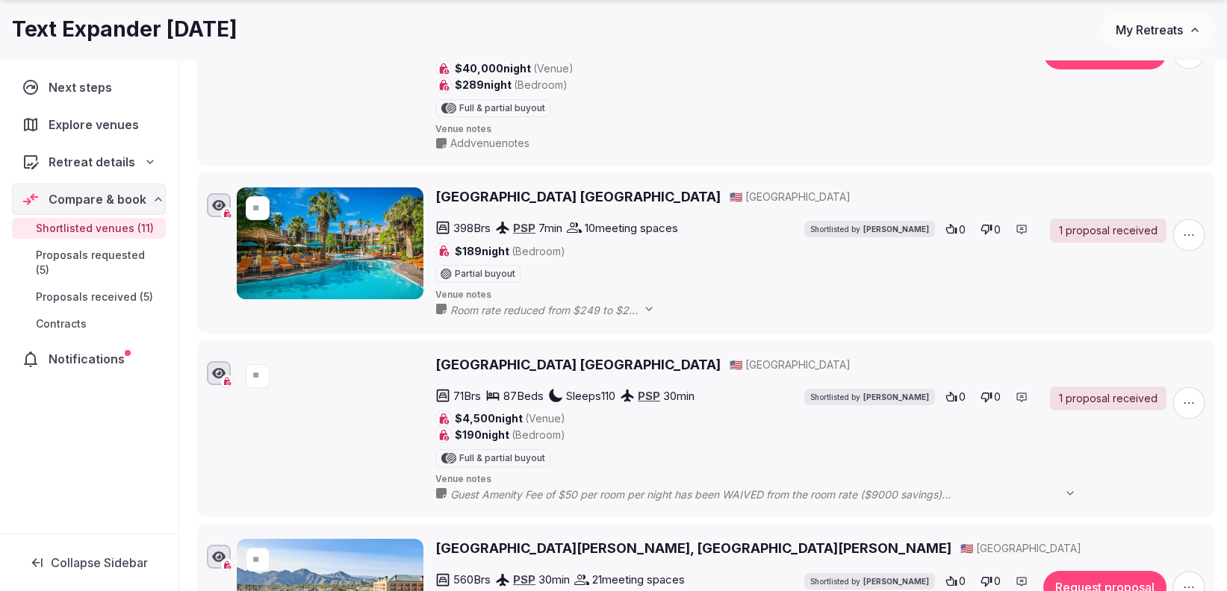
scroll to position [1244, 0]
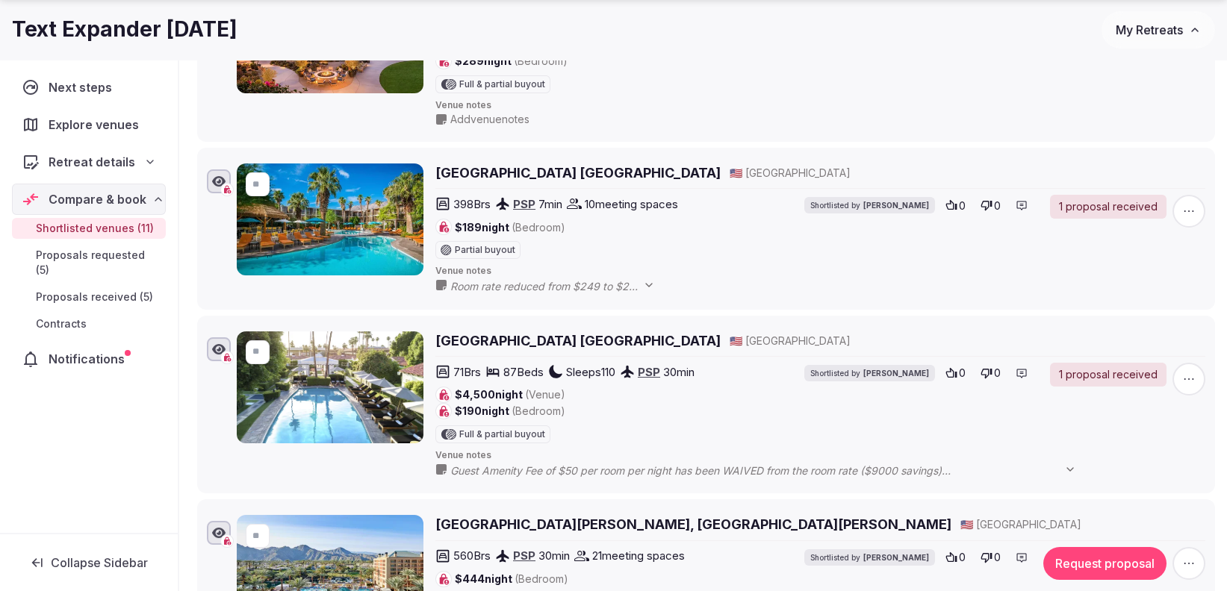
click at [473, 332] on h2 "Avalon Hotel & Bungalows Palm Springs" at bounding box center [577, 341] width 285 height 19
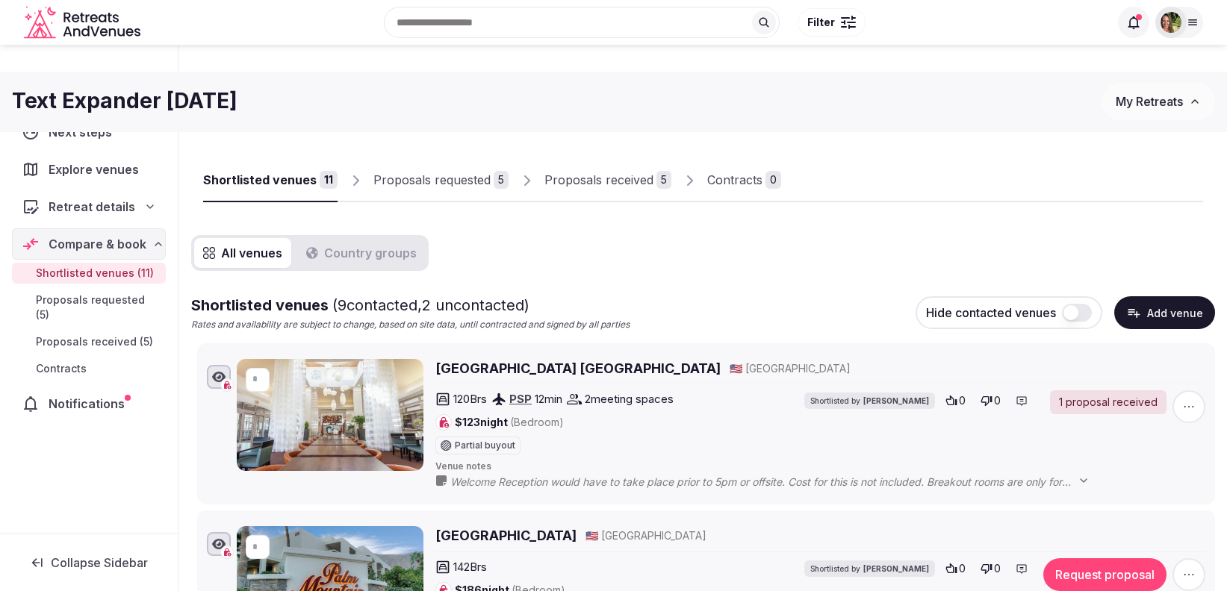
scroll to position [0, 0]
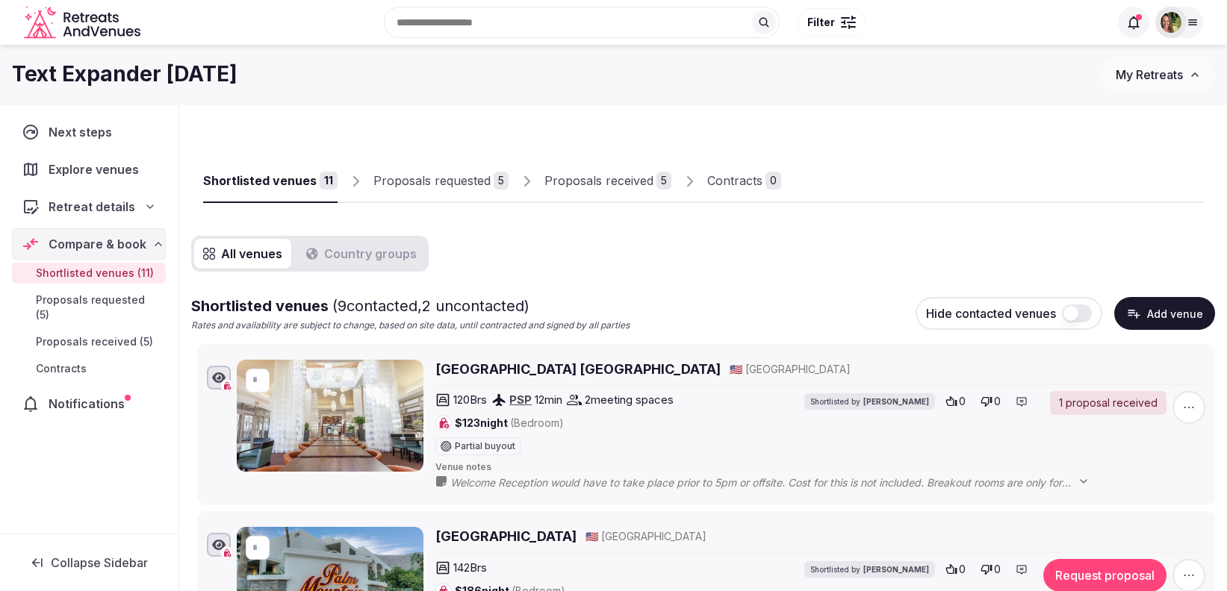
click at [594, 180] on div "Proposals received" at bounding box center [598, 181] width 109 height 18
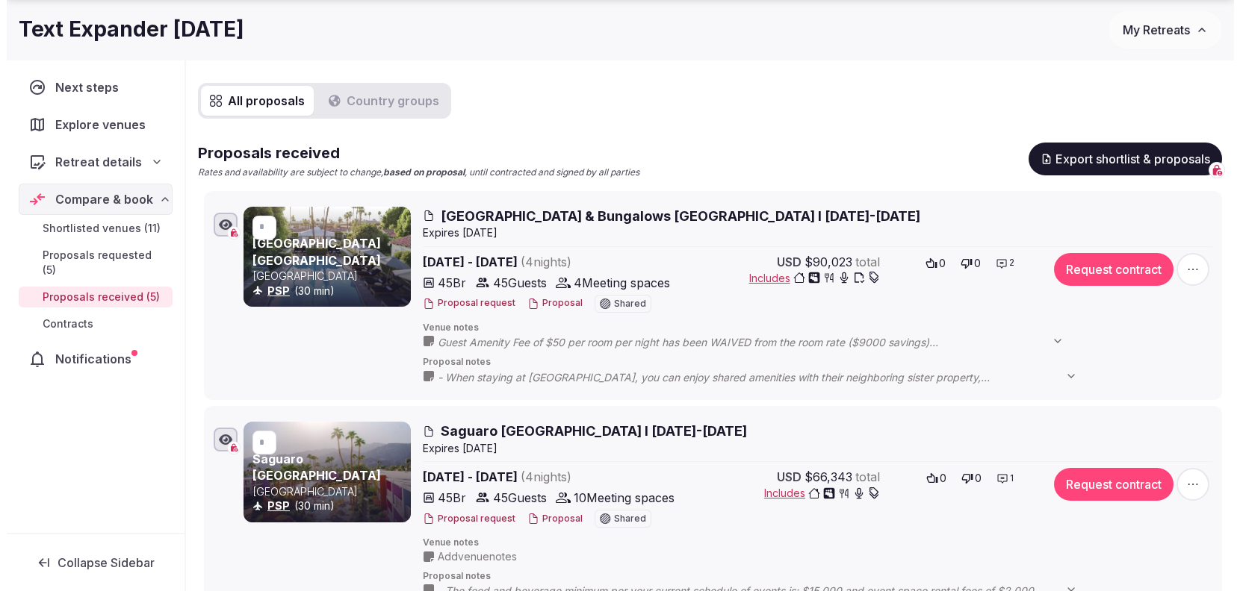
scroll to position [249, 0]
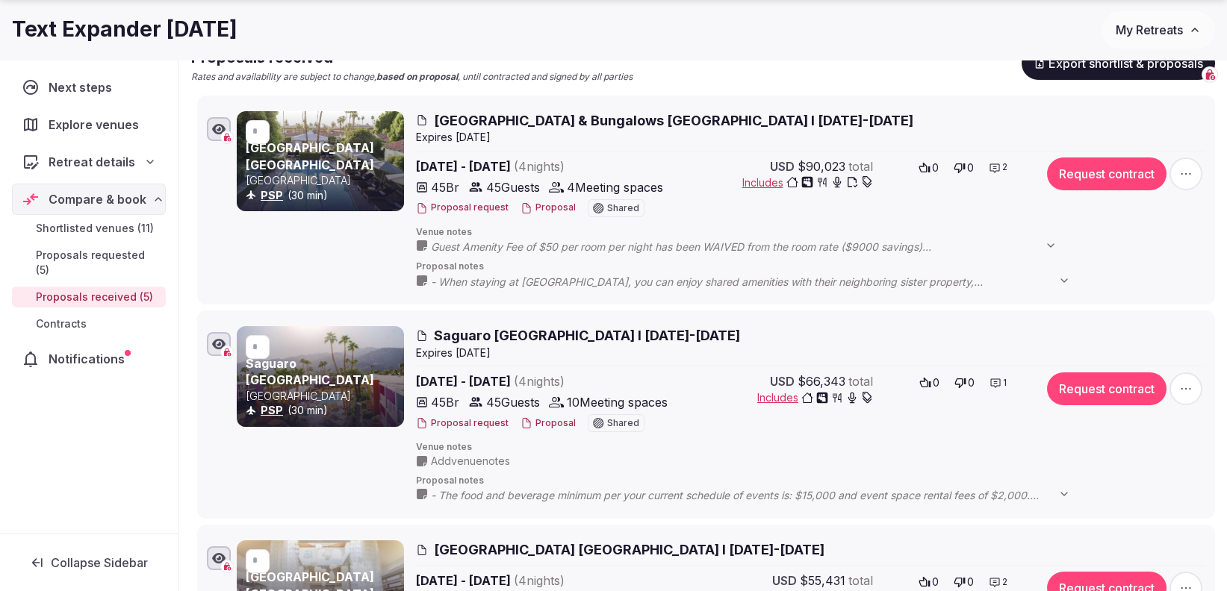
click at [555, 205] on button "Proposal" at bounding box center [548, 208] width 55 height 13
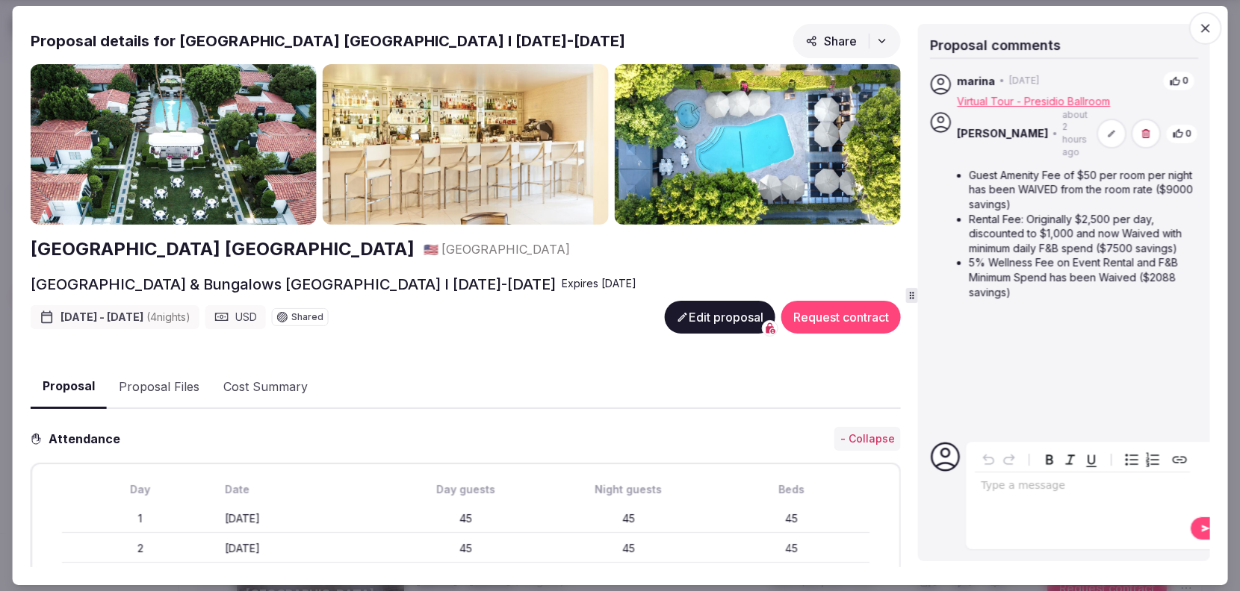
click at [915, 286] on div "Proposal details for Avalon Hotel & Bungalows Palm Springs I 9-13 Feb 2026 Shar…" at bounding box center [620, 296] width 1179 height 544
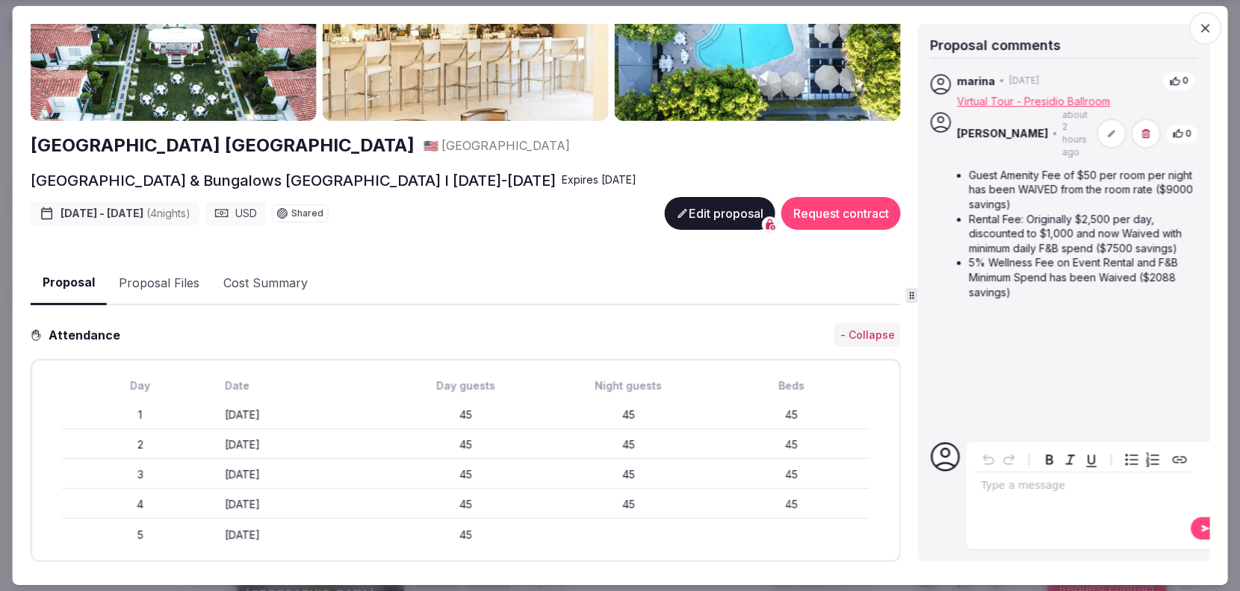
scroll to position [83, 0]
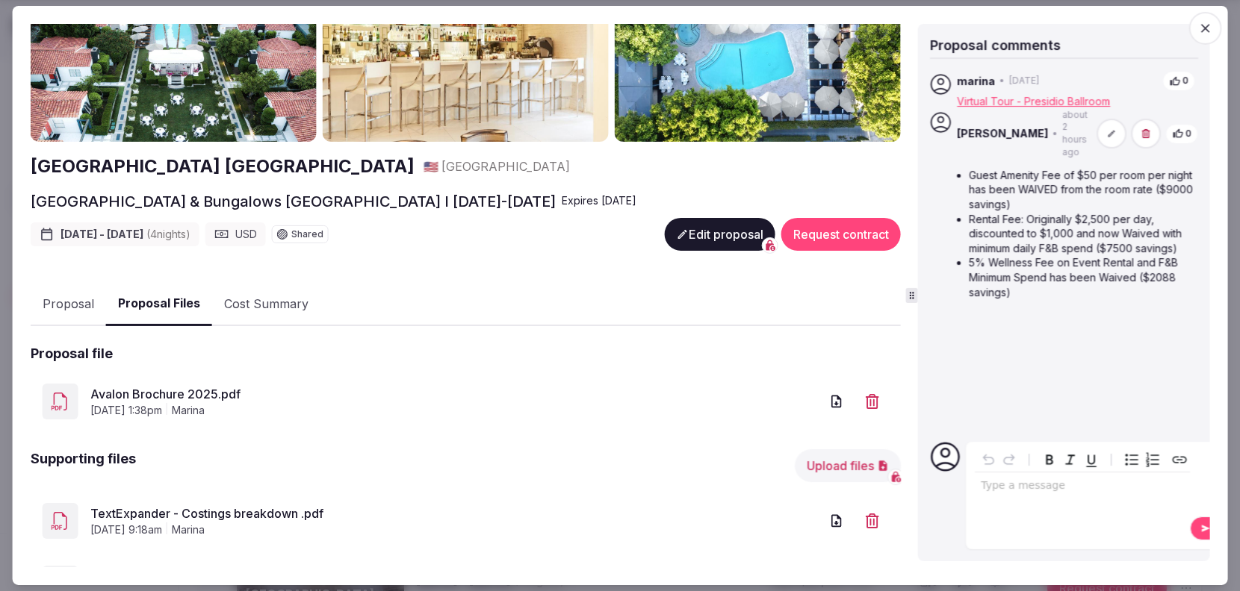
click at [158, 304] on button "Proposal Files" at bounding box center [159, 304] width 106 height 44
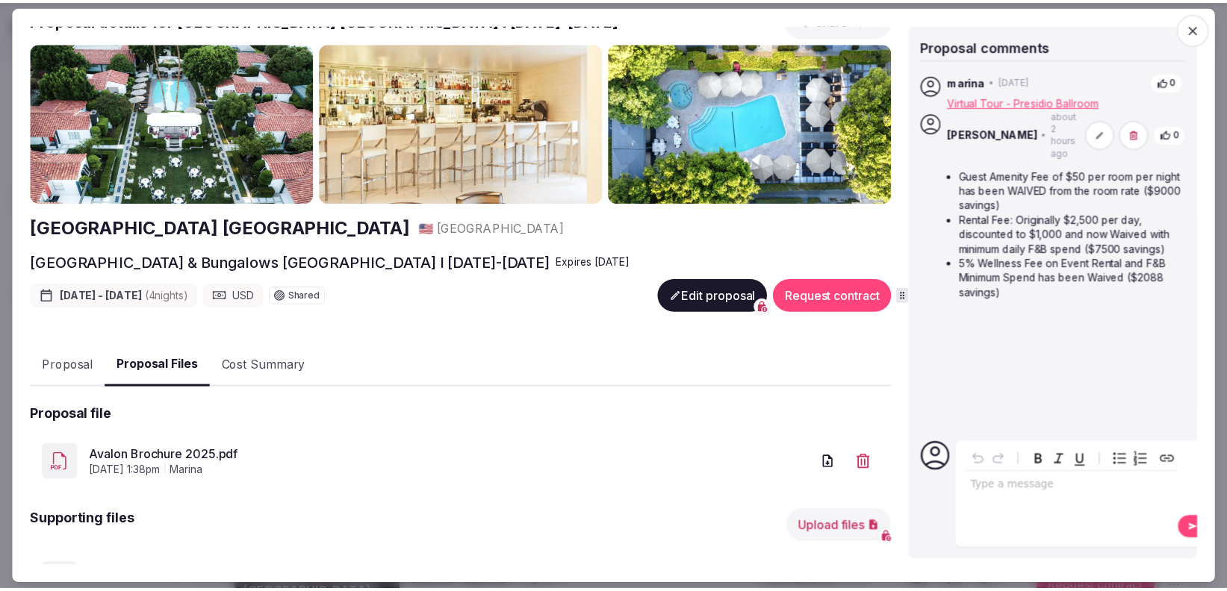
scroll to position [0, 0]
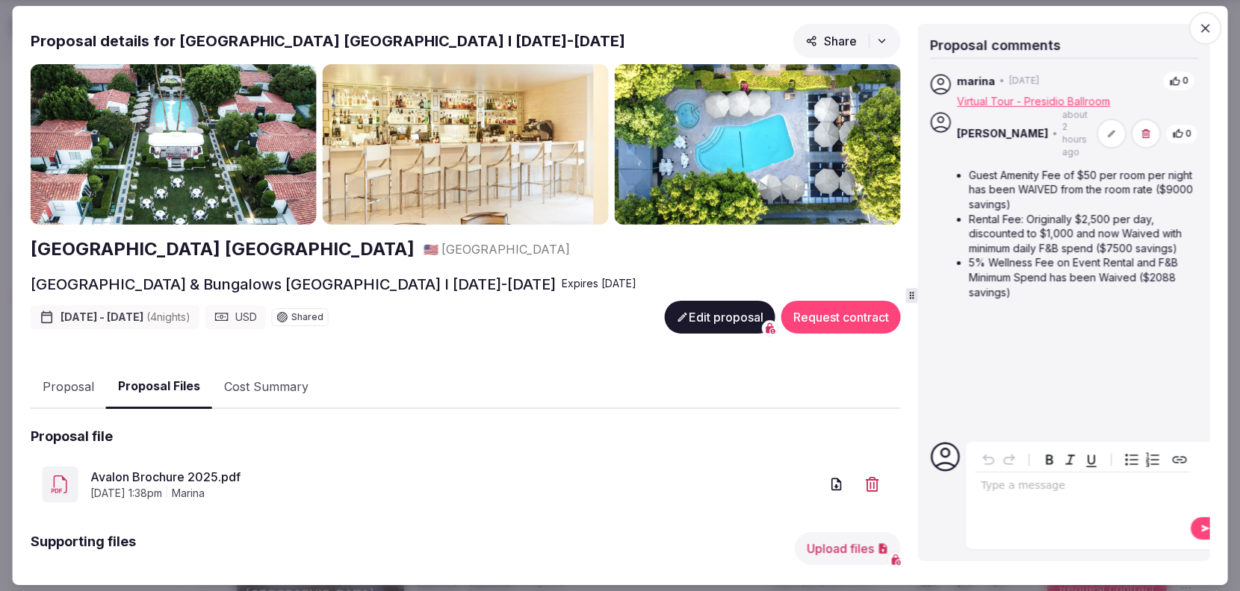
click at [1210, 22] on icon "button" at bounding box center [1204, 28] width 15 height 15
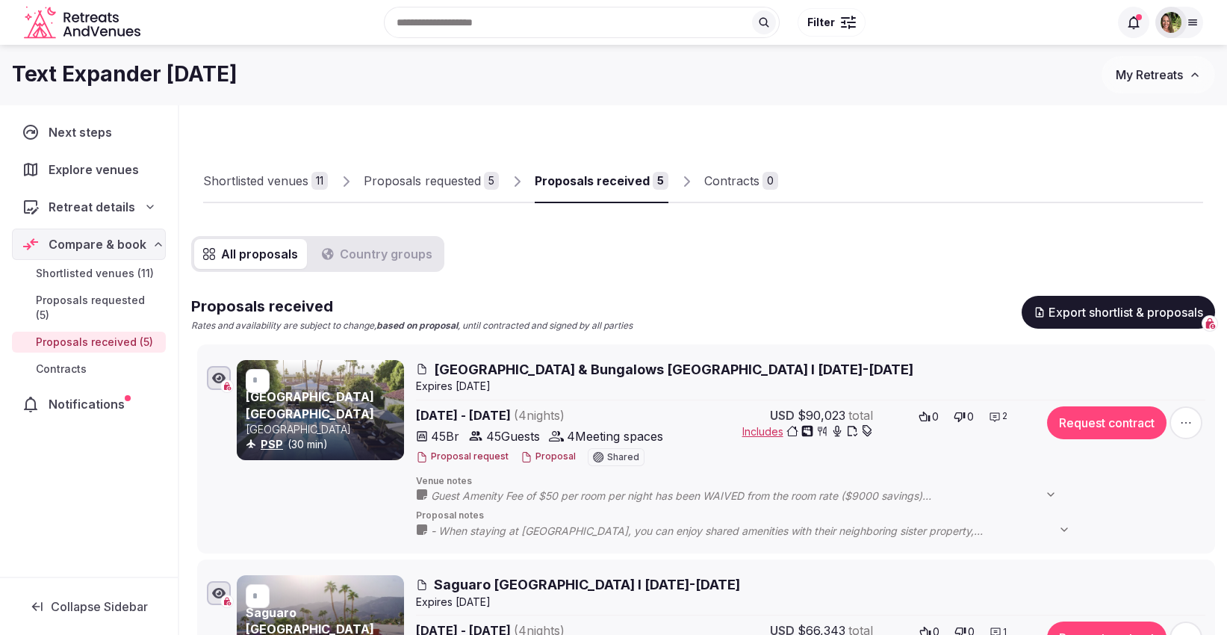
click at [978, 68] on div "Text Expander February 2026" at bounding box center [557, 74] width 1090 height 29
click at [550, 454] on button "Proposal" at bounding box center [548, 456] width 55 height 13
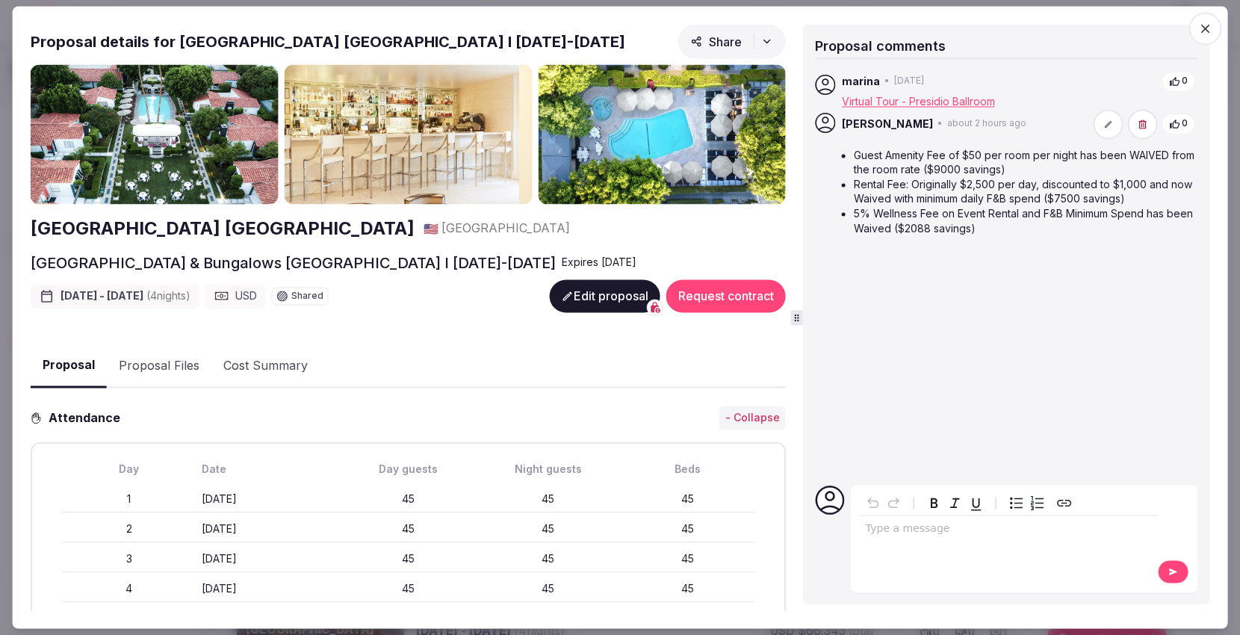
click at [962, 103] on link "Virtual Tour - Presidio Ballroom" at bounding box center [918, 101] width 153 height 13
click at [1202, 25] on icon "button" at bounding box center [1205, 29] width 9 height 9
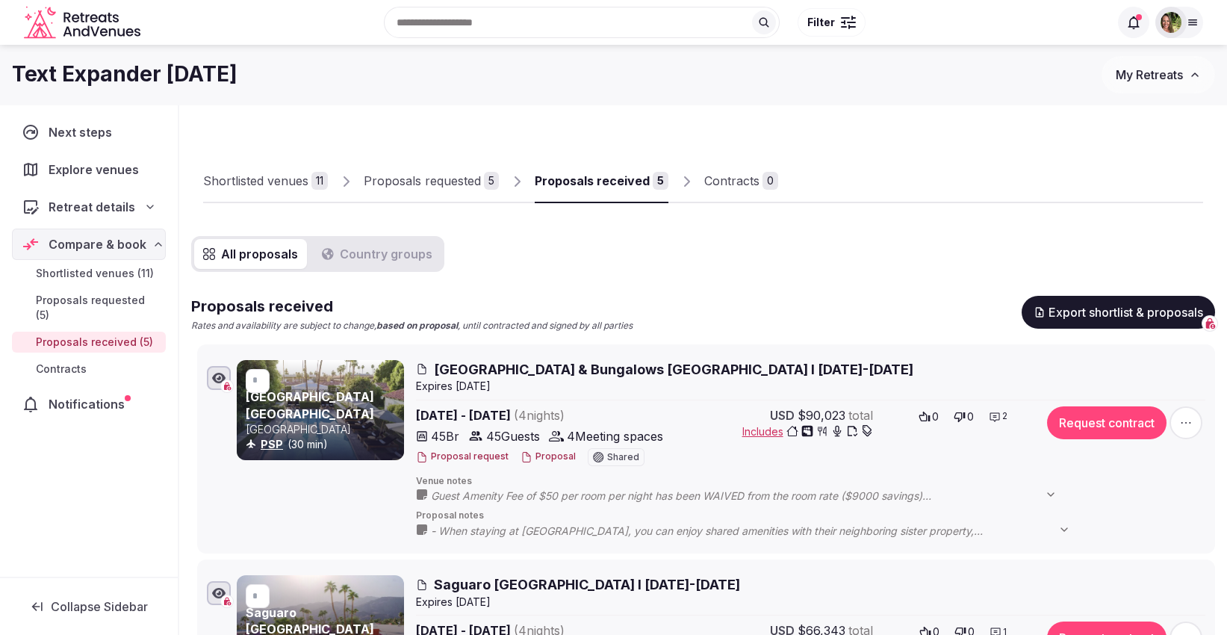
click at [1161, 81] on span "My Retreats" at bounding box center [1149, 74] width 67 height 15
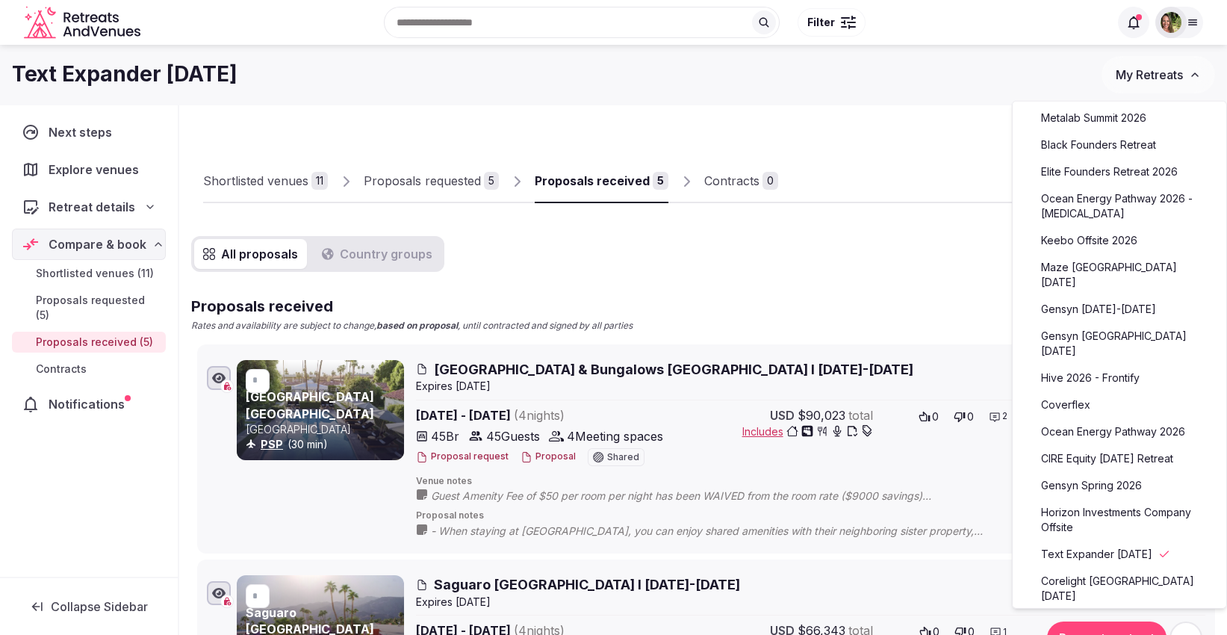
scroll to position [166, 0]
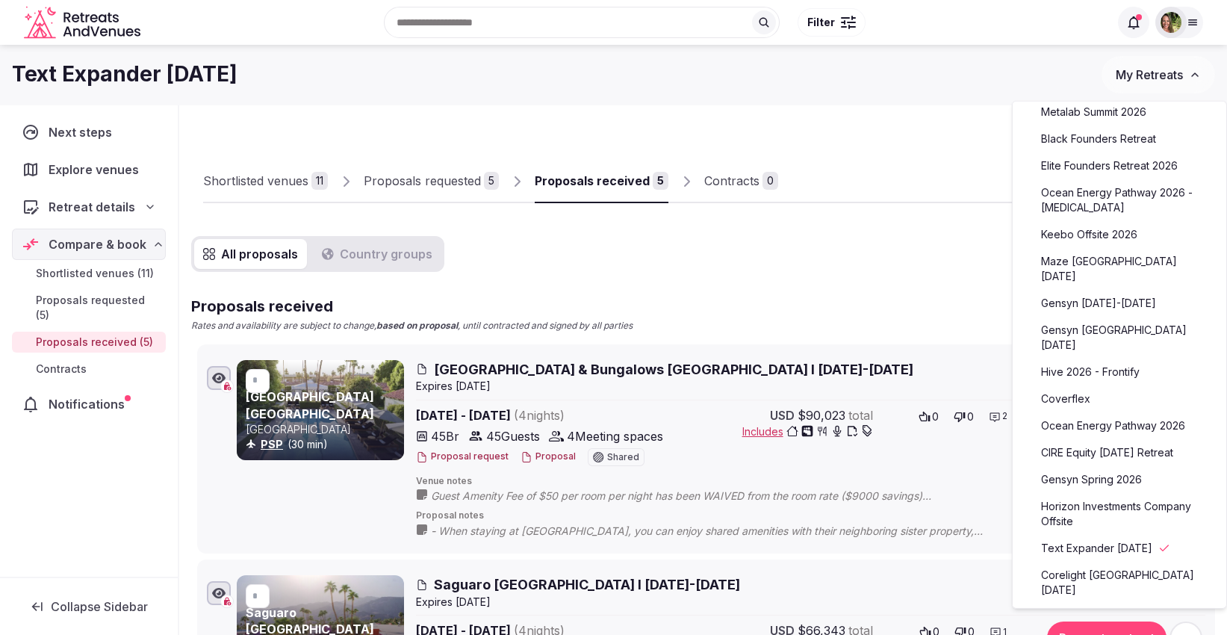
click at [1116, 414] on link "Ocean Energy Pathway 2026" at bounding box center [1120, 426] width 184 height 24
click at [1101, 415] on link "Ocean Energy Pathway 2026" at bounding box center [1120, 426] width 184 height 24
click at [1084, 414] on link "Ocean Energy Pathway 2026" at bounding box center [1120, 426] width 184 height 24
click at [969, 195] on div at bounding box center [990, 190] width 425 height 25
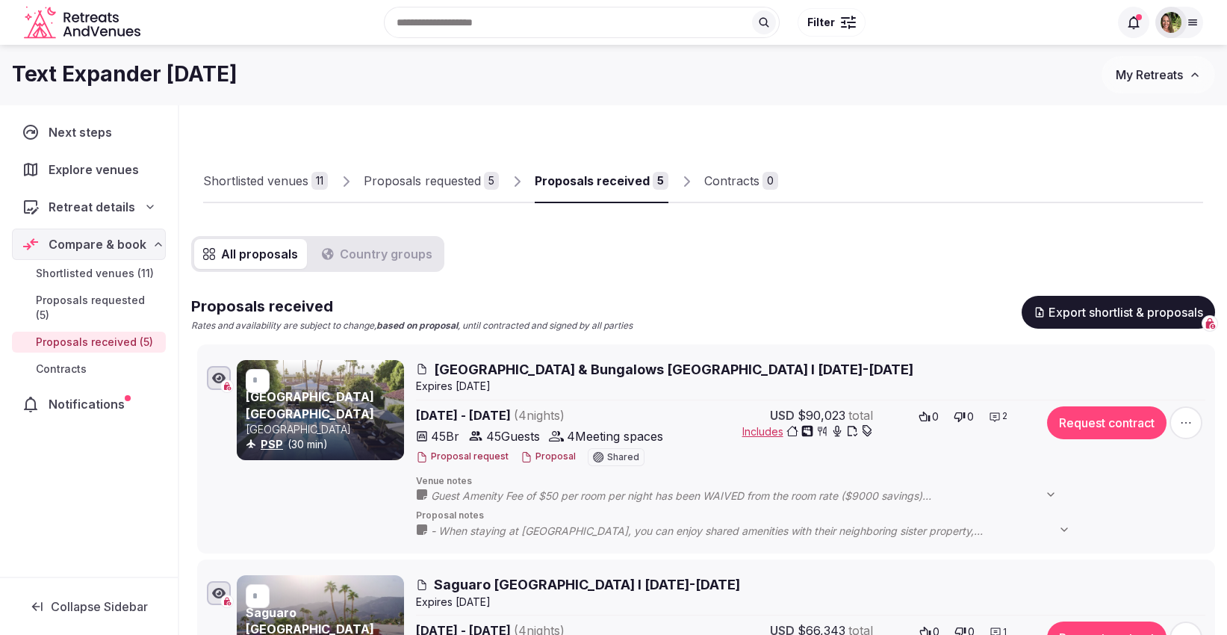
click at [1133, 75] on span "My Retreats" at bounding box center [1149, 74] width 67 height 15
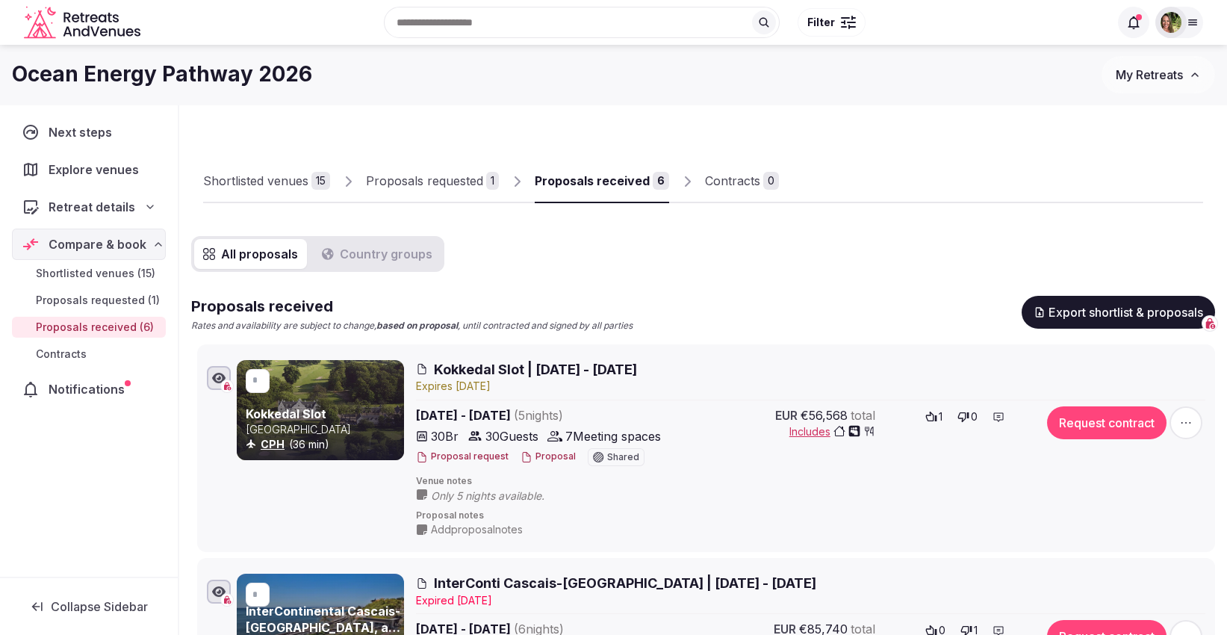
click at [611, 175] on div "Proposals received" at bounding box center [592, 181] width 115 height 18
click at [414, 172] on div "Proposals requested" at bounding box center [424, 181] width 117 height 18
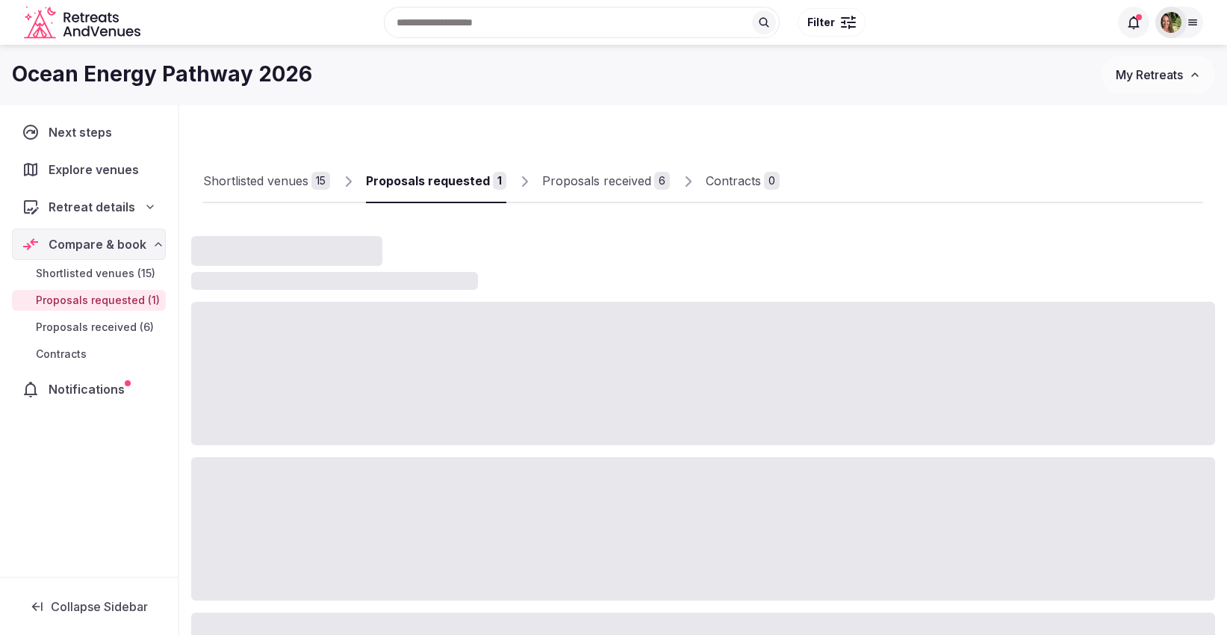
click at [1052, 127] on div "Shortlisted venues 15 Proposals requested 1 Proposals received 6 Contracts 0" at bounding box center [703, 541] width 1024 height 848
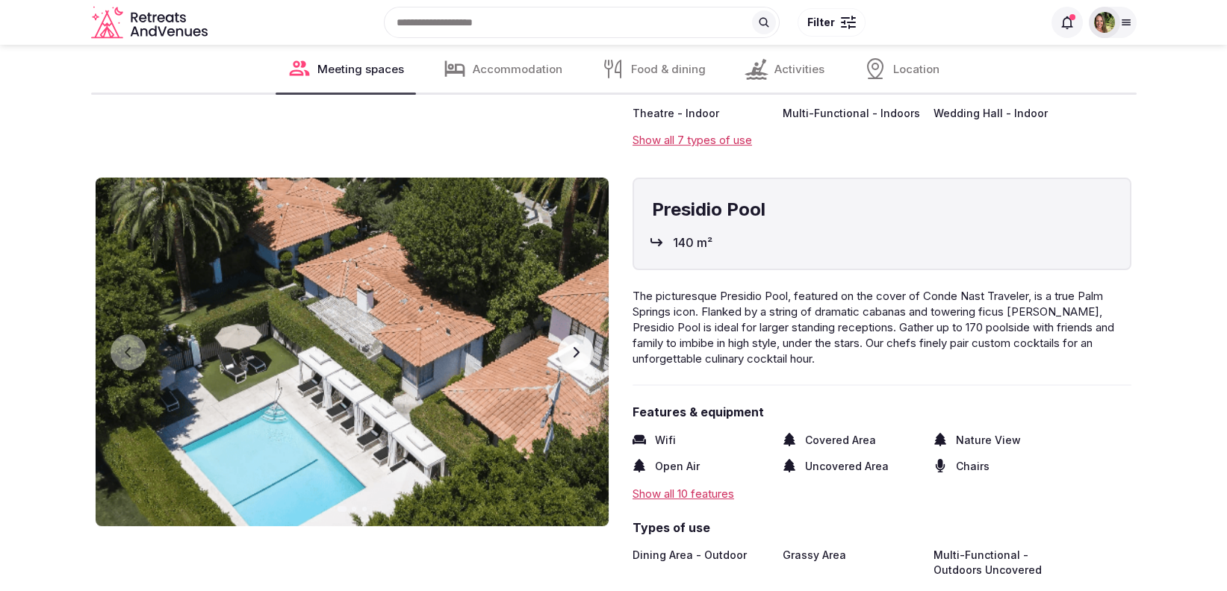
scroll to position [2406, 0]
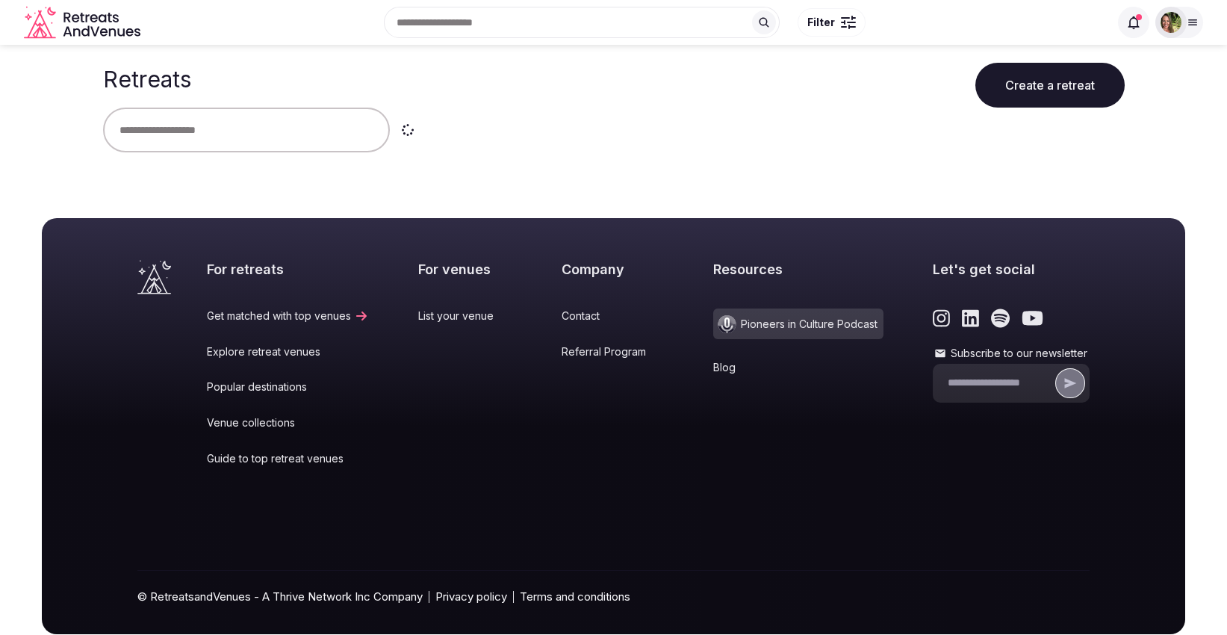
click at [258, 127] on input "text" at bounding box center [246, 130] width 287 height 45
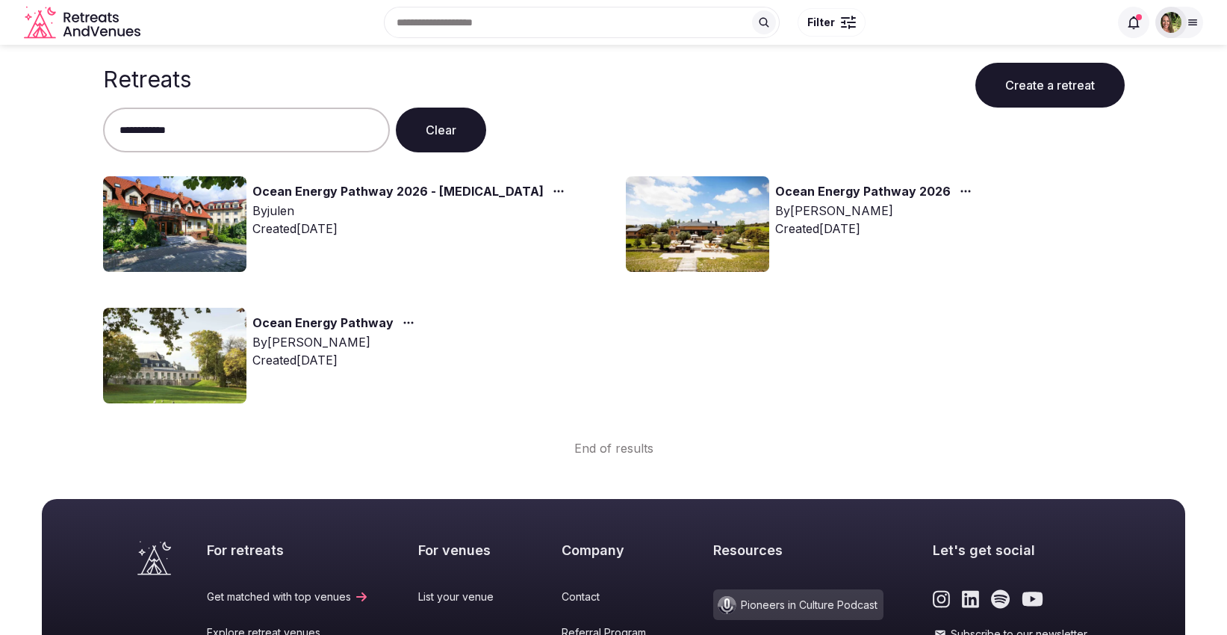
type input "**********"
click at [960, 188] on icon "button" at bounding box center [966, 191] width 12 height 12
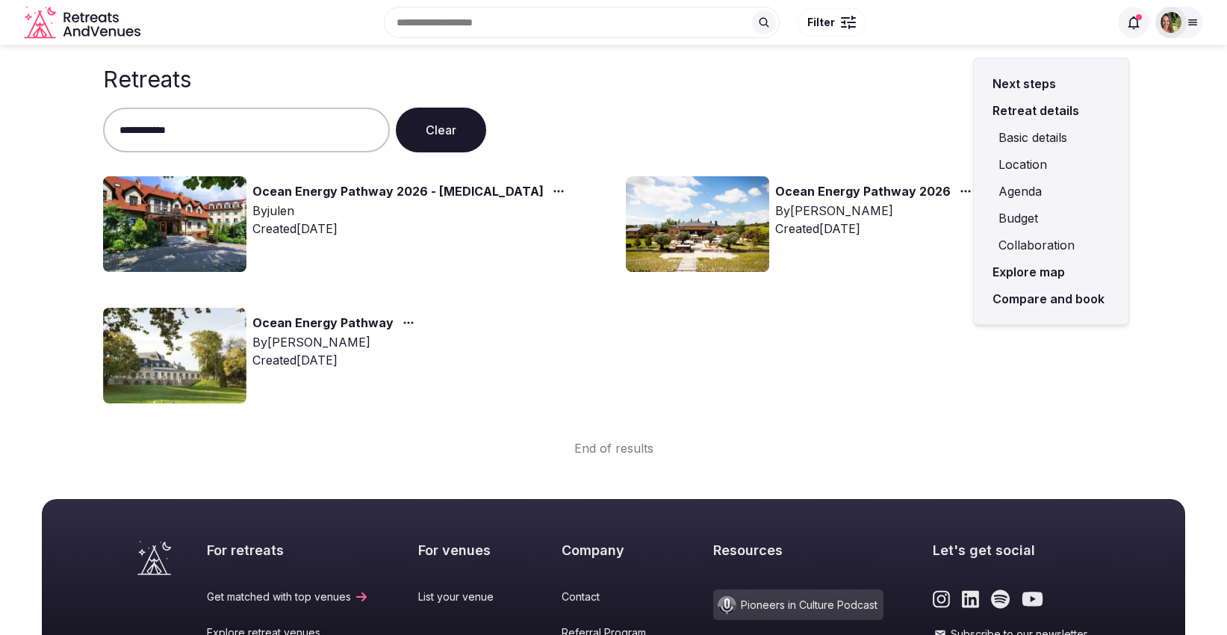
click at [1013, 294] on link "Compare and book" at bounding box center [1051, 298] width 131 height 27
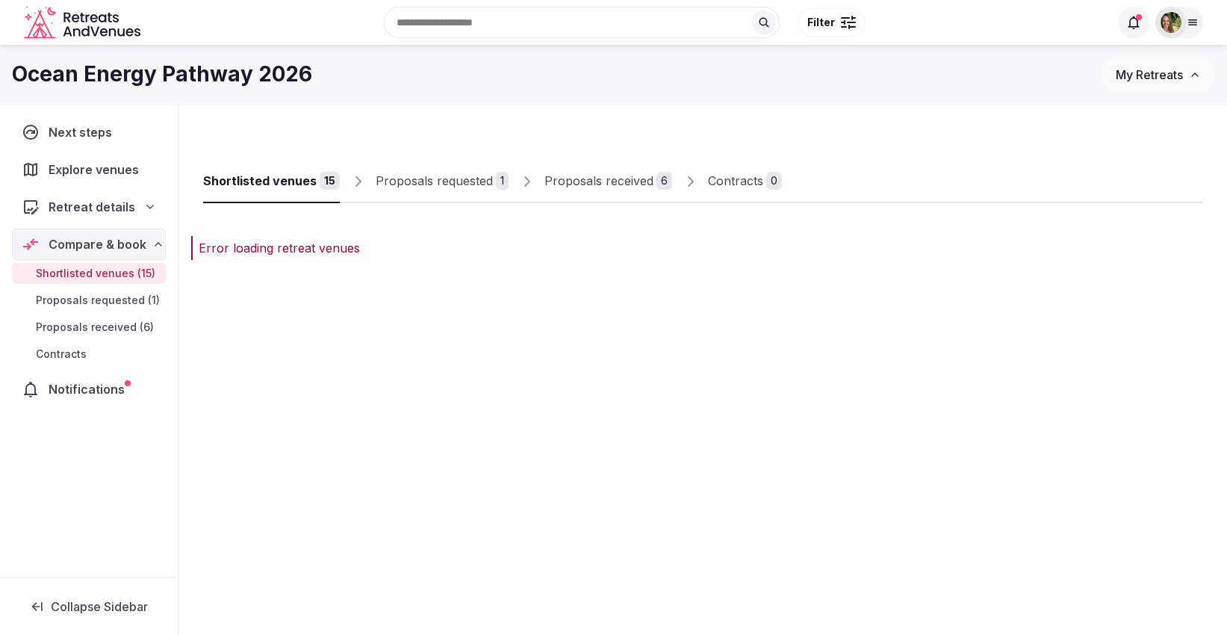
click at [262, 190] on link "Shortlisted venues 15" at bounding box center [271, 181] width 137 height 43
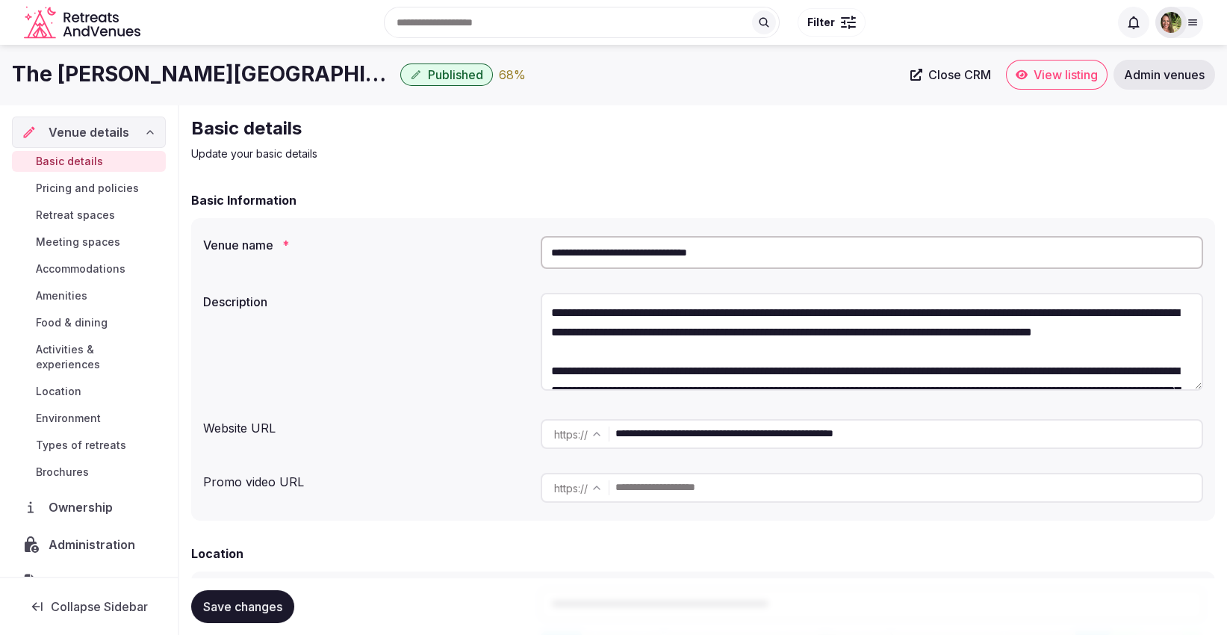
click at [1067, 84] on link "View listing" at bounding box center [1057, 75] width 102 height 30
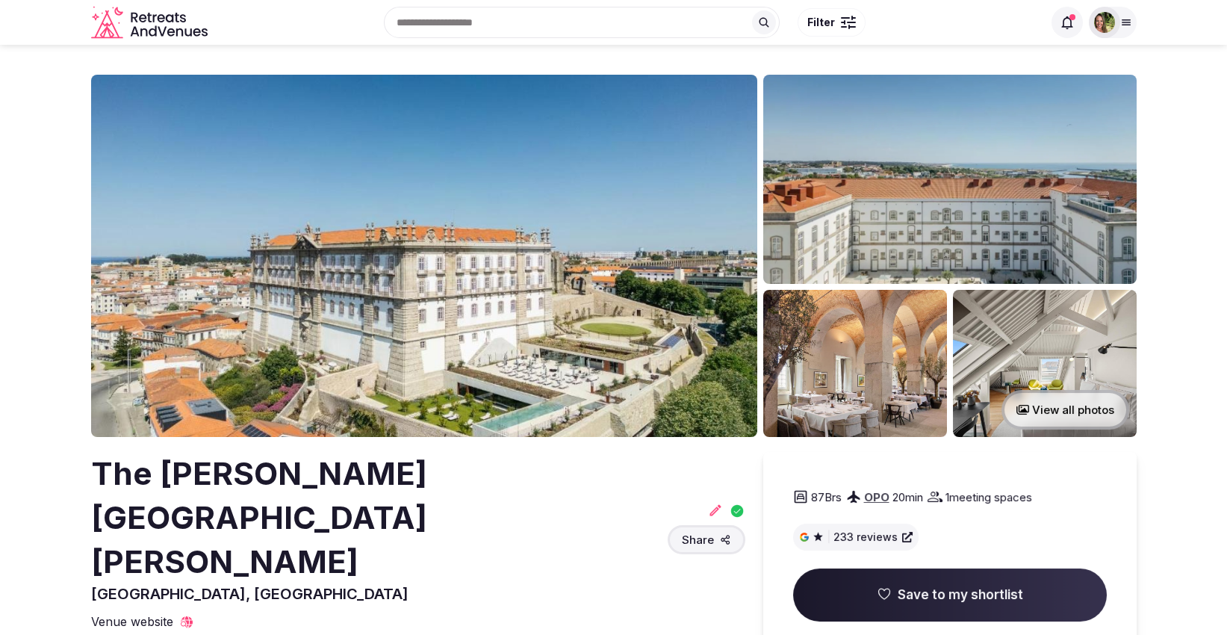
click at [880, 591] on span "Save to my shortlist" at bounding box center [950, 595] width 314 height 54
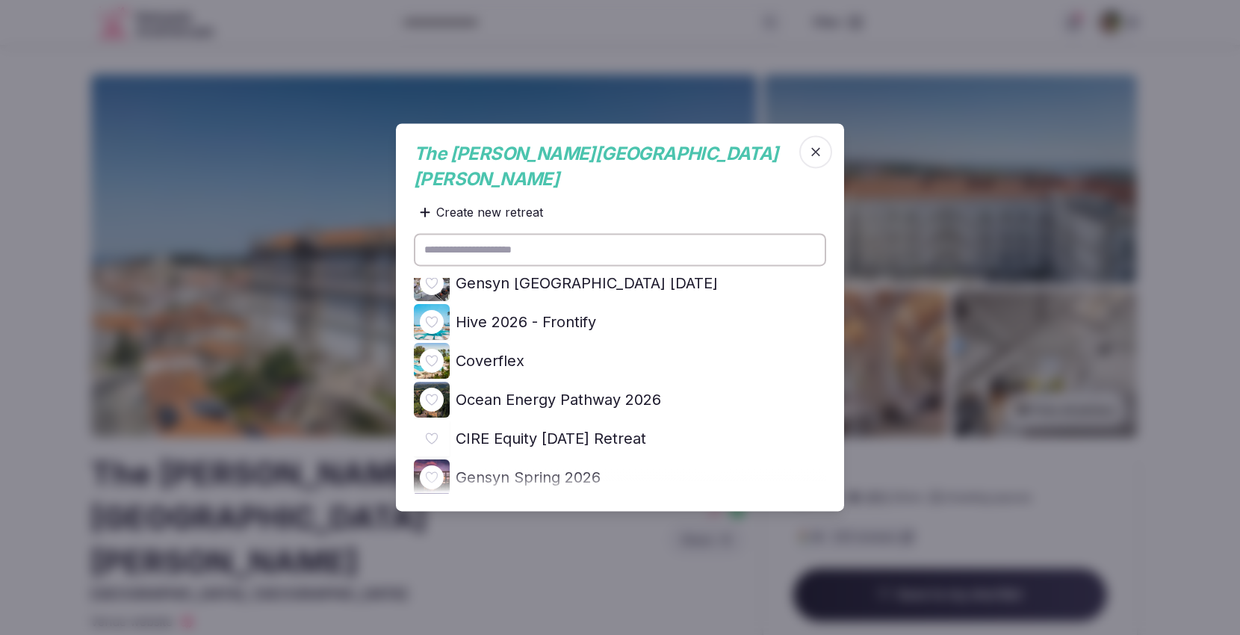
scroll to position [497, 0]
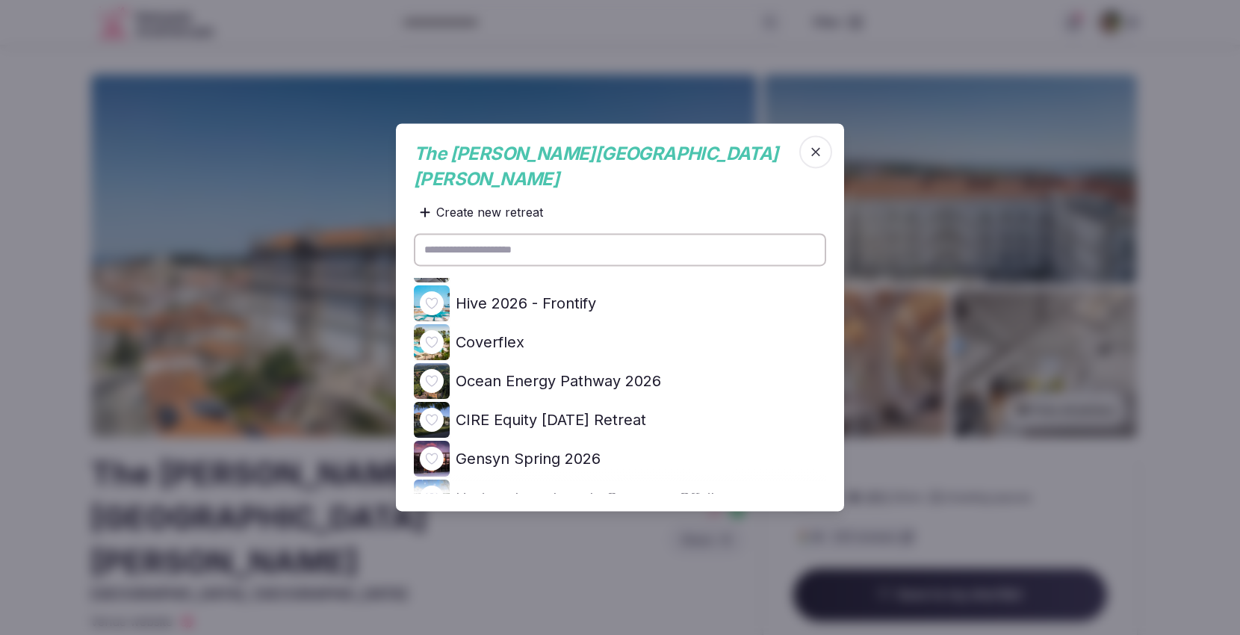
click at [0, 0] on icon at bounding box center [0, 0] width 0 height 0
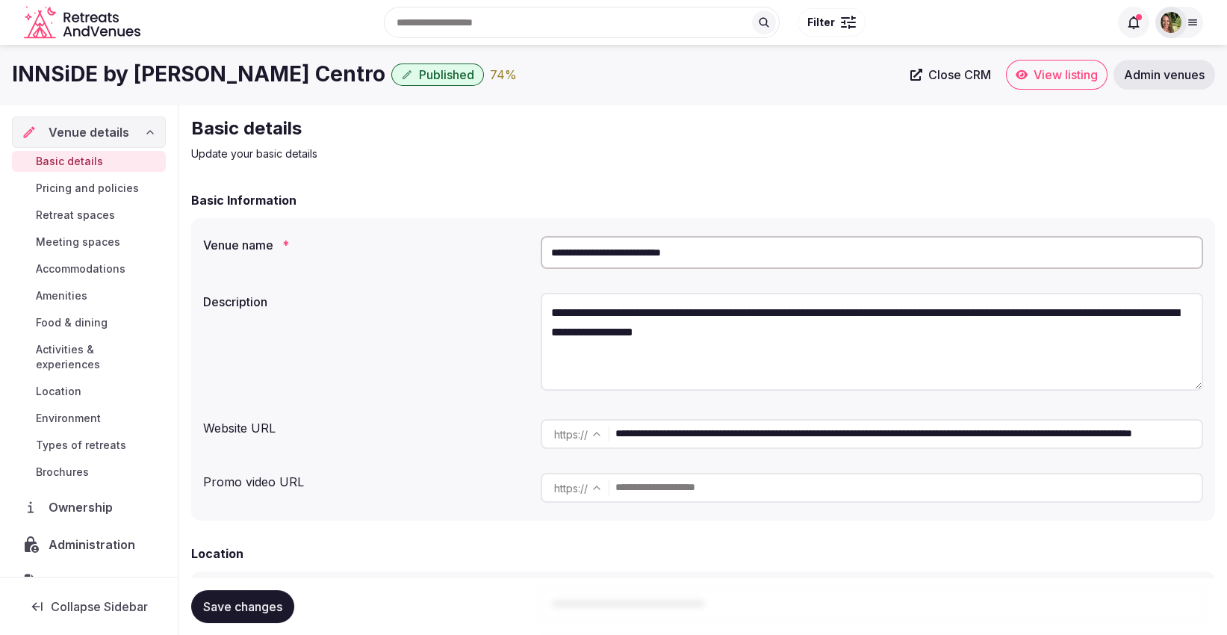
click at [1061, 78] on span "View listing" at bounding box center [1066, 74] width 64 height 15
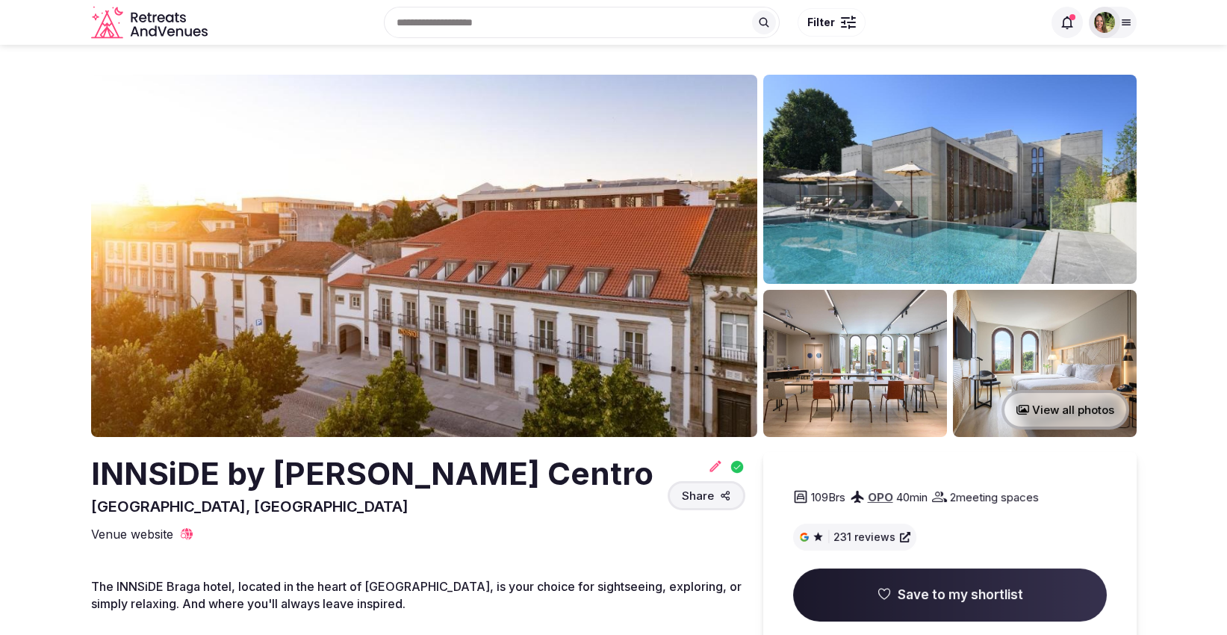
click at [883, 591] on icon at bounding box center [884, 593] width 15 height 15
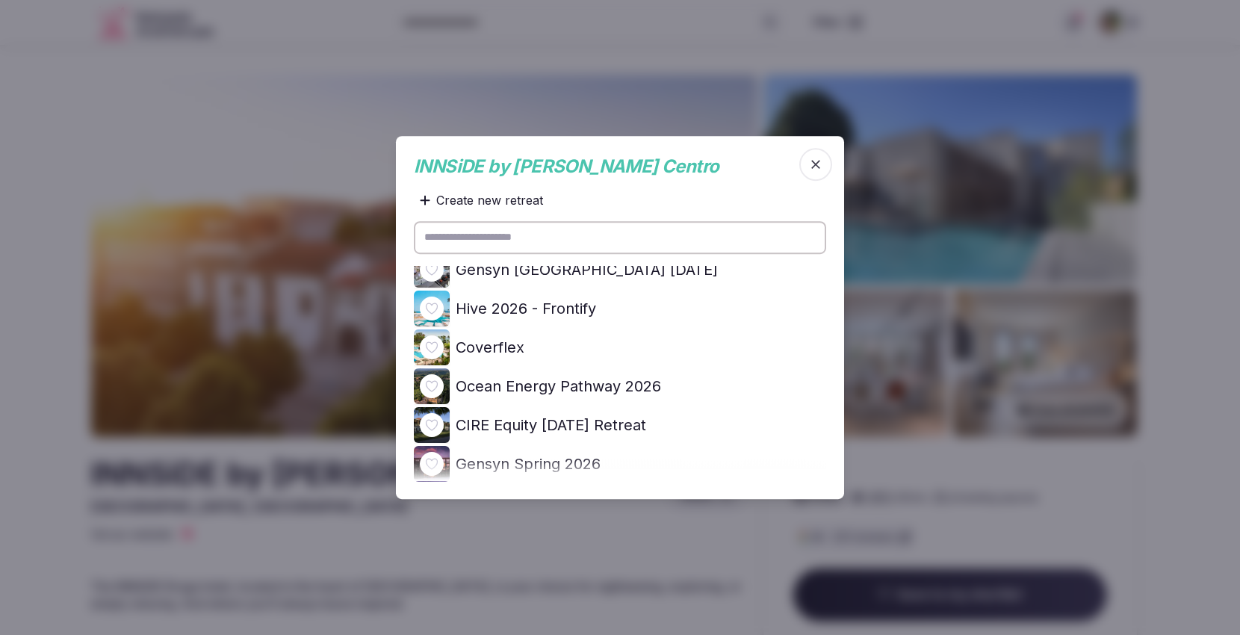
scroll to position [580, 0]
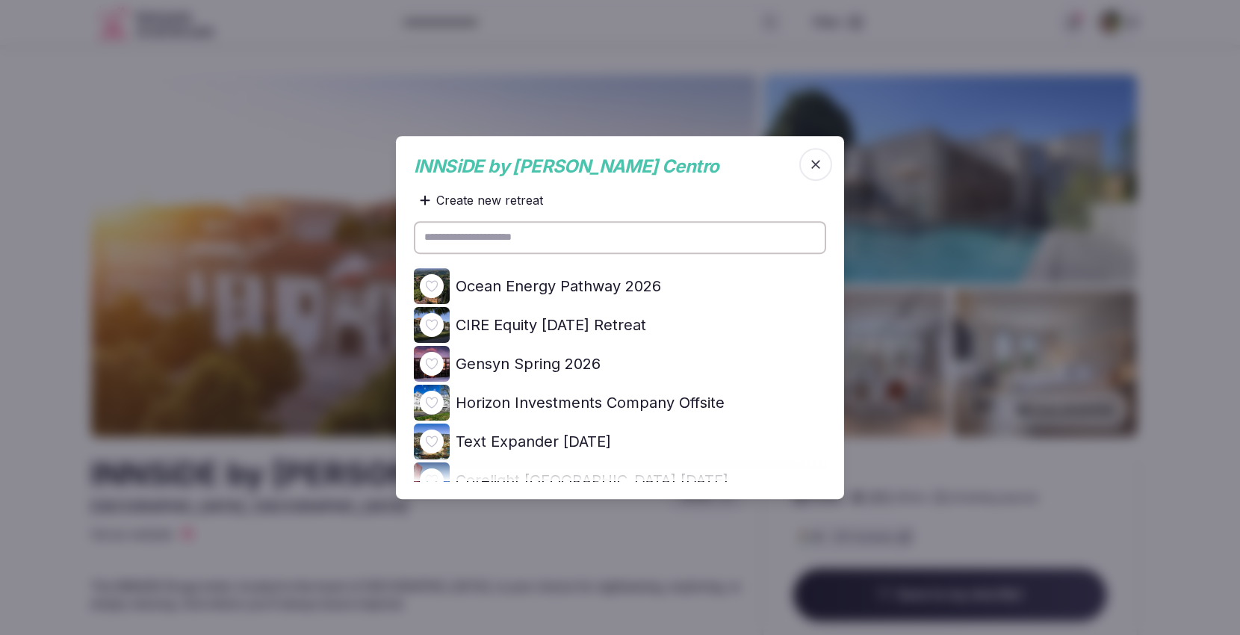
click at [0, 0] on icon at bounding box center [0, 0] width 0 height 0
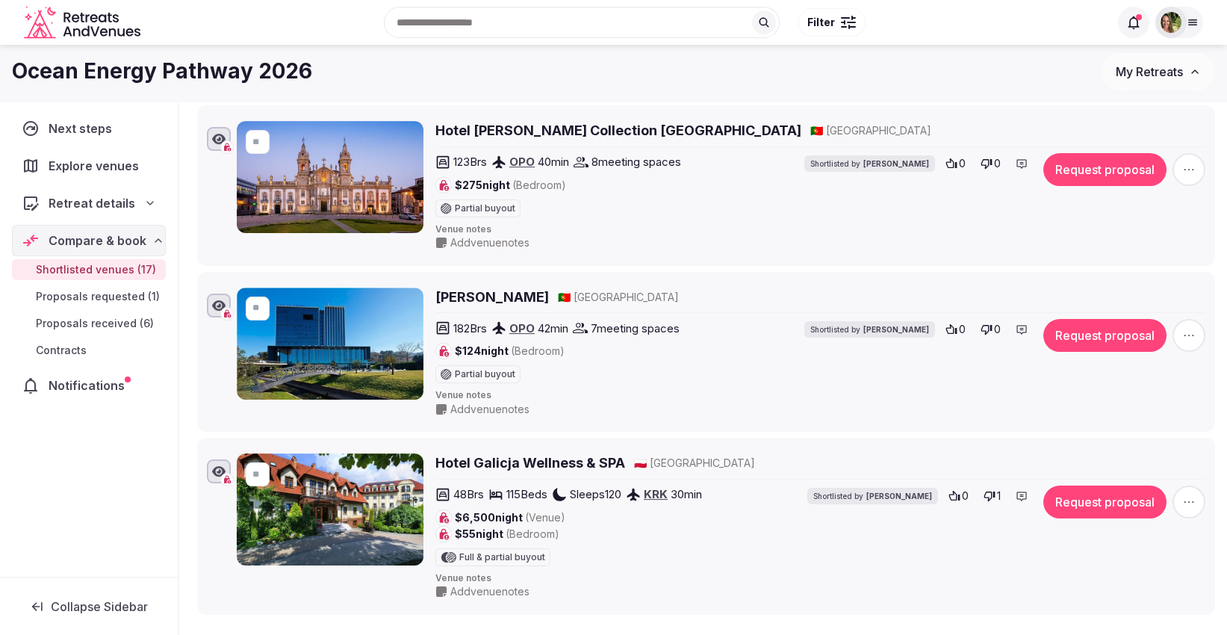
scroll to position [2572, 0]
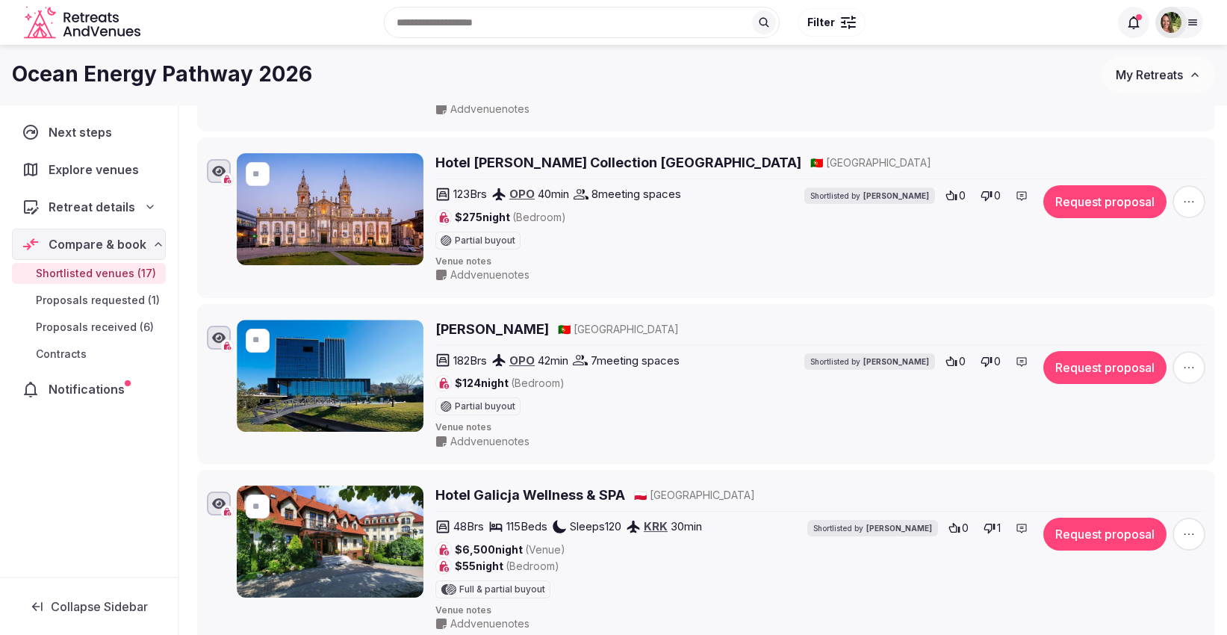
drag, startPoint x: 732, startPoint y: 562, endPoint x: 541, endPoint y: 552, distance: 190.7
click at [593, 551] on div "48 Brs 115 Beds Sleeps 120 KRK 30 min $6,500 night (Venue) $55 night (Bedroom) …" at bounding box center [686, 558] width 503 height 81
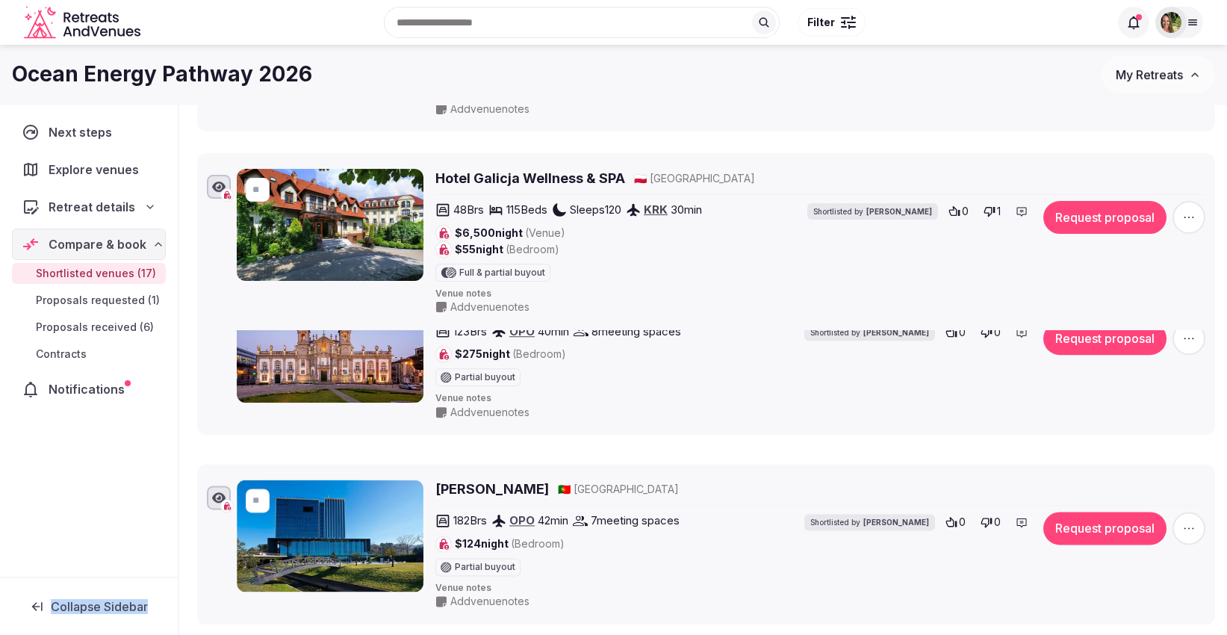
drag, startPoint x: 184, startPoint y: 468, endPoint x: 180, endPoint y: 155, distance: 312.2
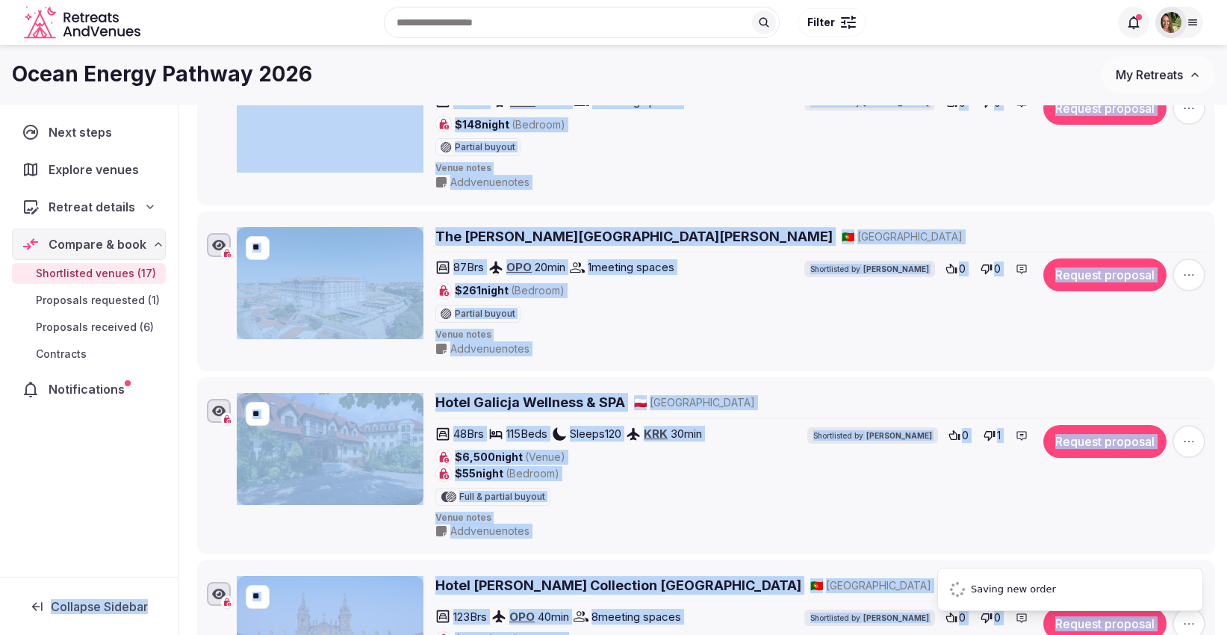
scroll to position [2323, 0]
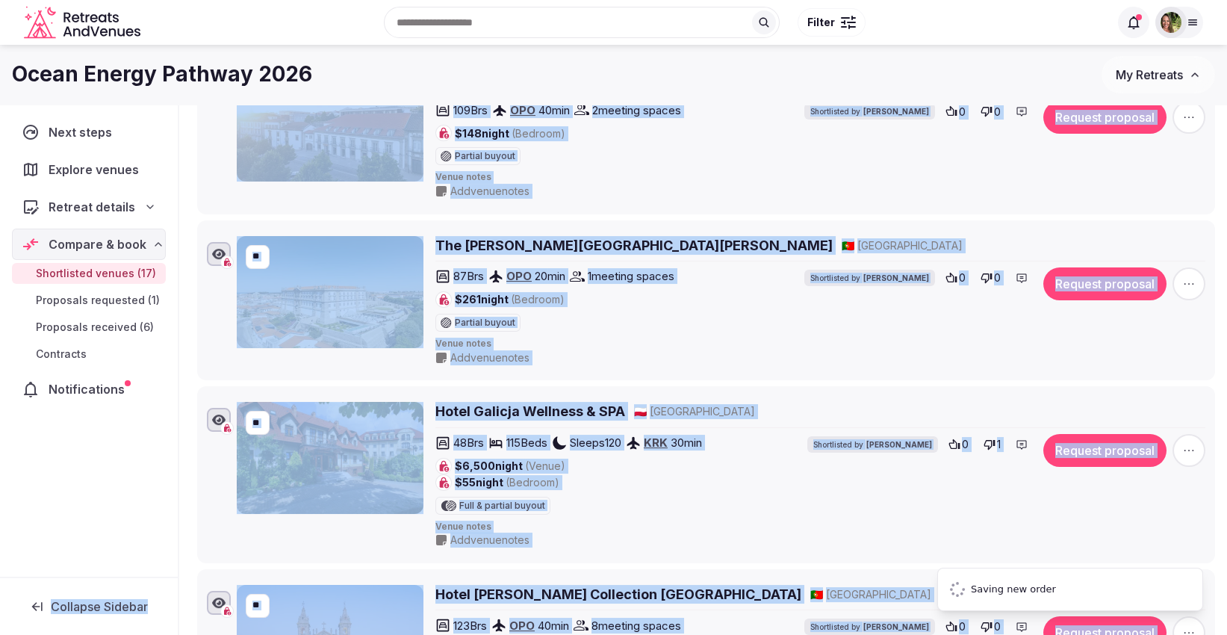
type input "**"
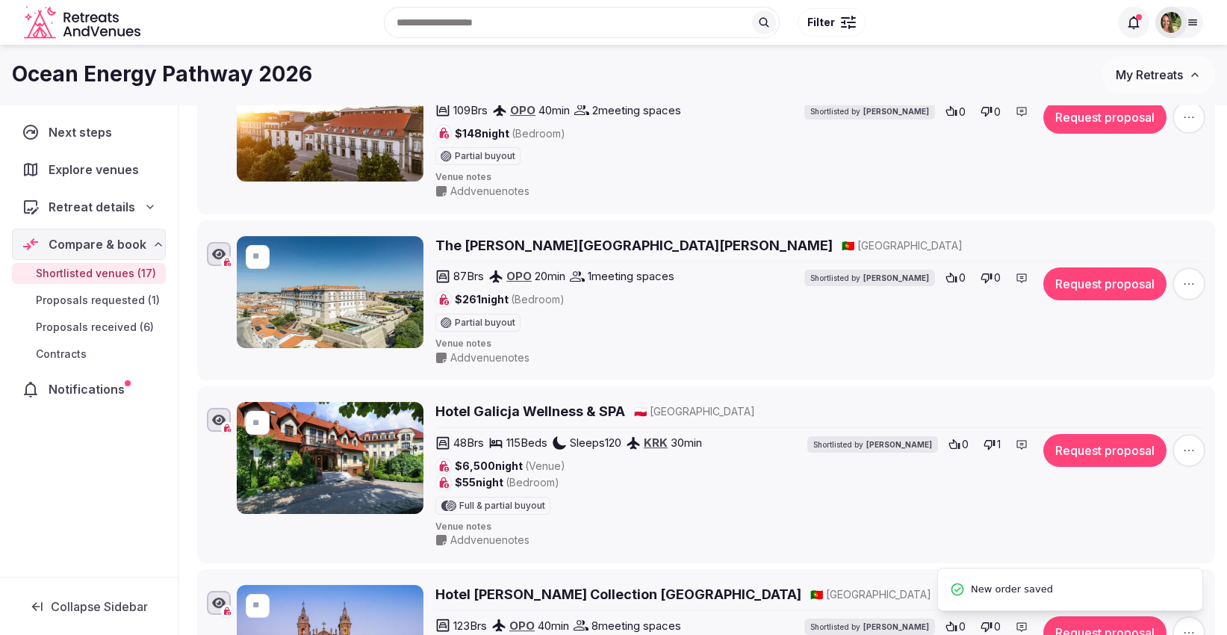
click at [326, 386] on li "** [GEOGRAPHIC_DATA] Wellness & SPA 🇵🇱 [GEOGRAPHIC_DATA] 48 Brs 115 Beds Sleeps…" at bounding box center [706, 474] width 1018 height 177
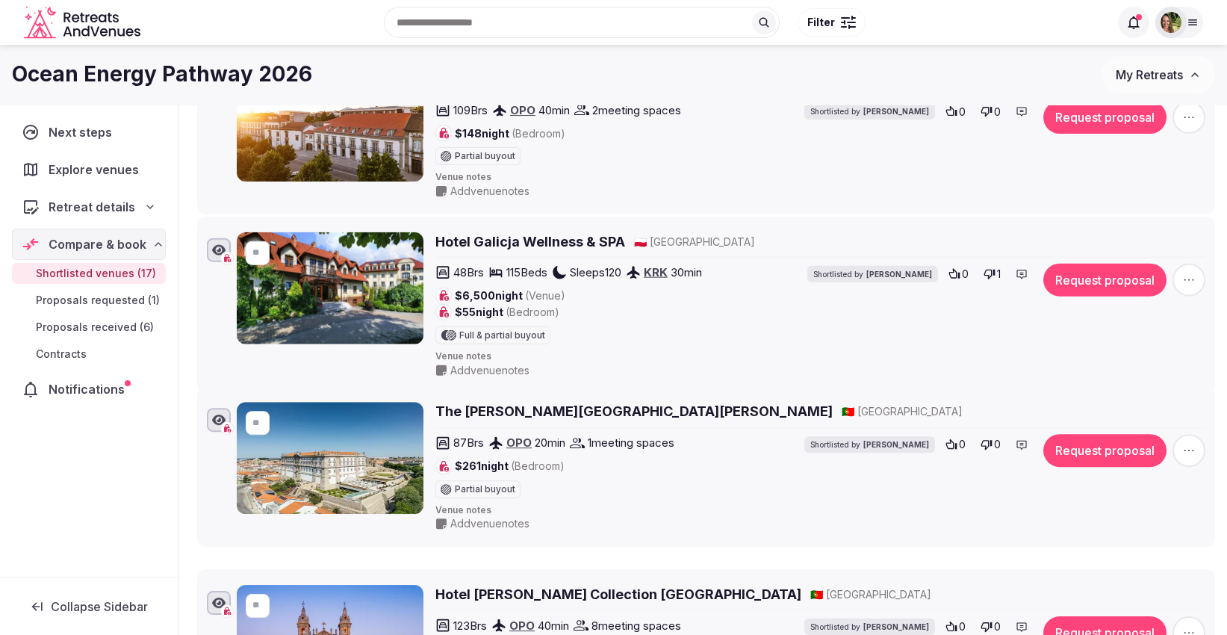
drag, startPoint x: 183, startPoint y: 385, endPoint x: 199, endPoint y: 217, distance: 169.5
click at [199, 217] on li "** [GEOGRAPHIC_DATA] Wellness & SPA 🇵🇱 [GEOGRAPHIC_DATA] 48 Brs 115 Beds Sleeps…" at bounding box center [706, 304] width 1018 height 177
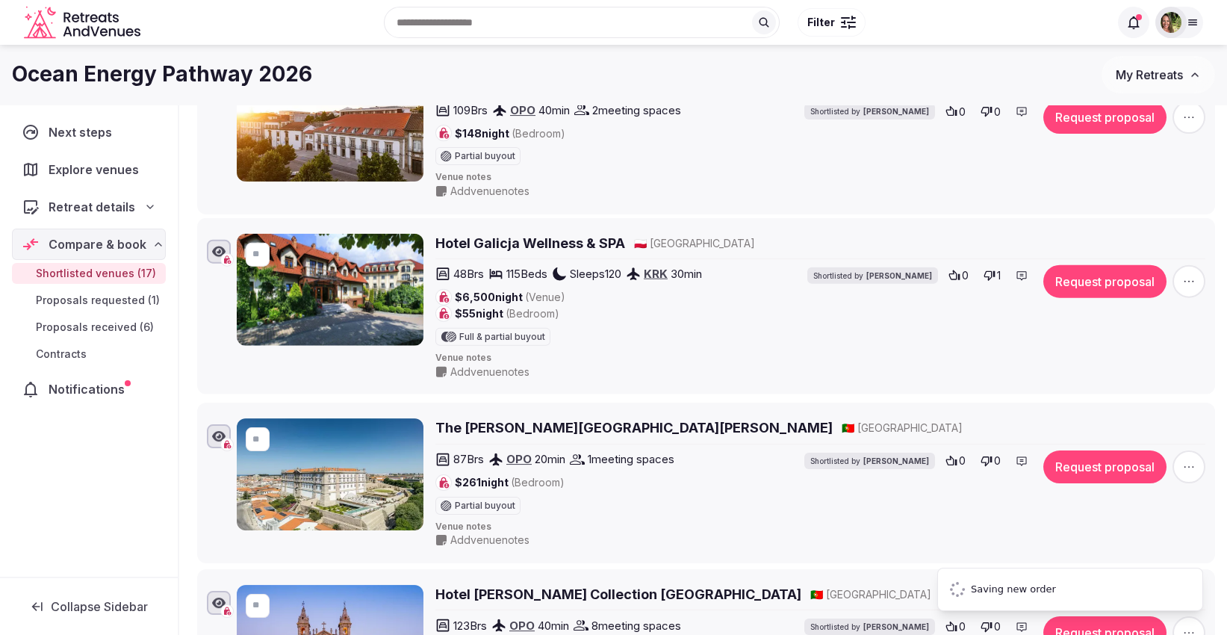
type input "**"
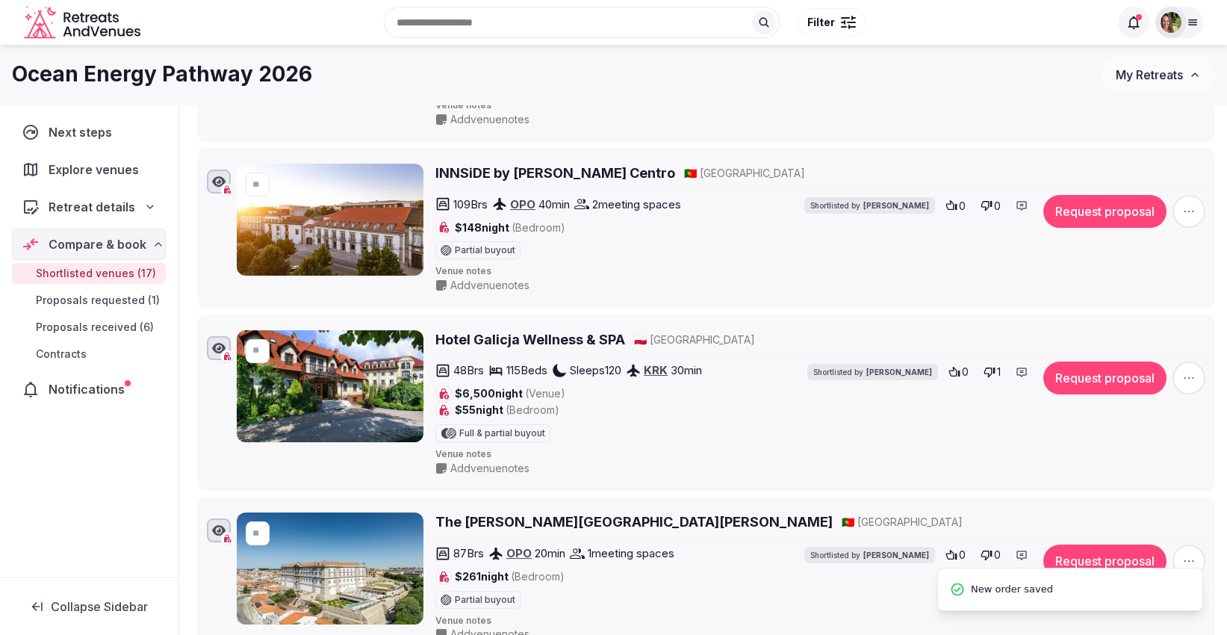
scroll to position [2157, 0]
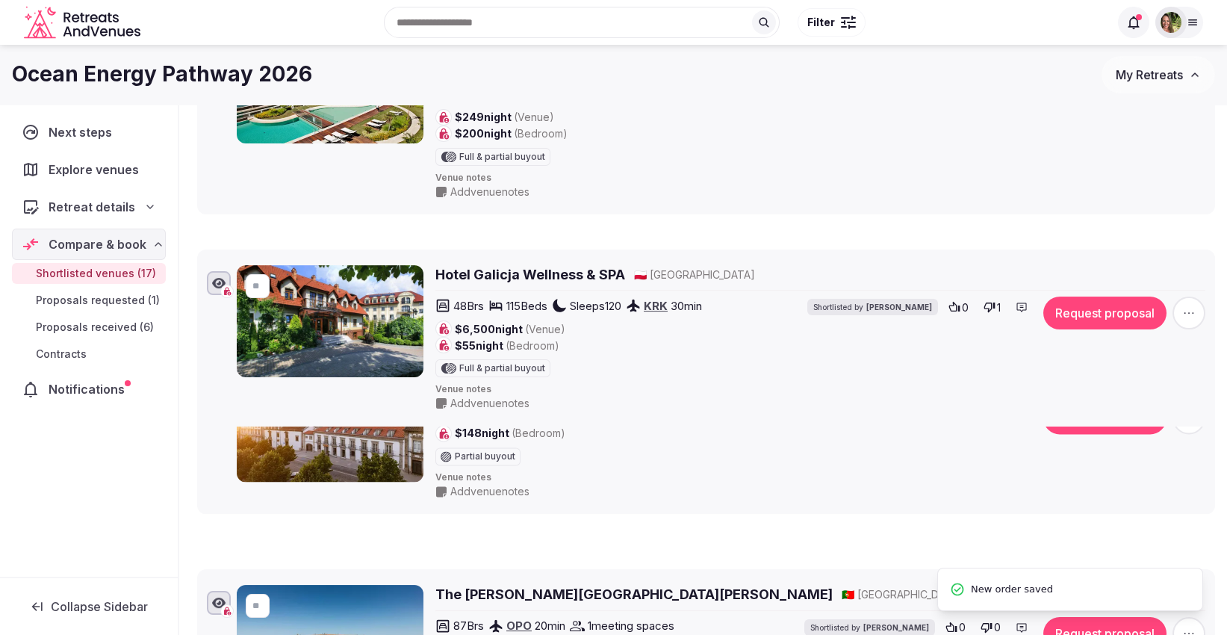
drag, startPoint x: 184, startPoint y: 388, endPoint x: 209, endPoint y: 243, distance: 147.0
click at [209, 249] on li "** [GEOGRAPHIC_DATA] Wellness & SPA 🇵🇱 [GEOGRAPHIC_DATA] 48 Brs 115 Beds Sleeps…" at bounding box center [706, 337] width 1018 height 177
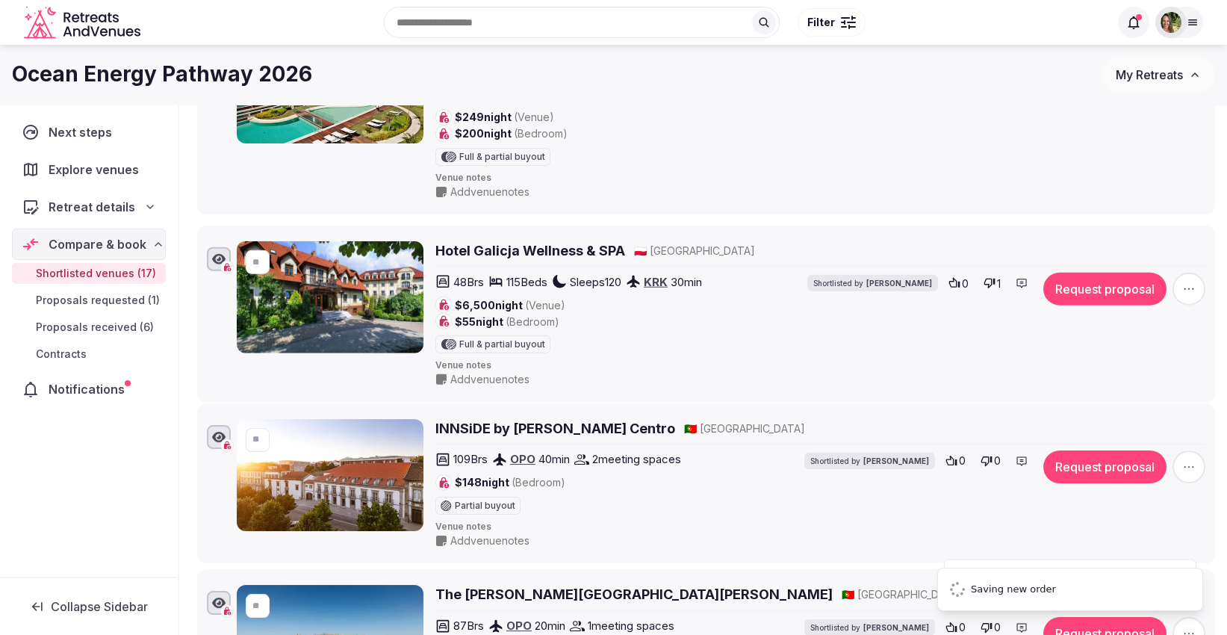
type input "**"
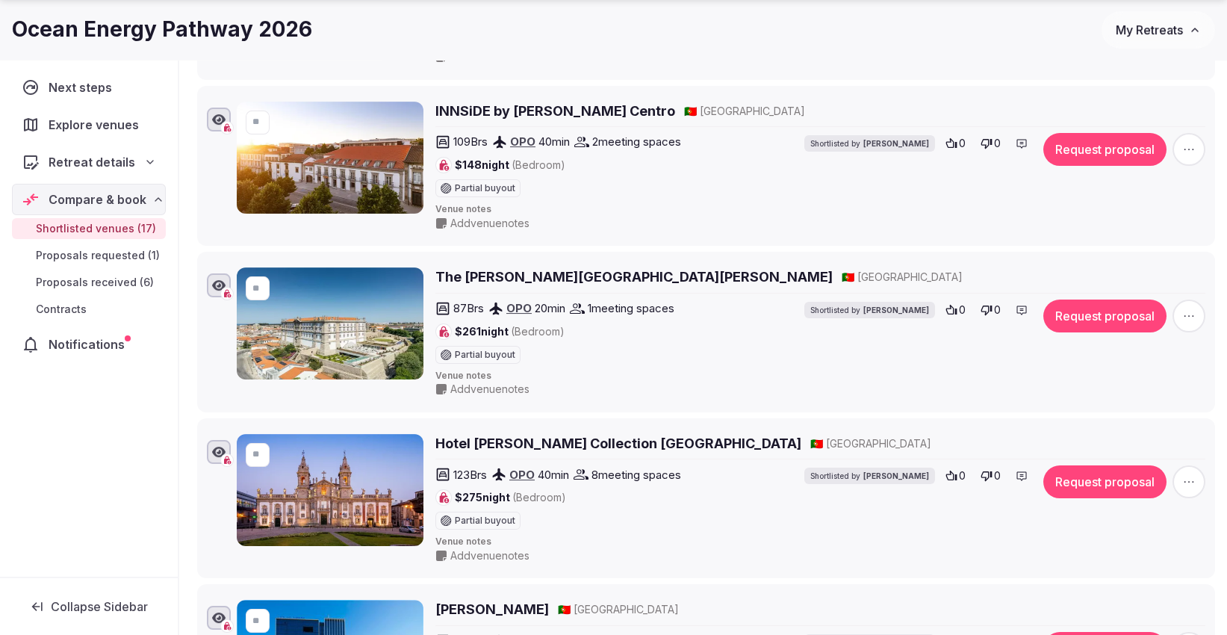
scroll to position [2655, 0]
